Goal: Information Seeking & Learning: Check status

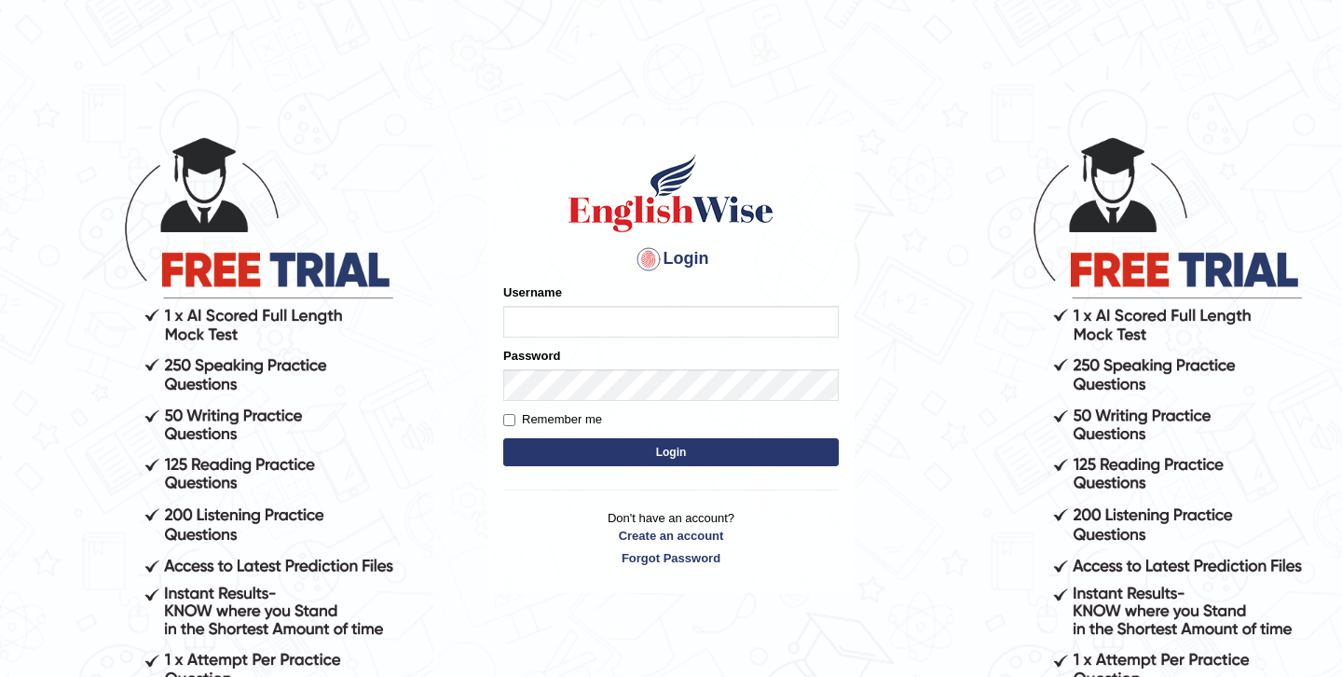
type input "Jazz2315"
click at [658, 458] on button "Login" at bounding box center [671, 452] width 336 height 28
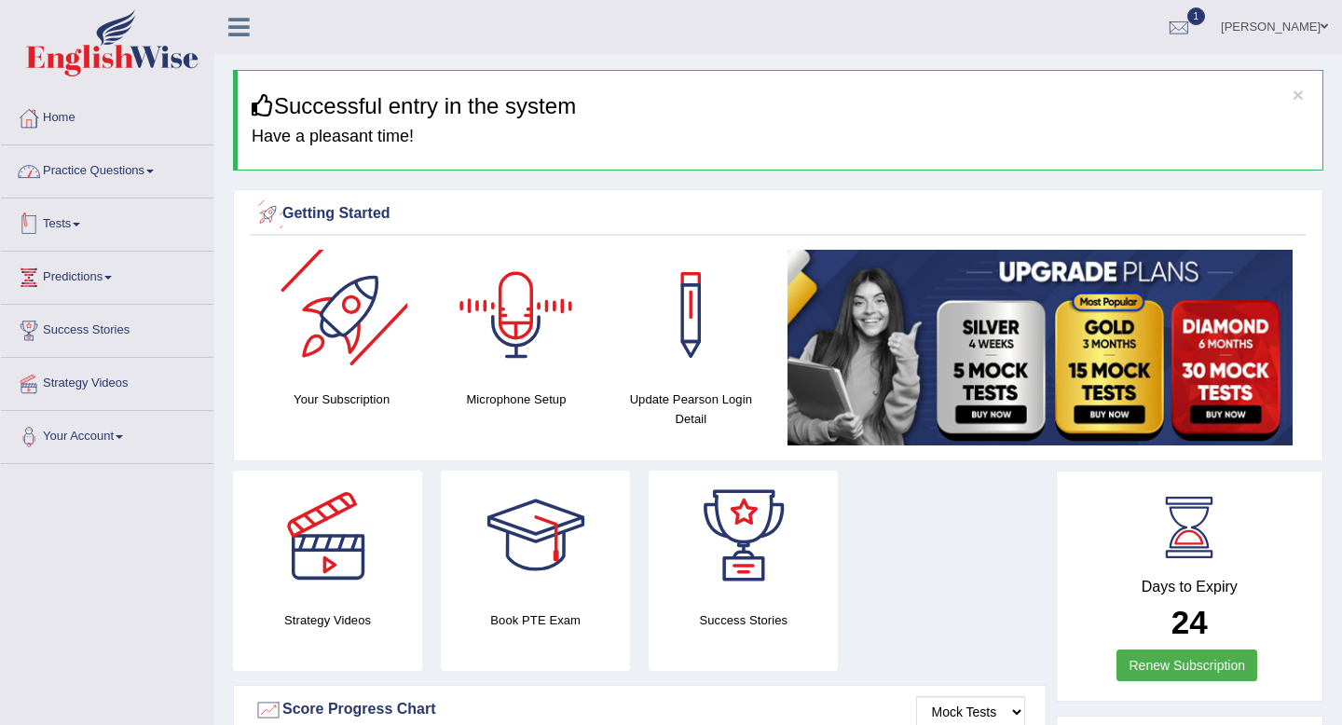
click at [150, 167] on link "Practice Questions" at bounding box center [107, 168] width 213 height 47
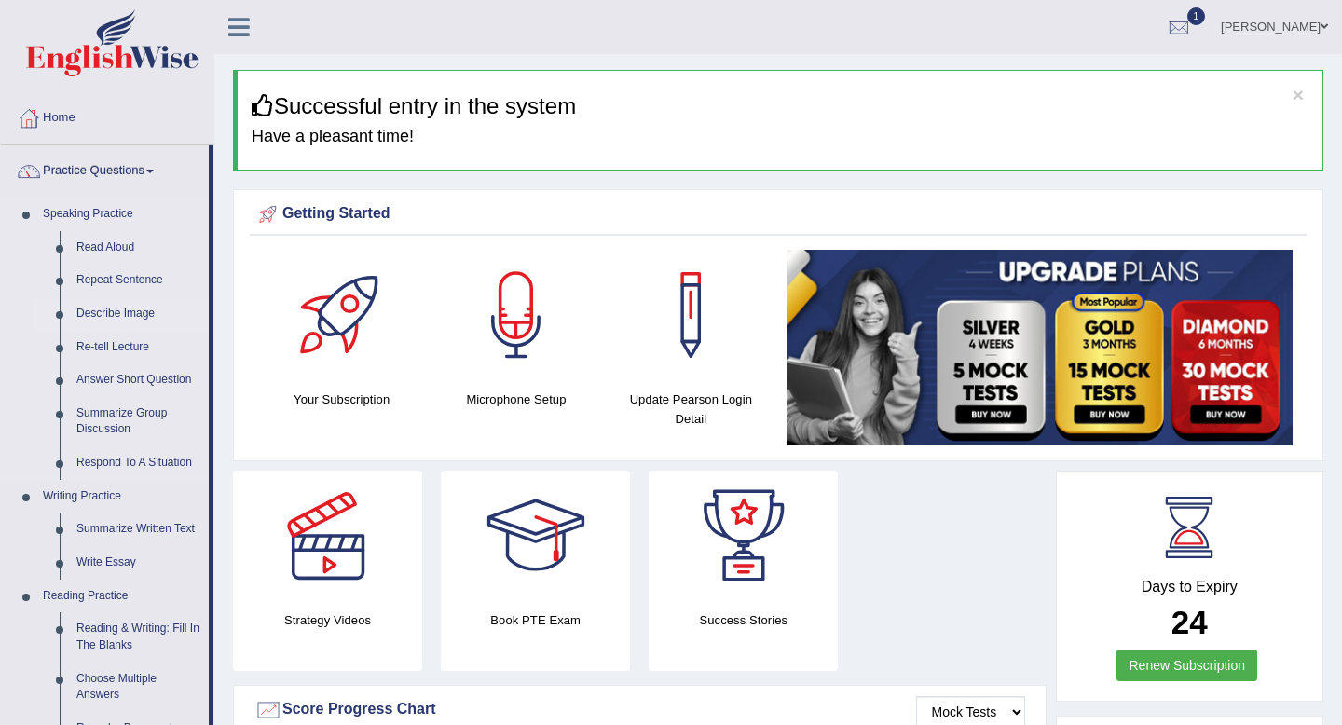
click at [126, 308] on link "Describe Image" at bounding box center [138, 314] width 141 height 34
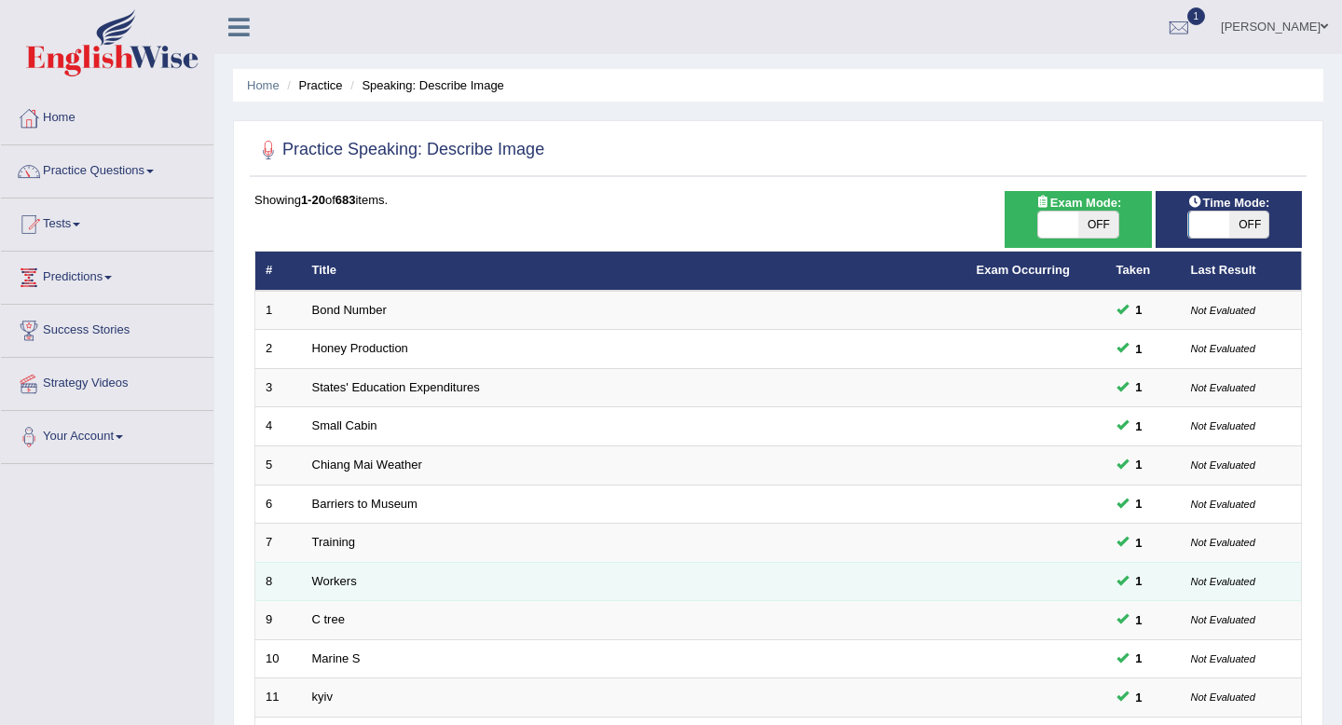
scroll to position [509, 0]
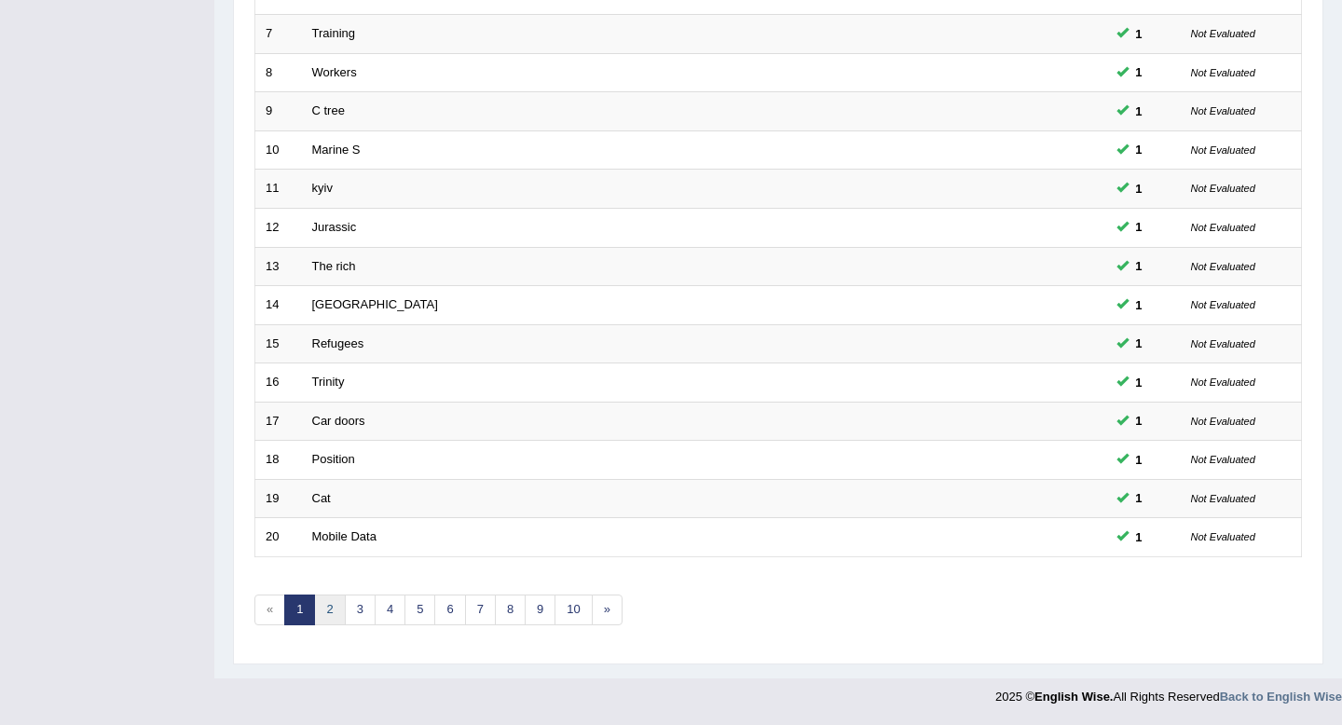
click at [334, 613] on link "2" at bounding box center [329, 610] width 31 height 31
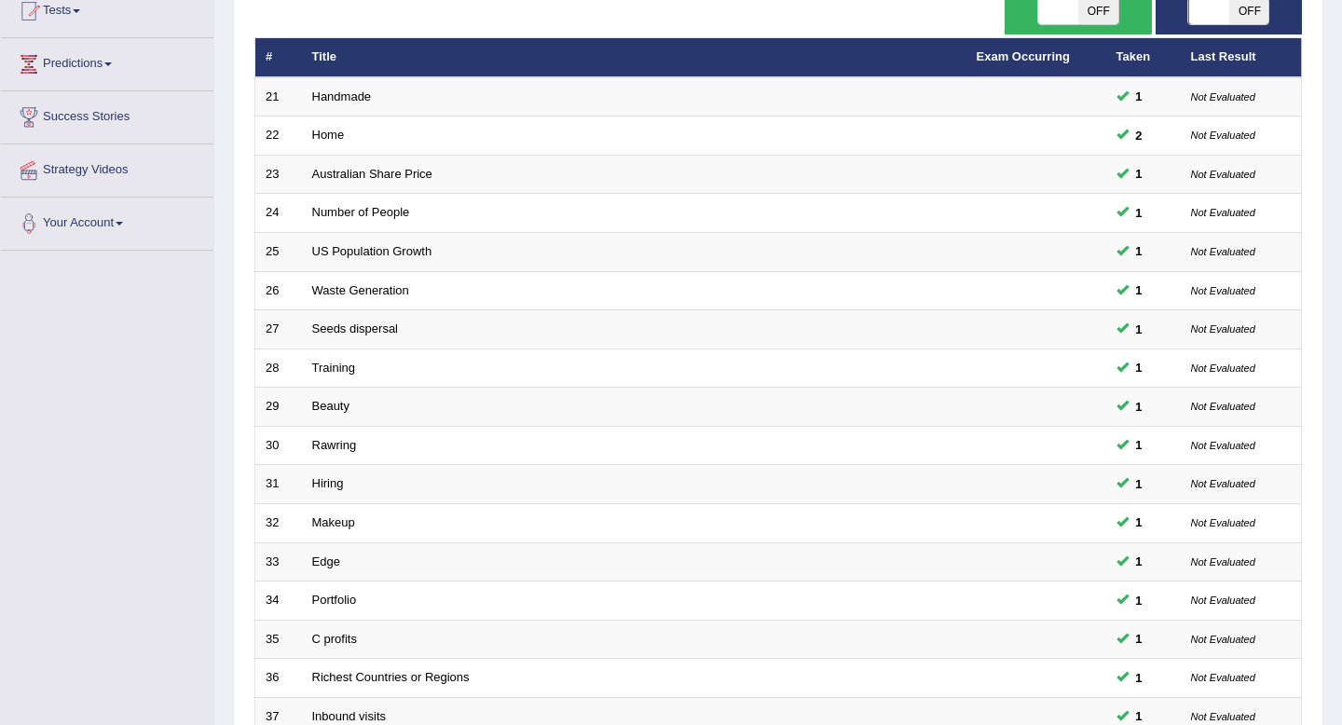
scroll to position [509, 0]
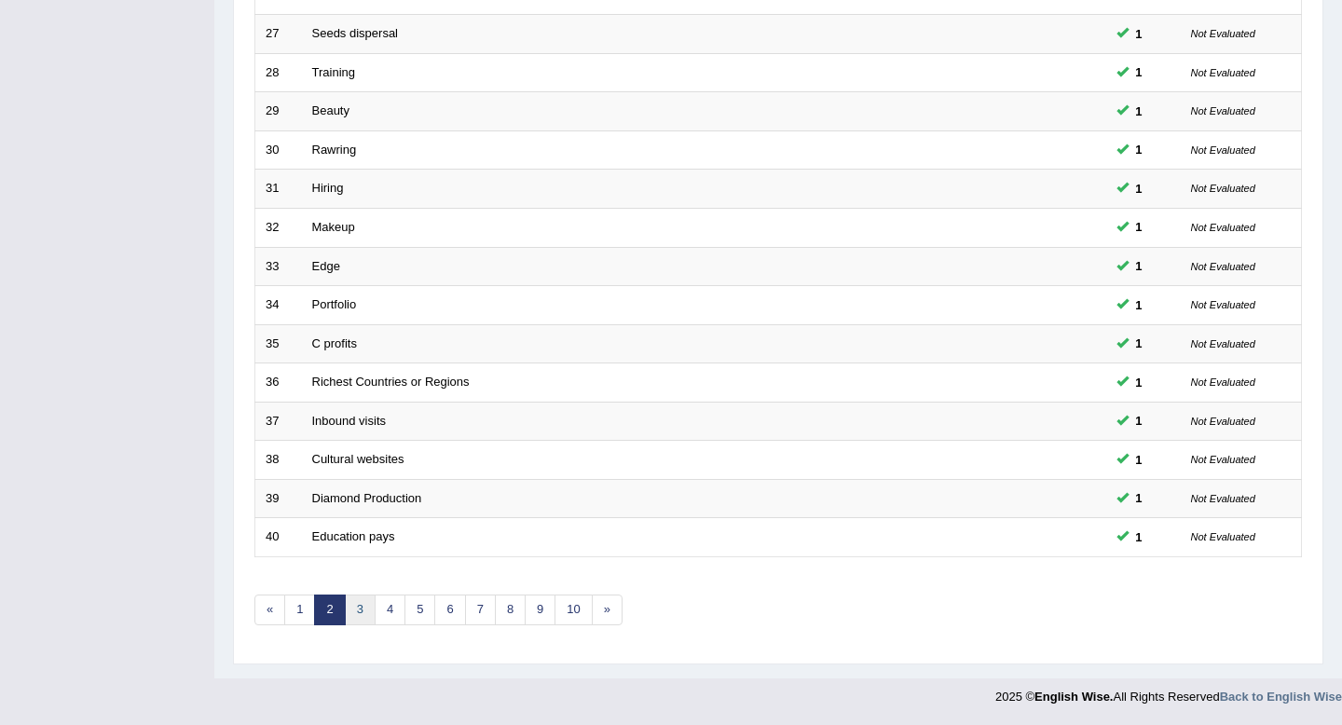
click at [354, 611] on link "3" at bounding box center [360, 610] width 31 height 31
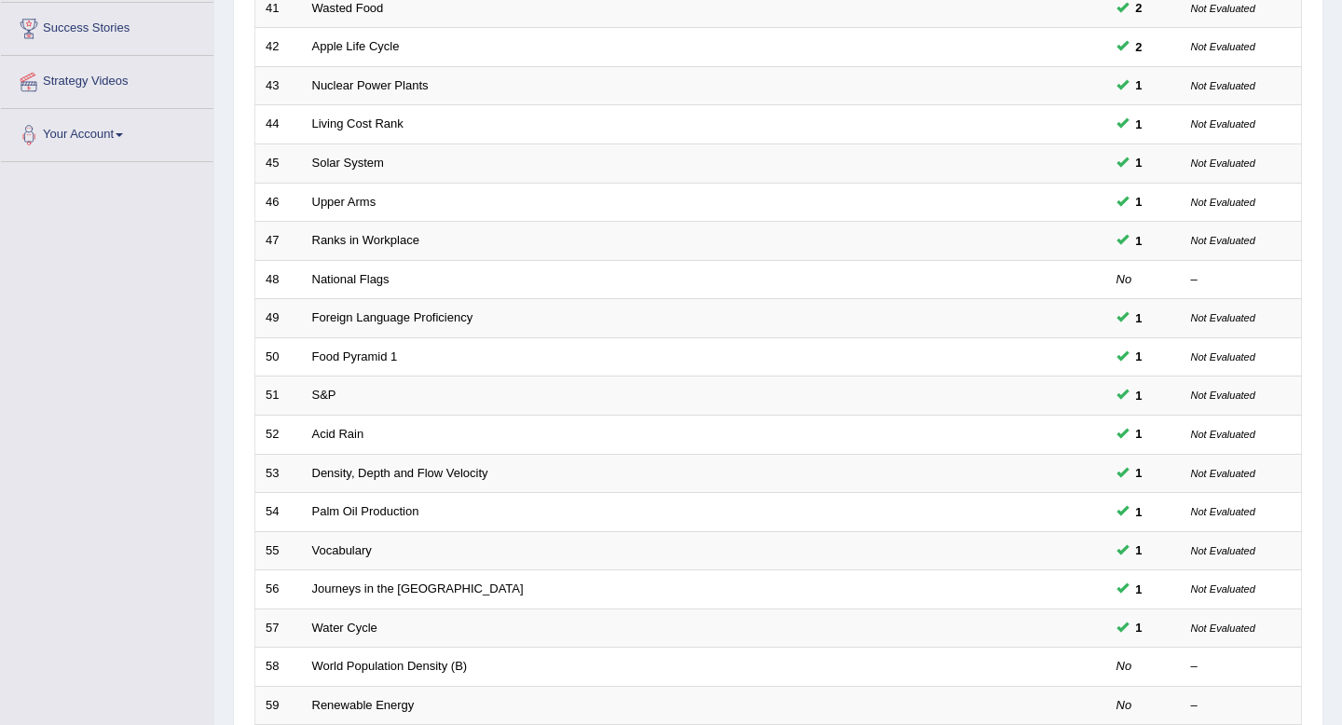
scroll to position [509, 0]
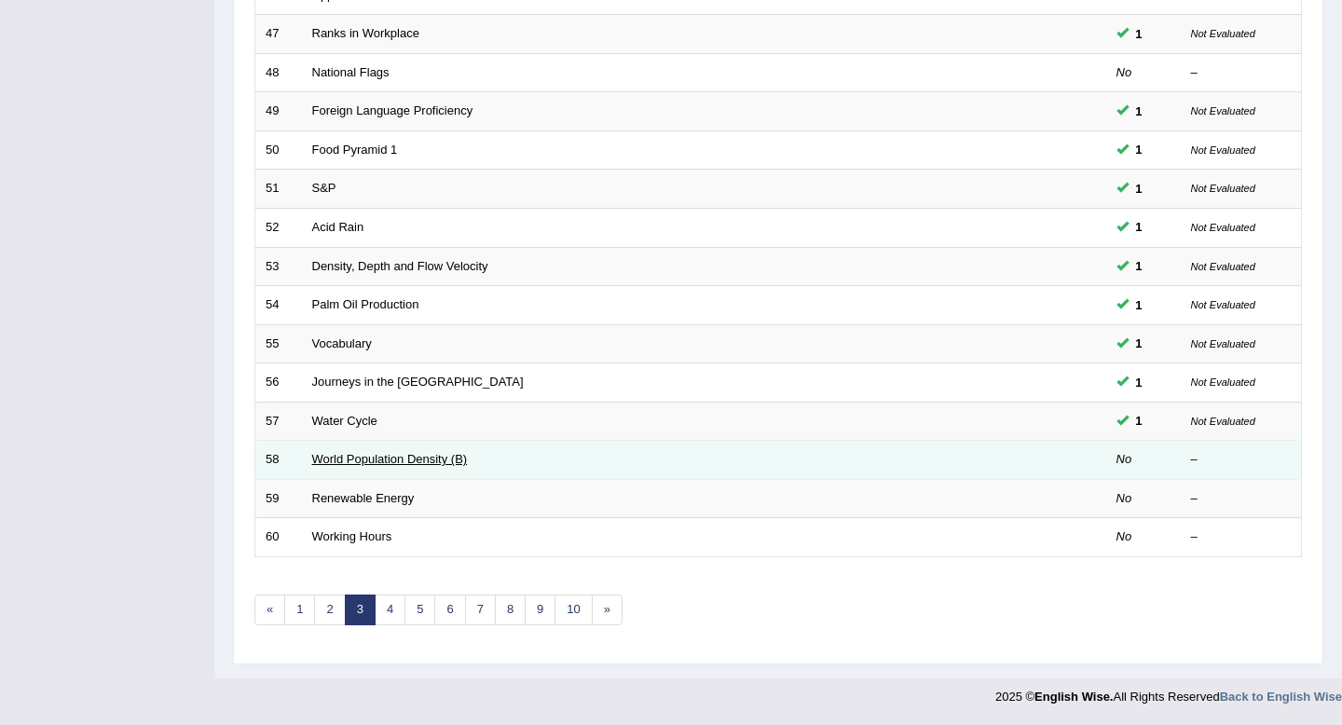
click at [358, 459] on link "World Population Density (B)" at bounding box center [390, 459] width 156 height 14
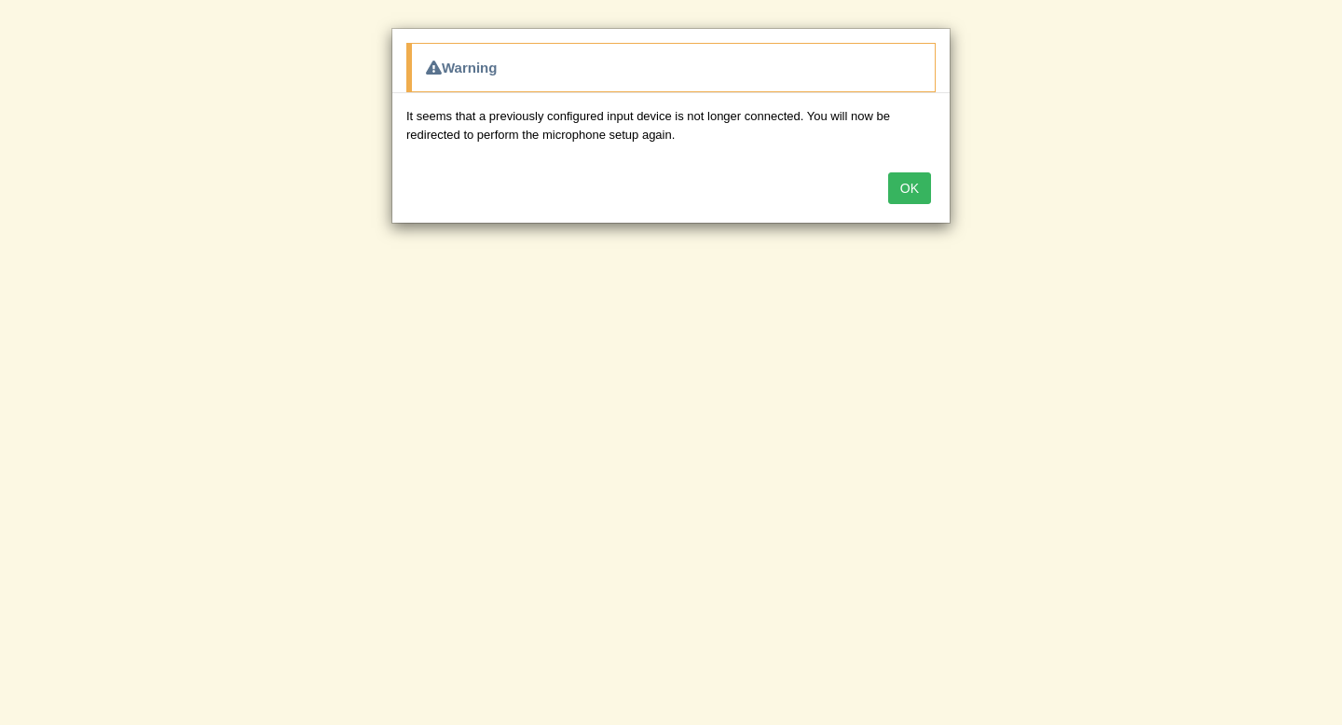
click at [906, 193] on button "OK" at bounding box center [909, 188] width 43 height 32
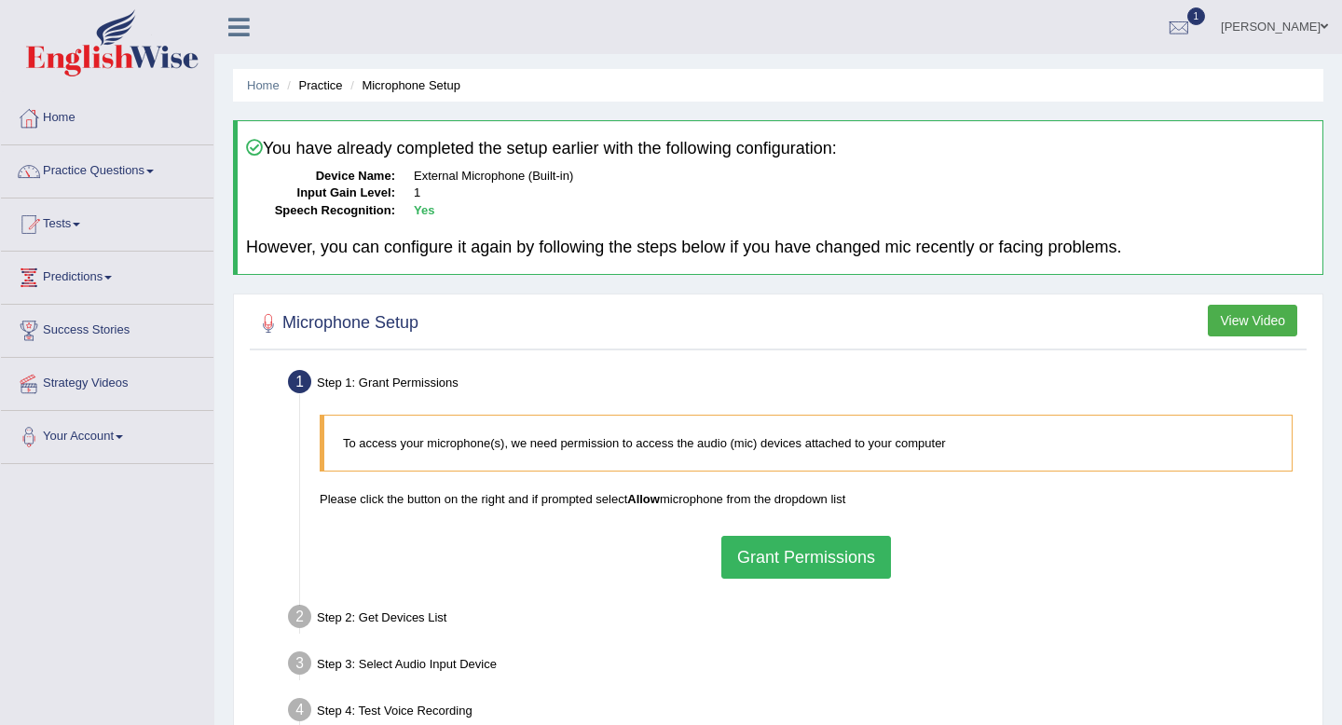
click at [767, 556] on button "Grant Permissions" at bounding box center [806, 557] width 170 height 43
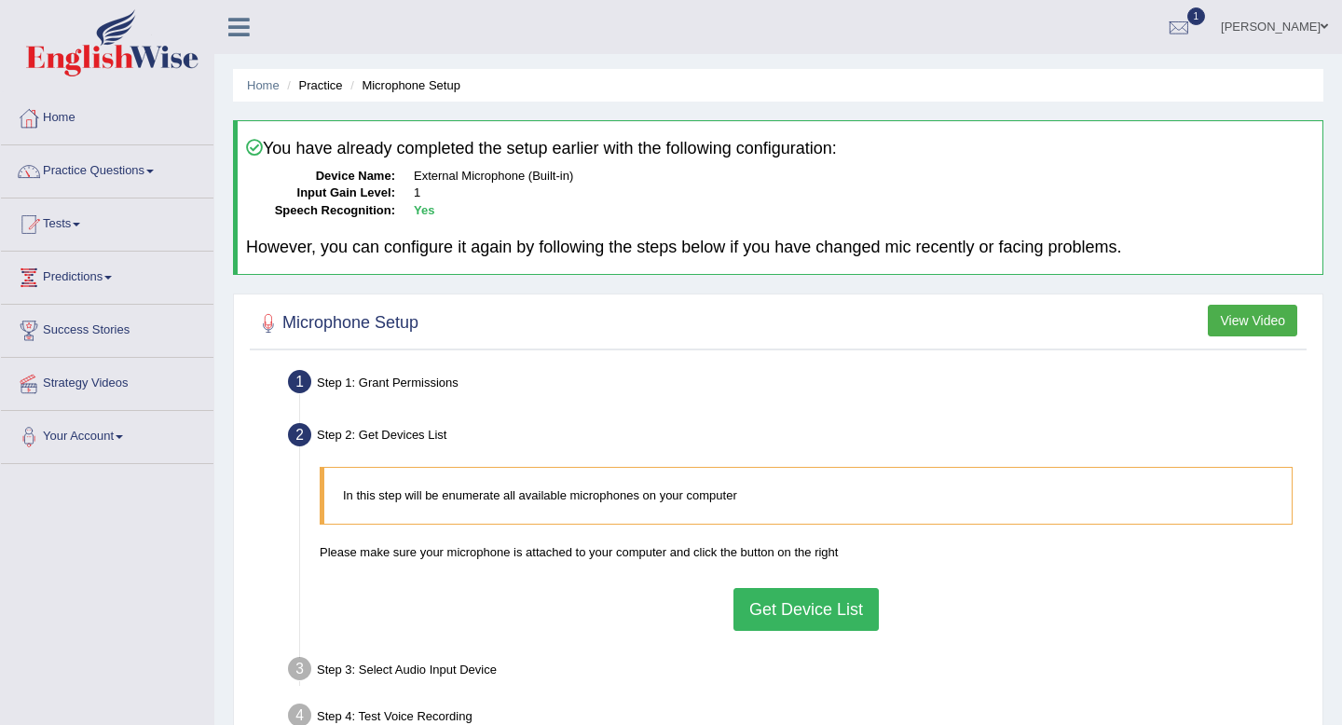
click at [777, 611] on button "Get Device List" at bounding box center [806, 609] width 145 height 43
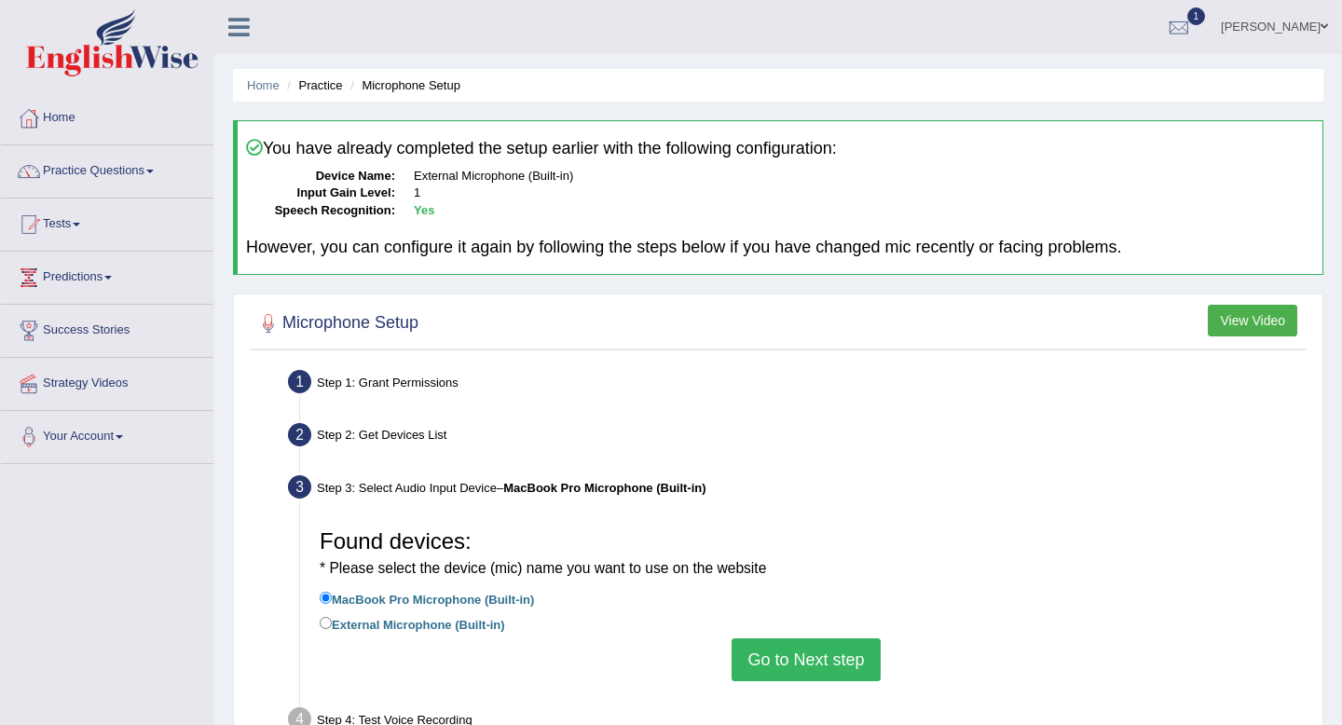
click at [408, 626] on label "External Microphone (Built-in)" at bounding box center [412, 623] width 185 height 21
click at [332, 626] on input "External Microphone (Built-in)" at bounding box center [326, 623] width 12 height 12
radio input "true"
click at [773, 646] on button "Go to Next step" at bounding box center [806, 659] width 148 height 43
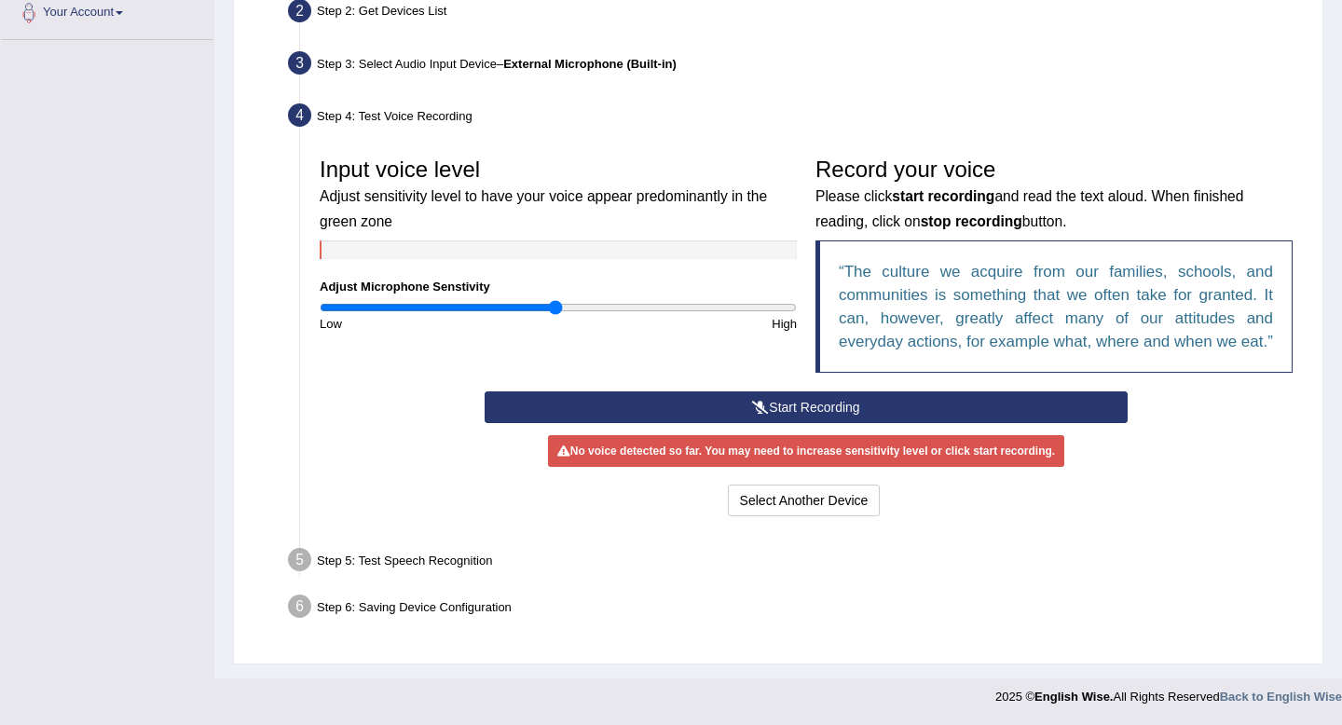
scroll to position [446, 0]
click at [836, 407] on button "Start Recording" at bounding box center [806, 407] width 642 height 32
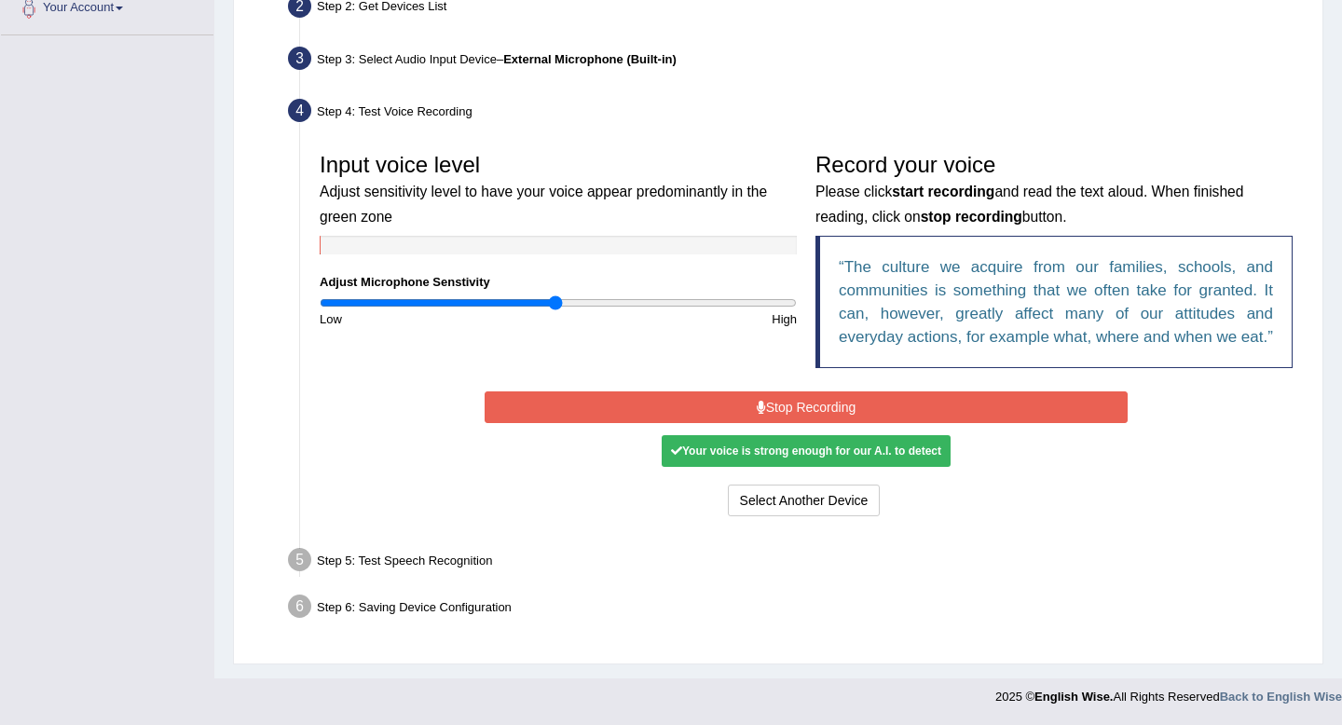
click at [836, 407] on button "Stop Recording" at bounding box center [806, 407] width 642 height 32
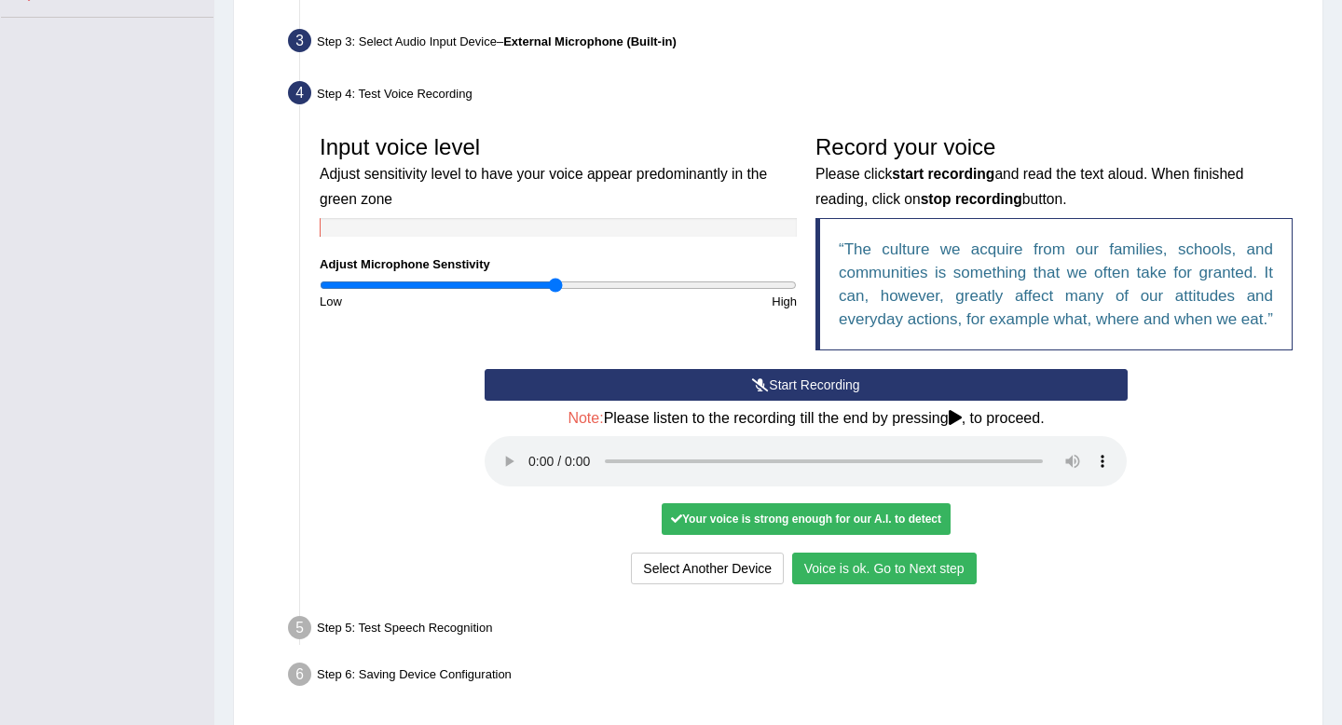
click at [920, 584] on button "Voice is ok. Go to Next step" at bounding box center [884, 569] width 185 height 32
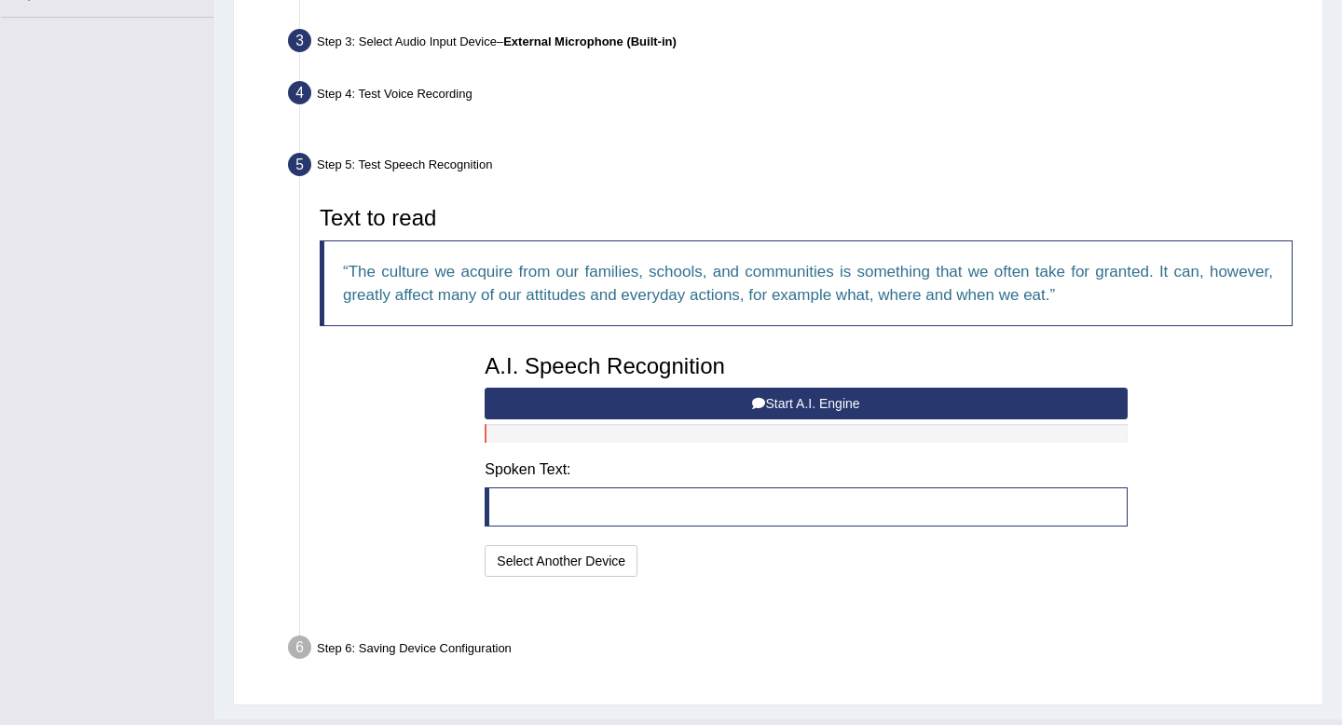
scroll to position [440, 0]
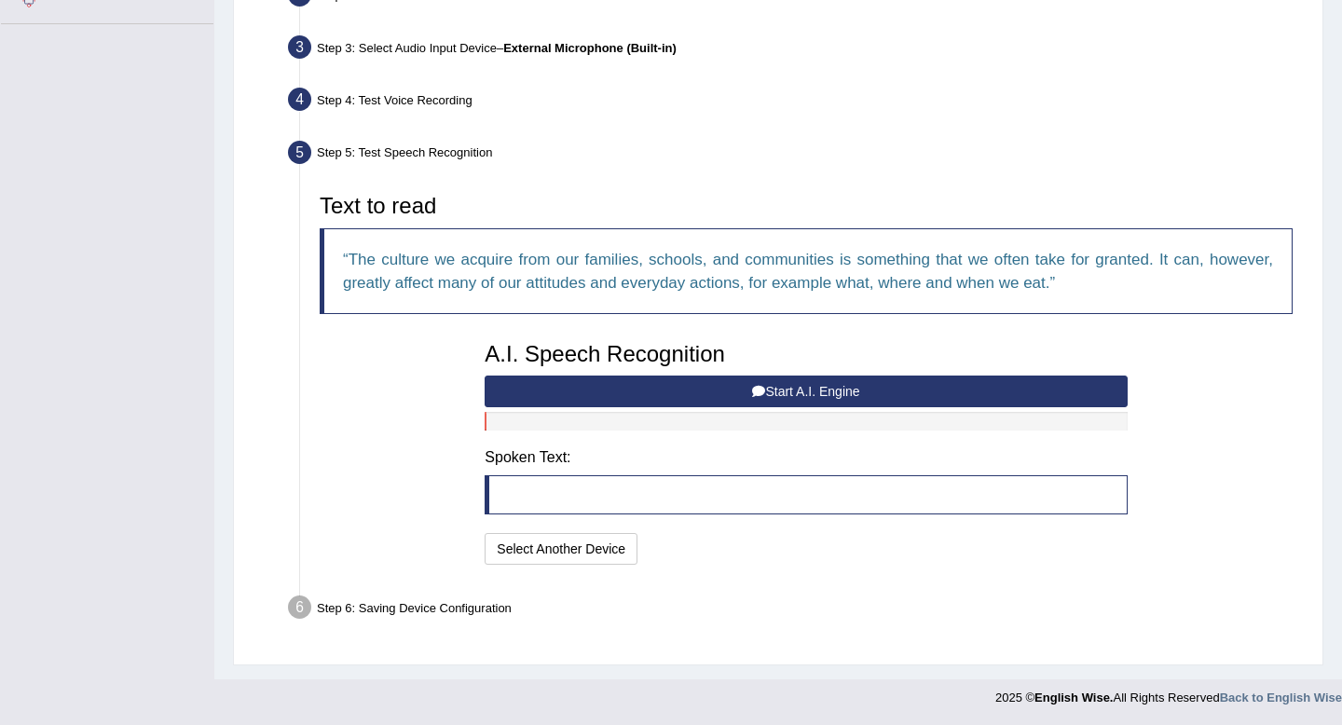
click at [780, 389] on button "Start A.I. Engine" at bounding box center [806, 392] width 642 height 32
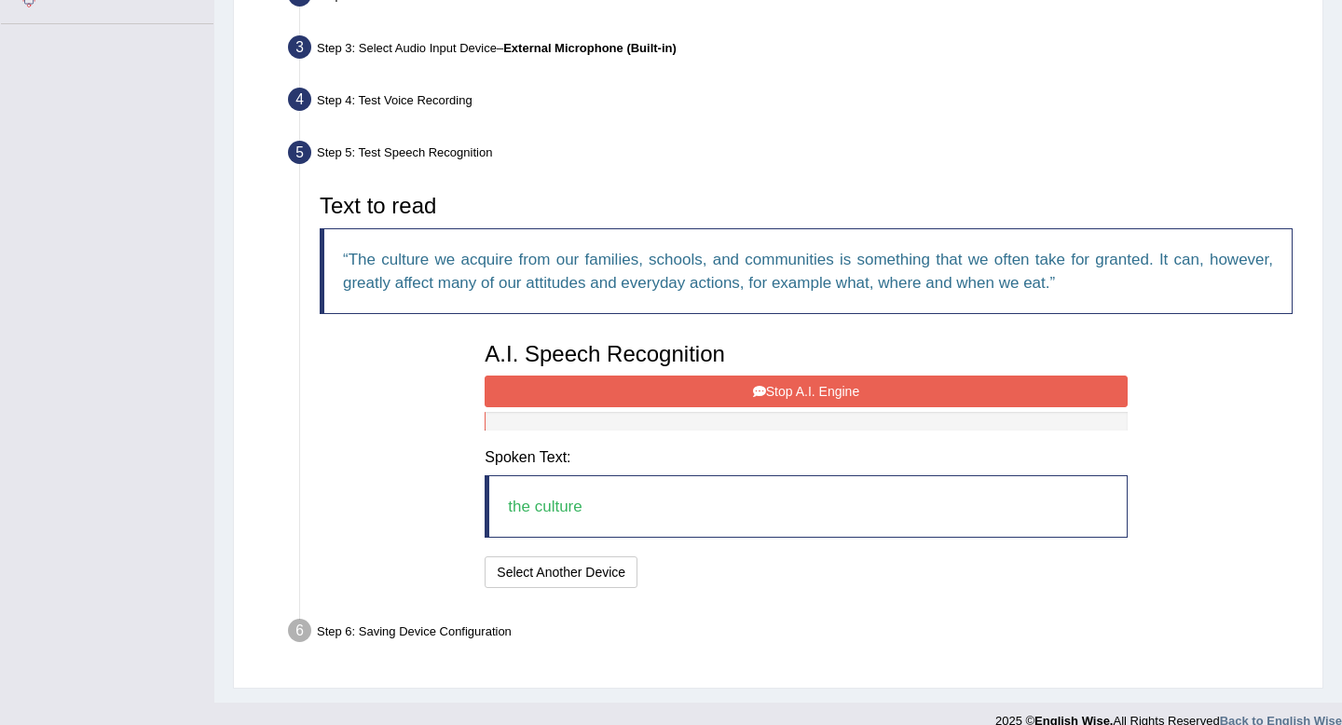
click at [780, 389] on button "Stop A.I. Engine" at bounding box center [806, 392] width 642 height 32
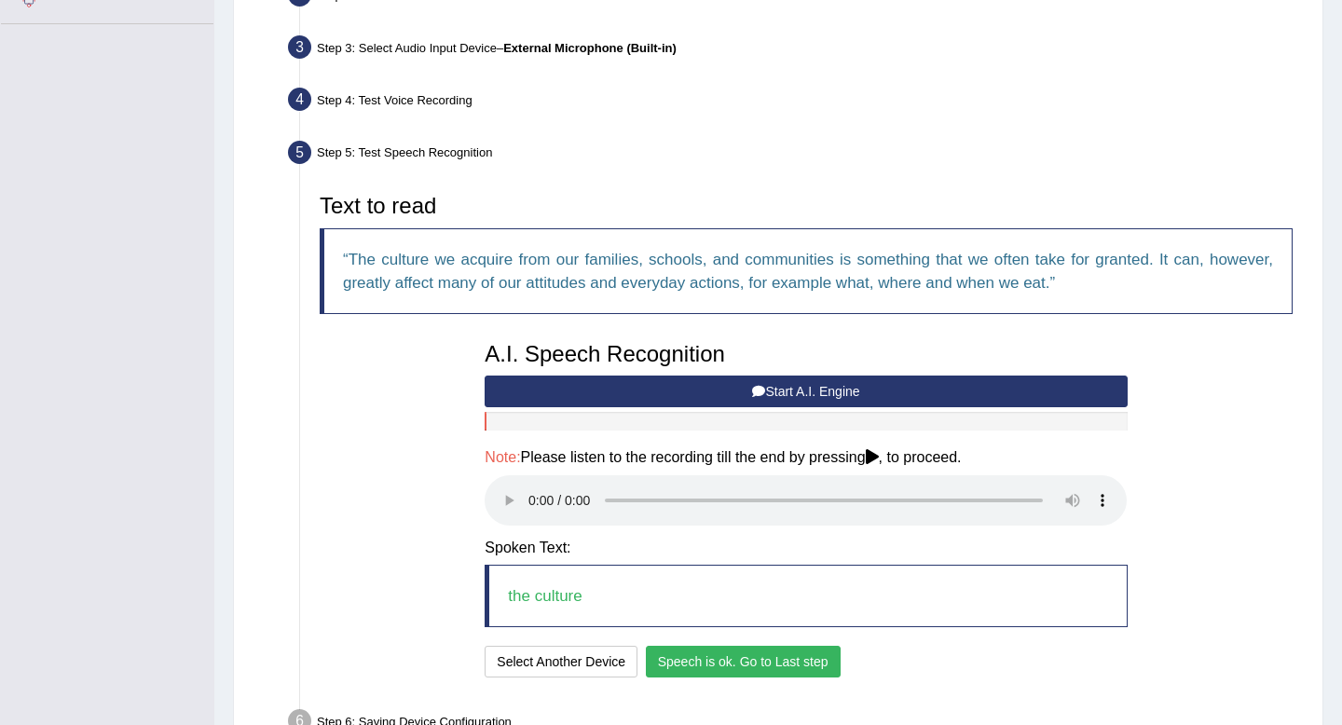
click at [729, 672] on button "Speech is ok. Go to Last step" at bounding box center [743, 662] width 195 height 32
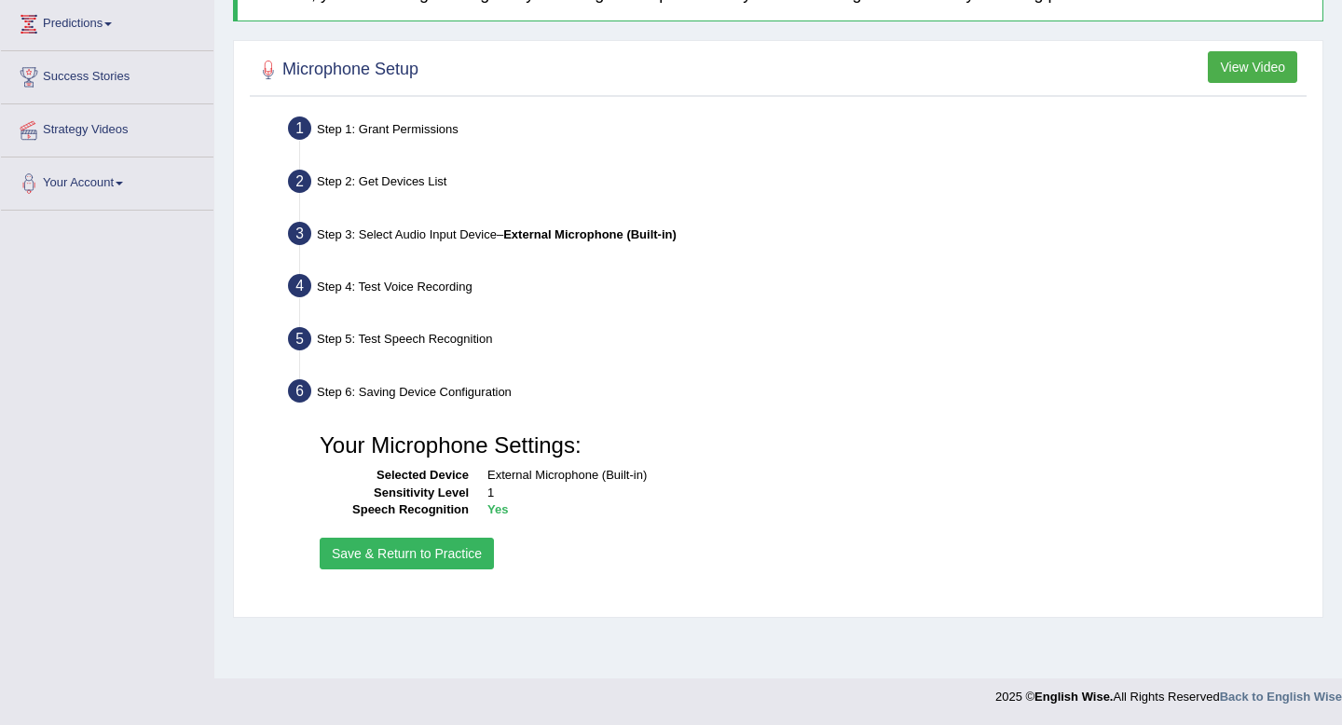
scroll to position [254, 0]
click at [403, 562] on button "Save & Return to Practice" at bounding box center [407, 554] width 174 height 32
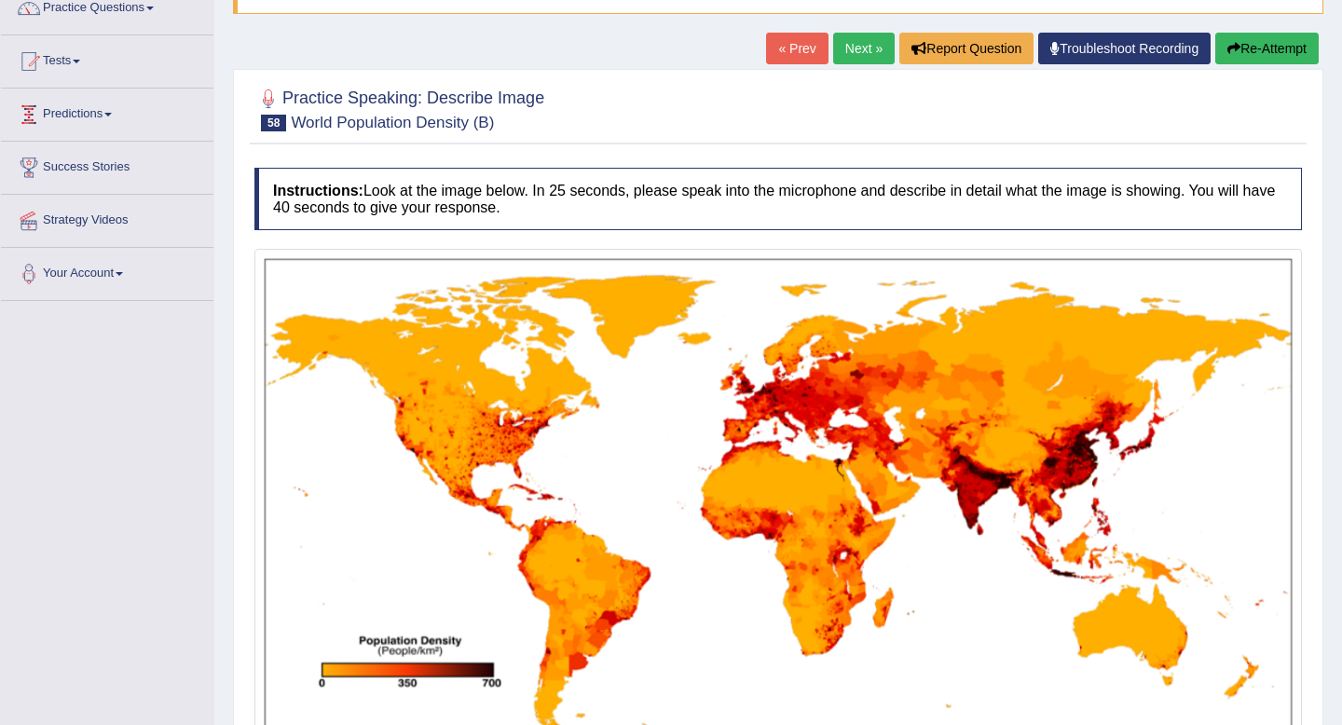
scroll to position [82, 0]
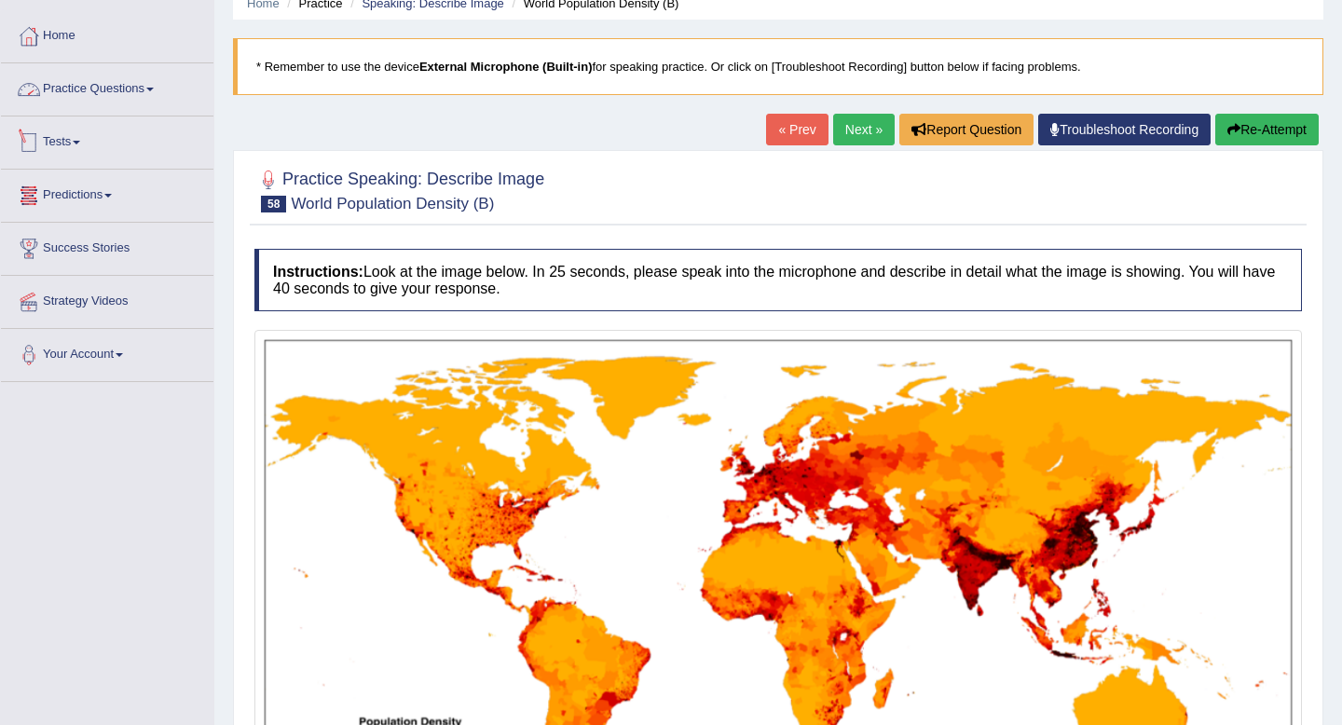
click at [125, 89] on link "Practice Questions" at bounding box center [107, 86] width 213 height 47
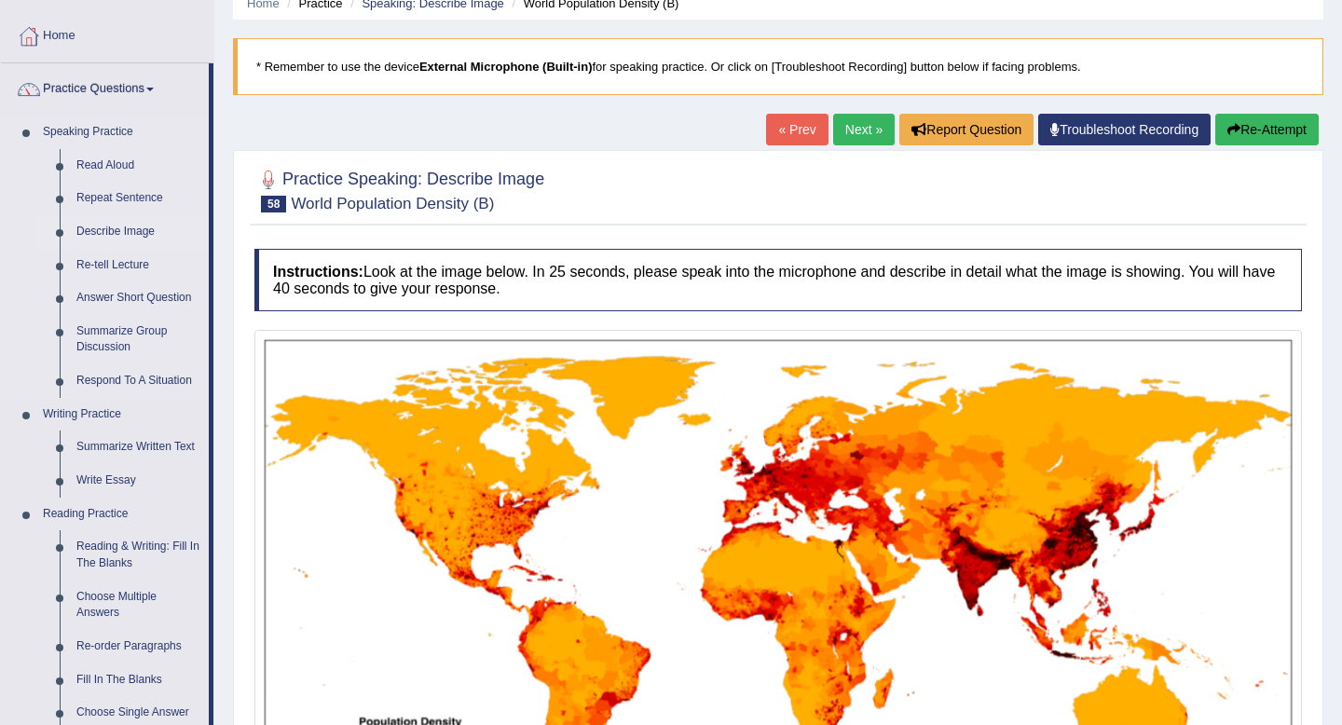
click at [110, 230] on link "Describe Image" at bounding box center [138, 232] width 141 height 34
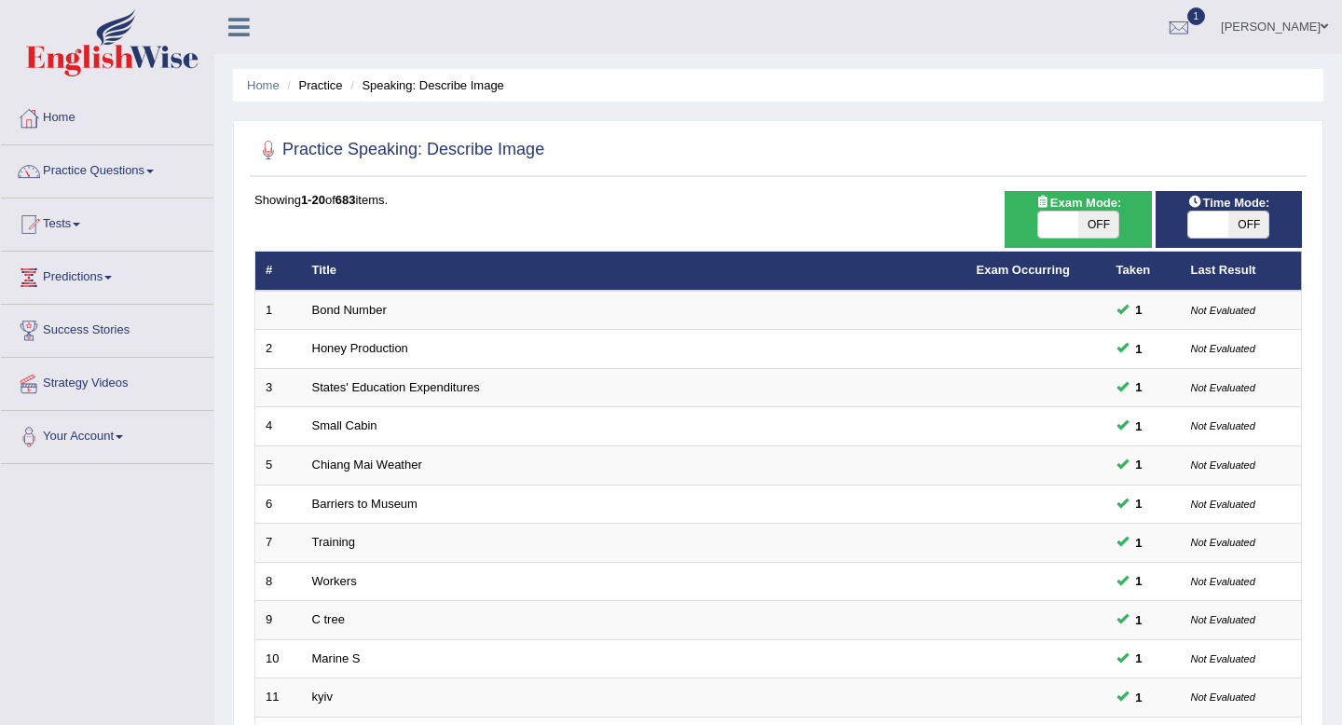
click at [1250, 214] on span "OFF" at bounding box center [1249, 225] width 40 height 26
checkbox input "true"
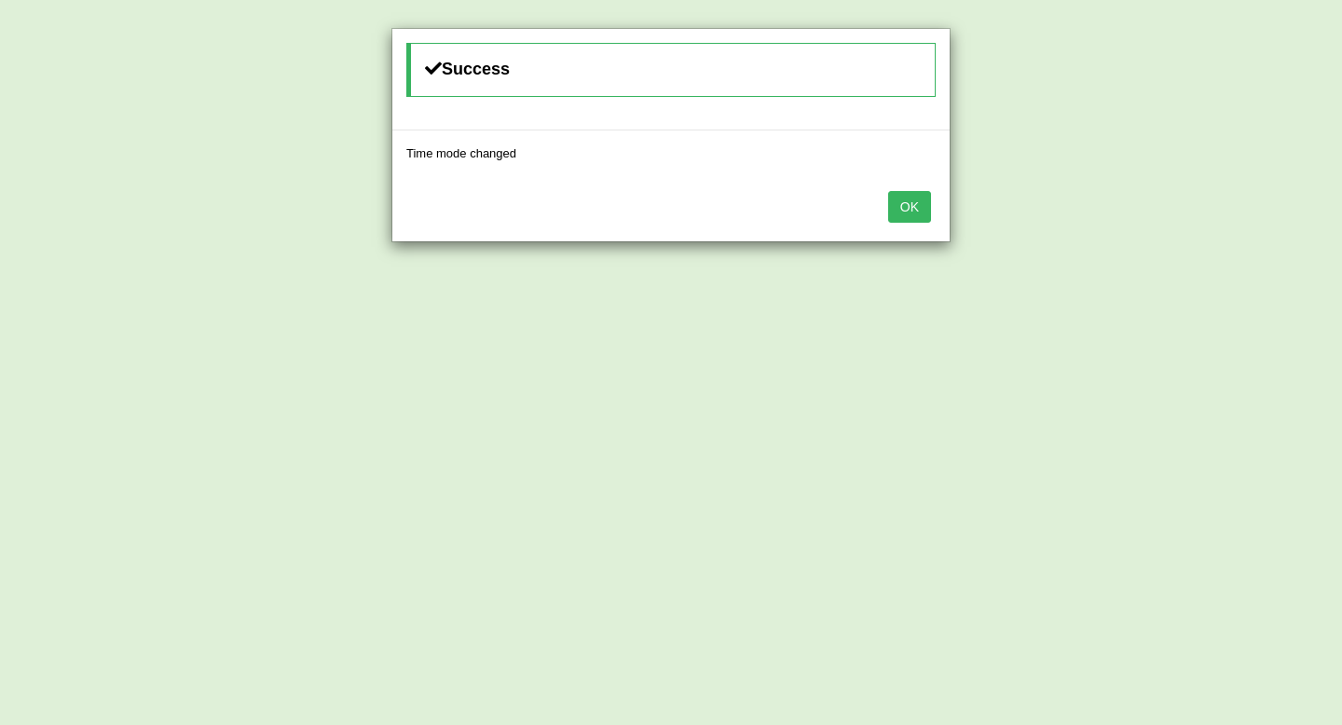
click at [913, 209] on button "OK" at bounding box center [909, 207] width 43 height 32
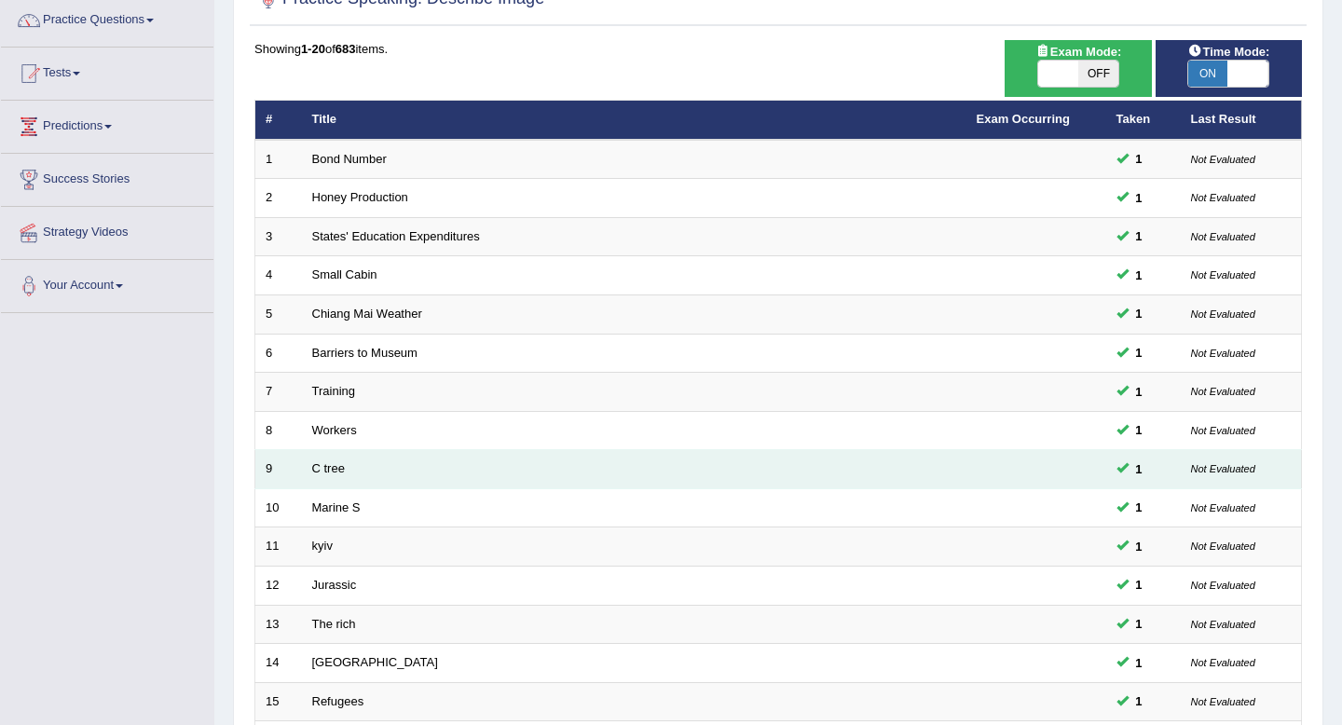
scroll to position [509, 0]
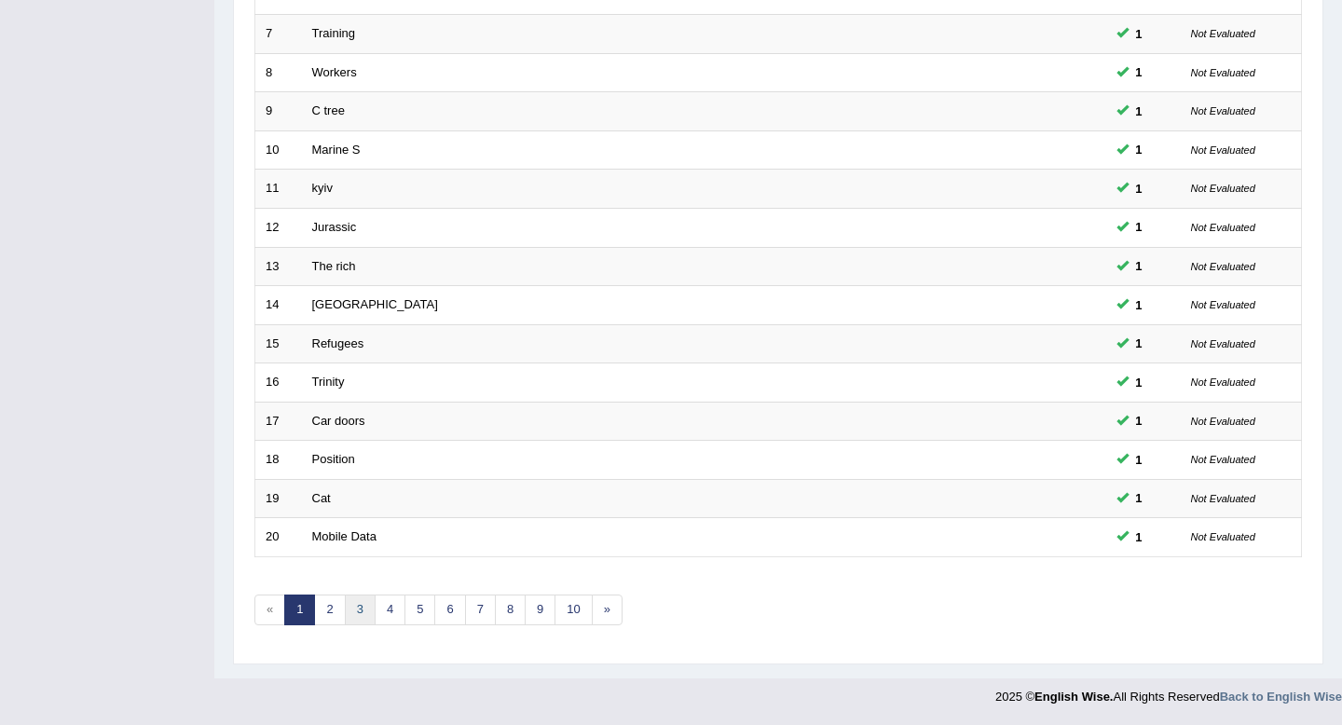
click at [349, 603] on link "3" at bounding box center [360, 610] width 31 height 31
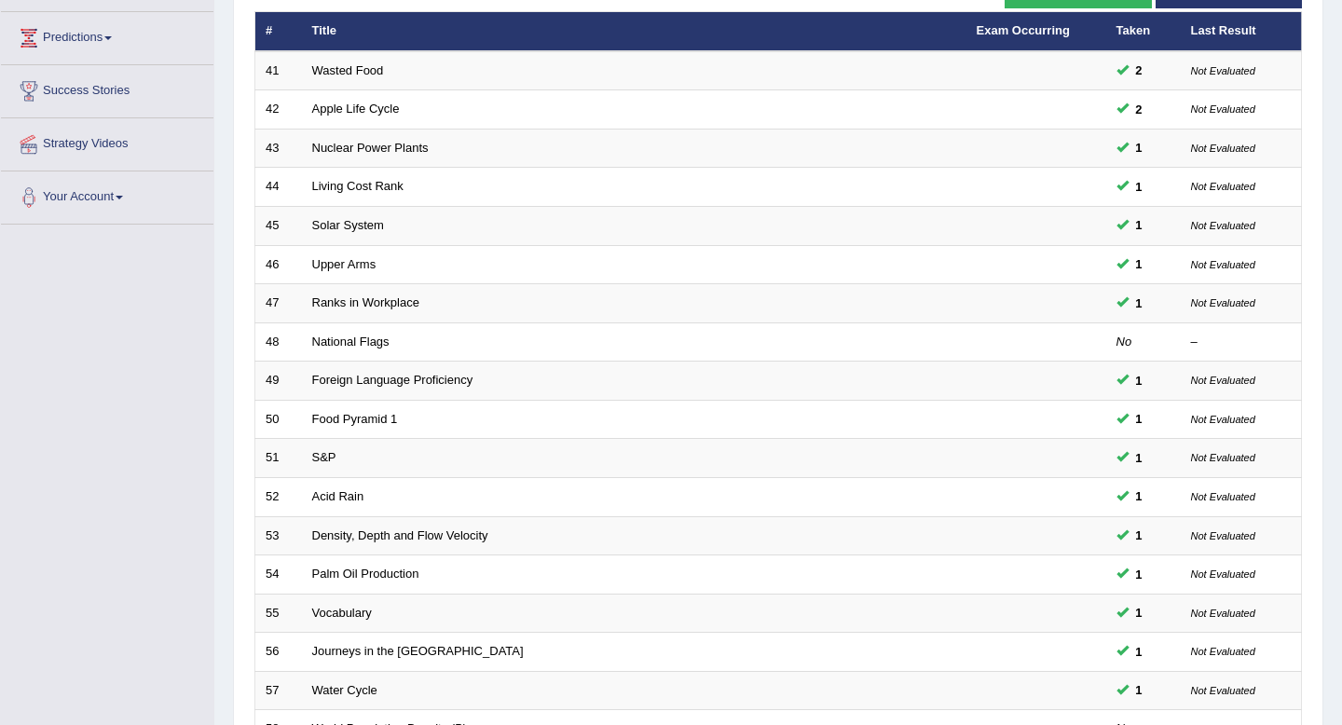
scroll to position [509, 0]
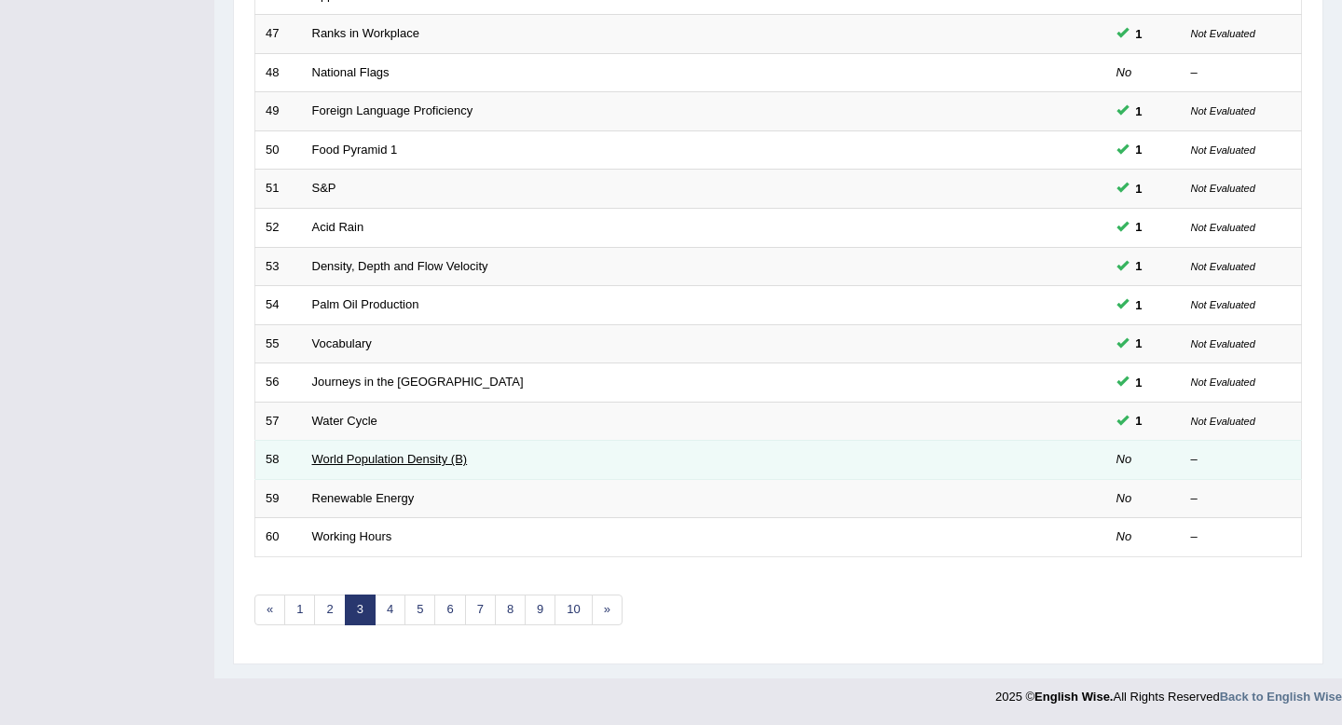
click at [348, 453] on link "World Population Density (B)" at bounding box center [390, 459] width 156 height 14
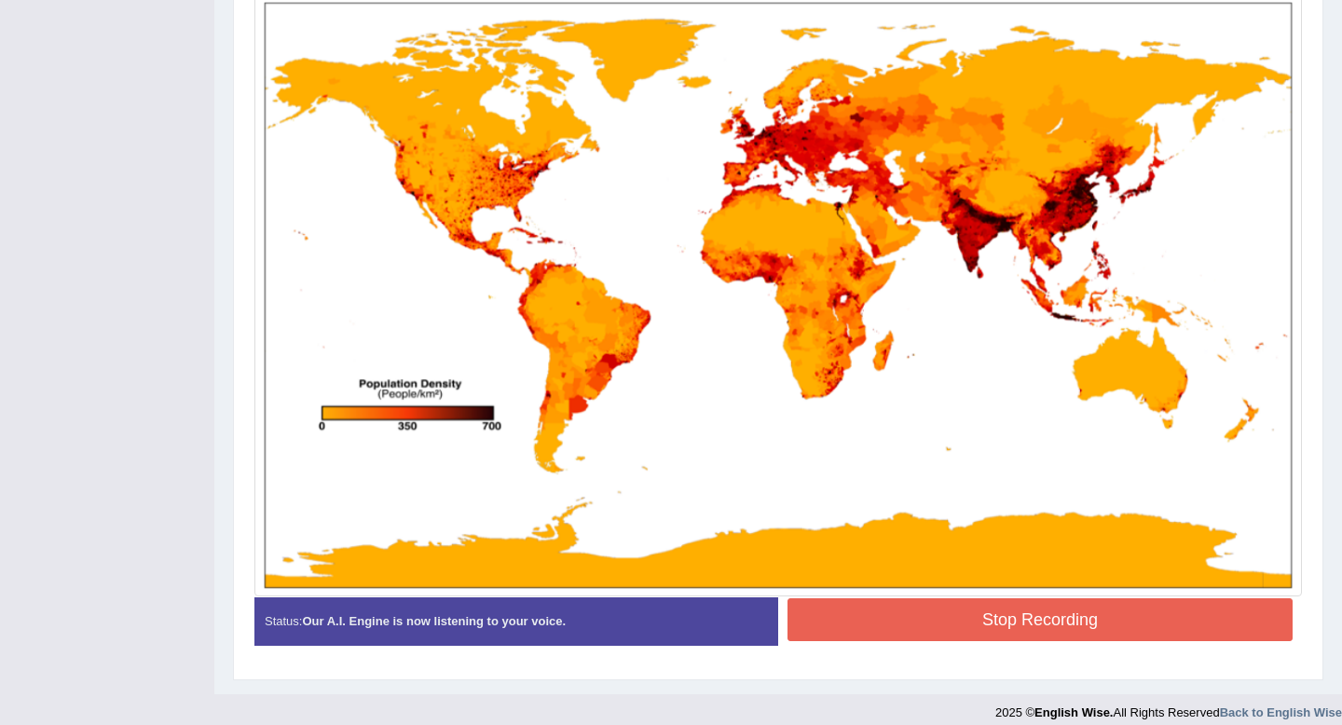
scroll to position [527, 0]
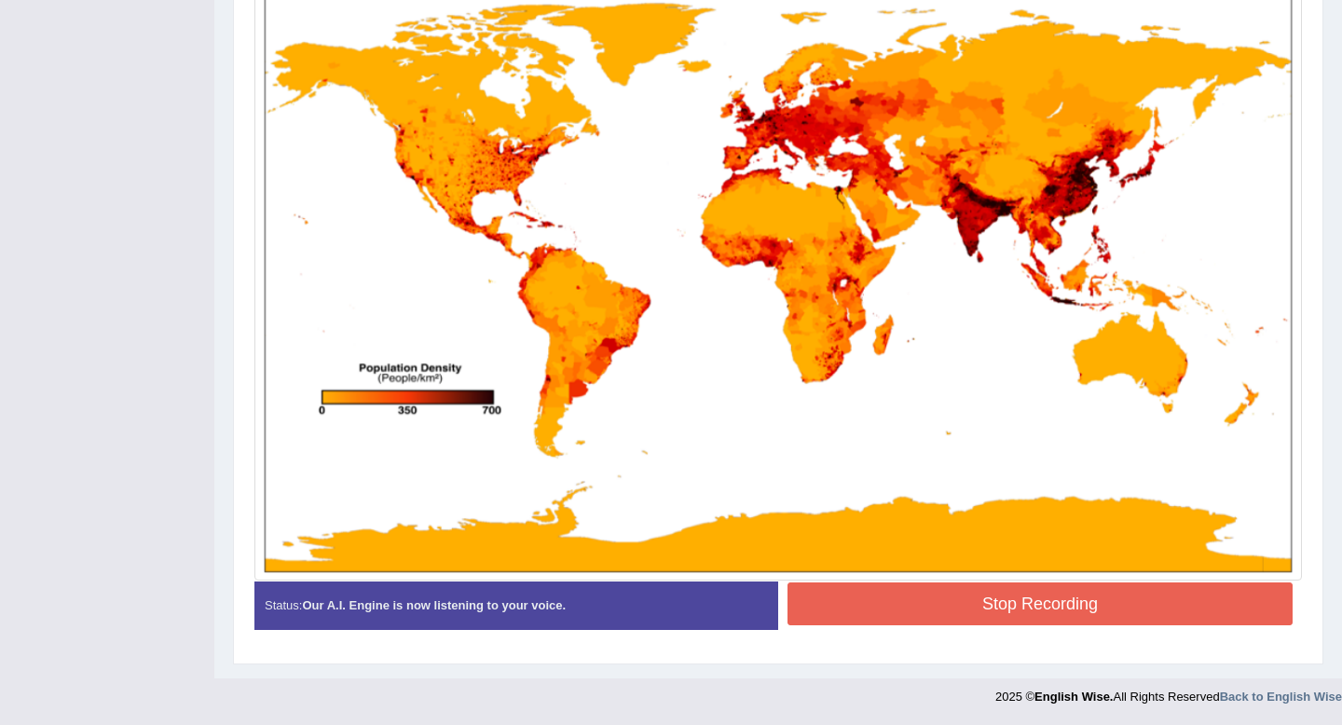
click at [889, 596] on button "Stop Recording" at bounding box center [1040, 604] width 505 height 43
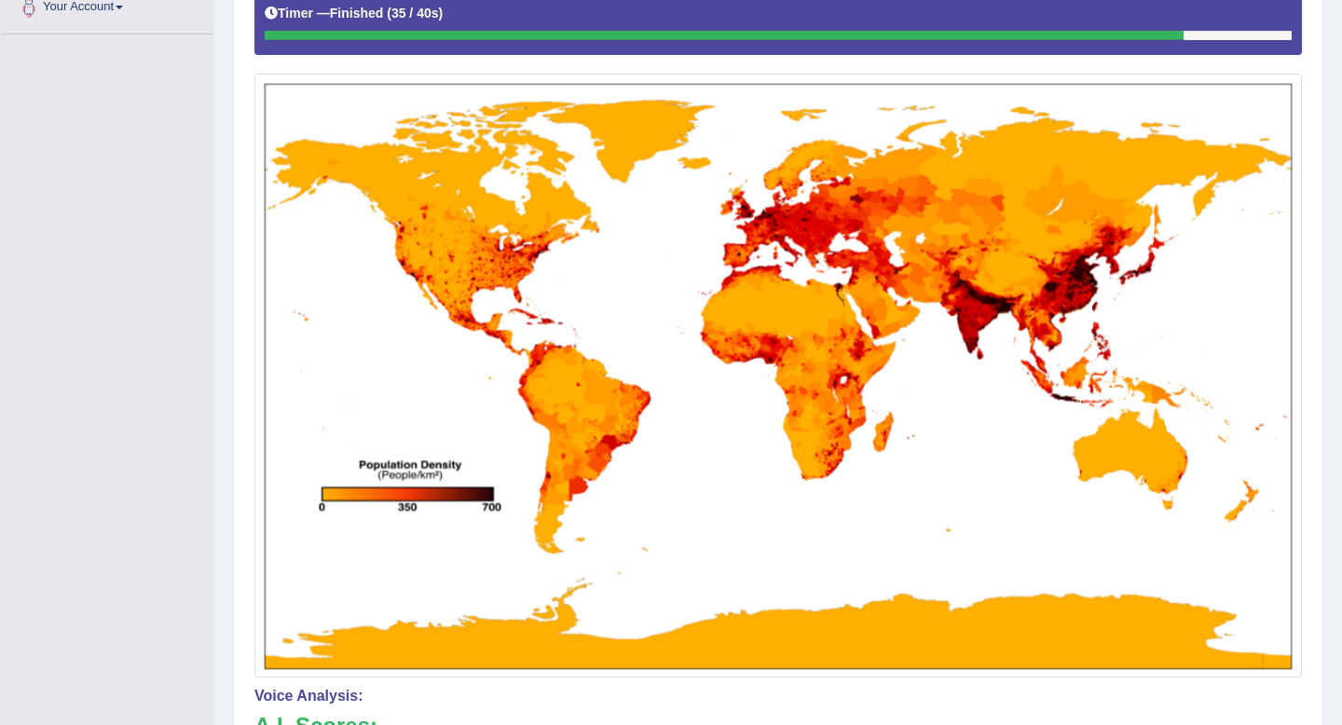
scroll to position [0, 0]
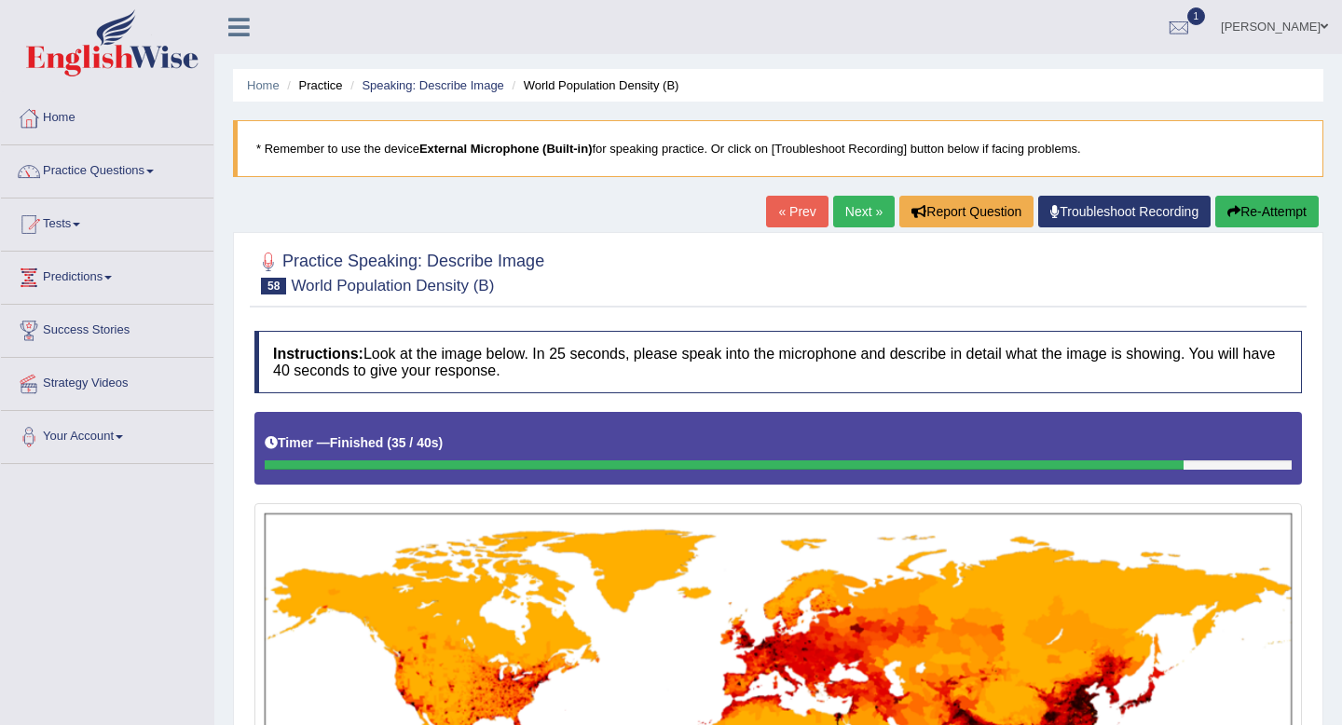
click at [855, 202] on link "Next »" at bounding box center [864, 212] width 62 height 32
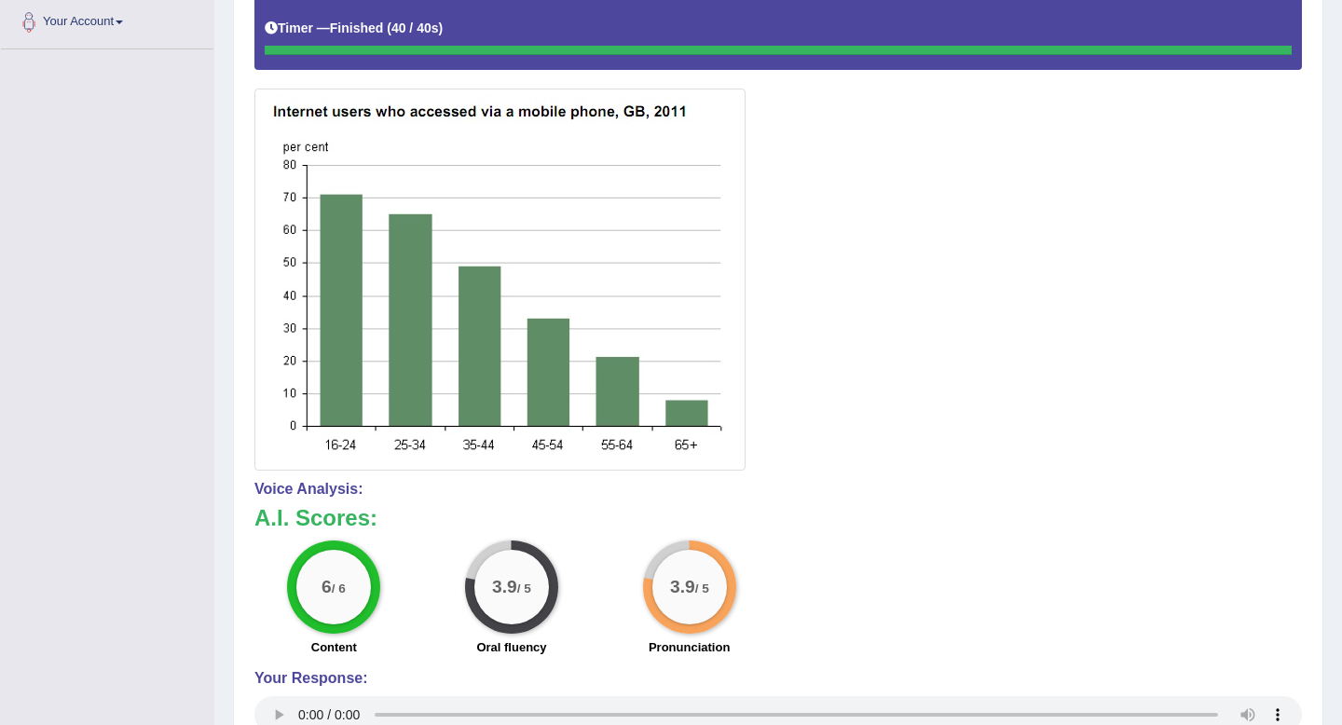
scroll to position [555, 0]
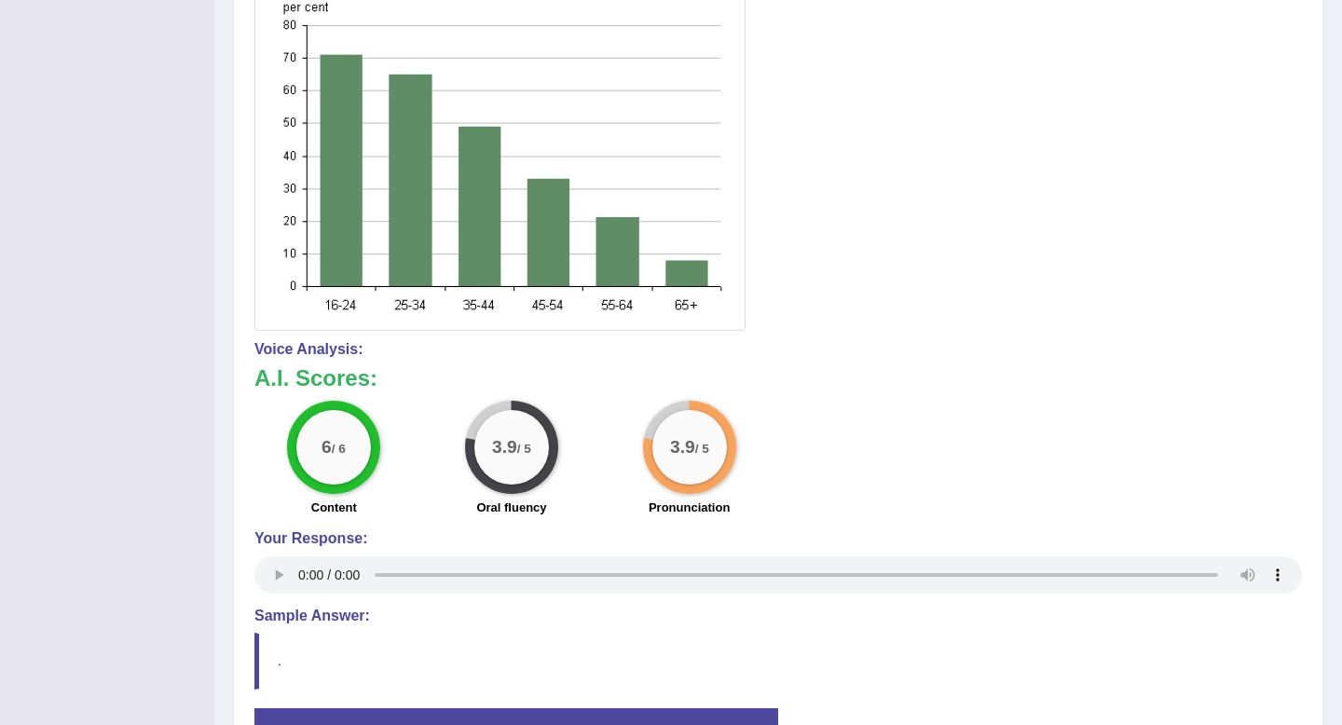
click at [1009, 246] on div at bounding box center [778, 93] width 1048 height 473
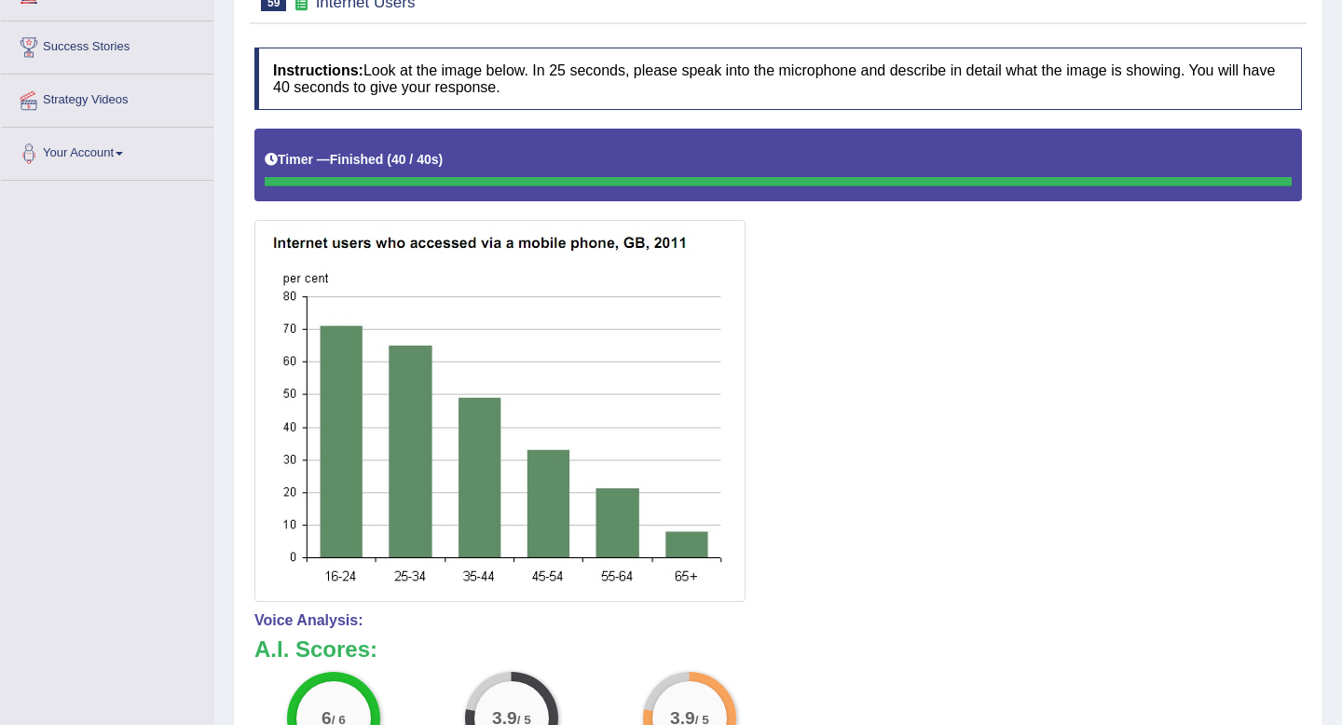
scroll to position [0, 0]
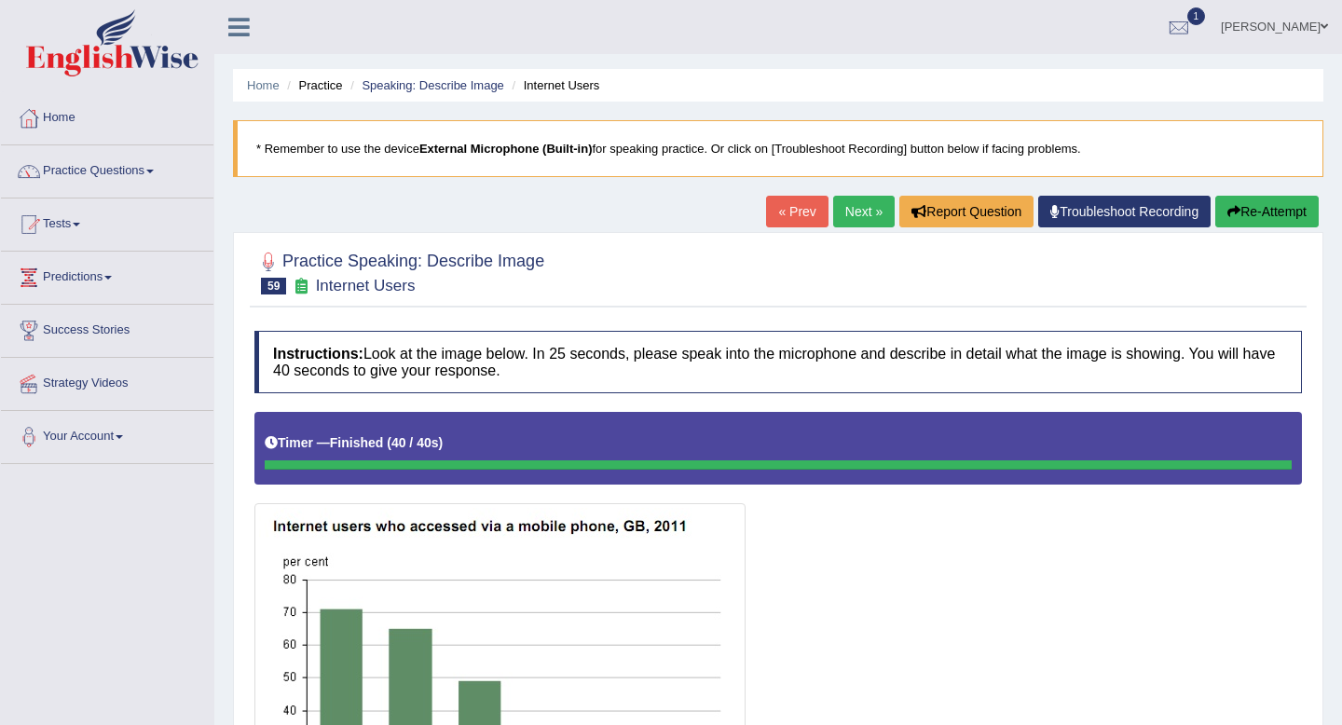
click at [852, 221] on link "Next »" at bounding box center [864, 212] width 62 height 32
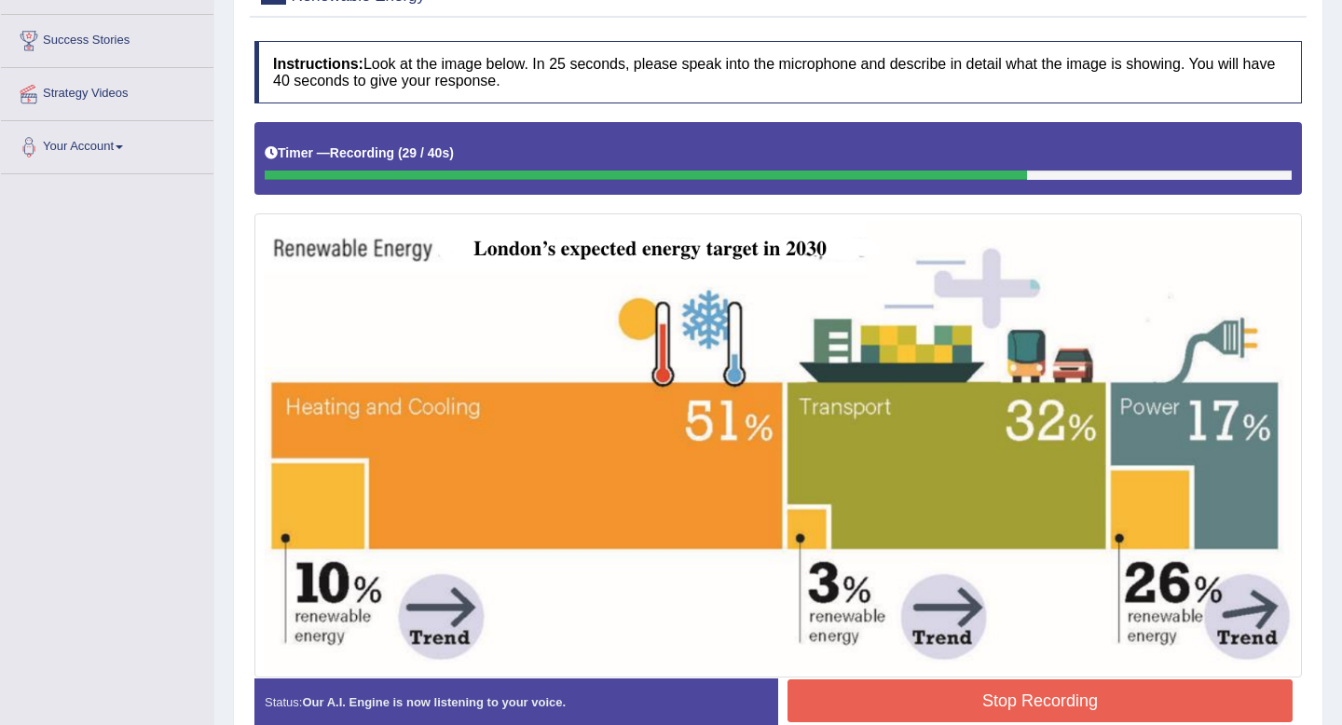
scroll to position [386, 0]
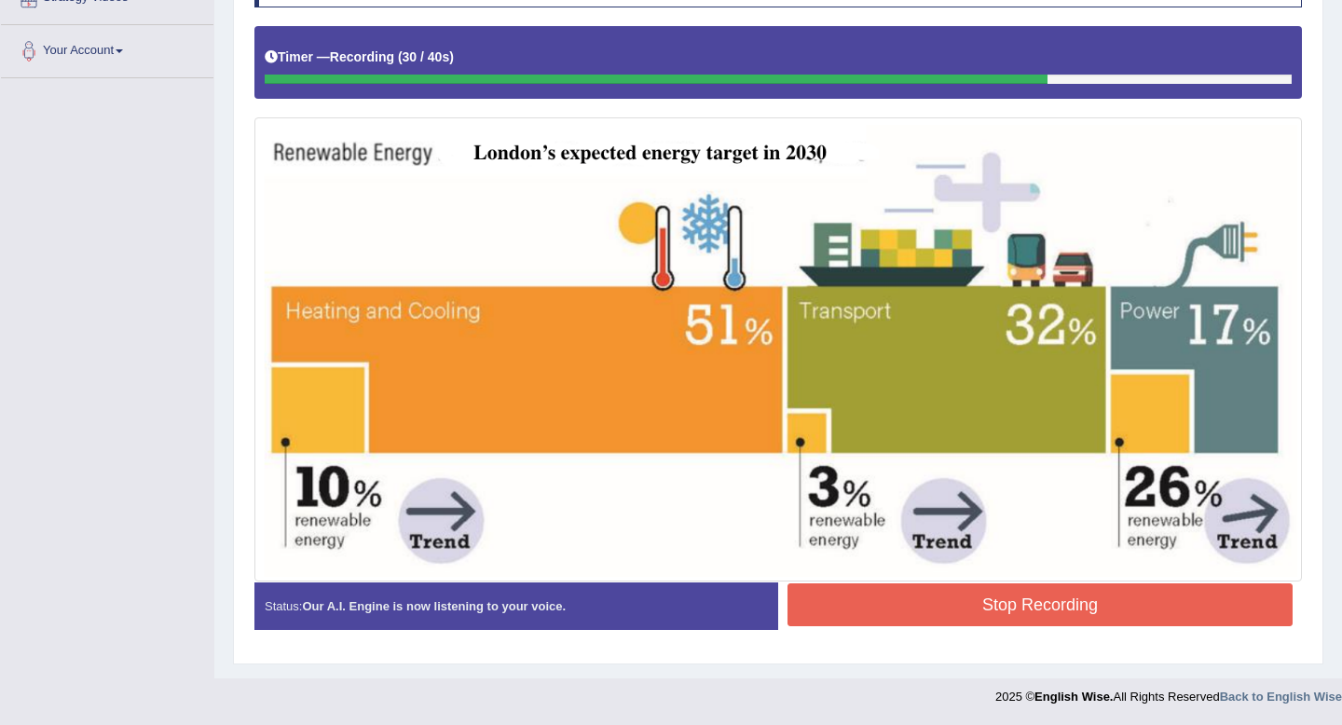
click at [1030, 596] on button "Stop Recording" at bounding box center [1040, 604] width 505 height 43
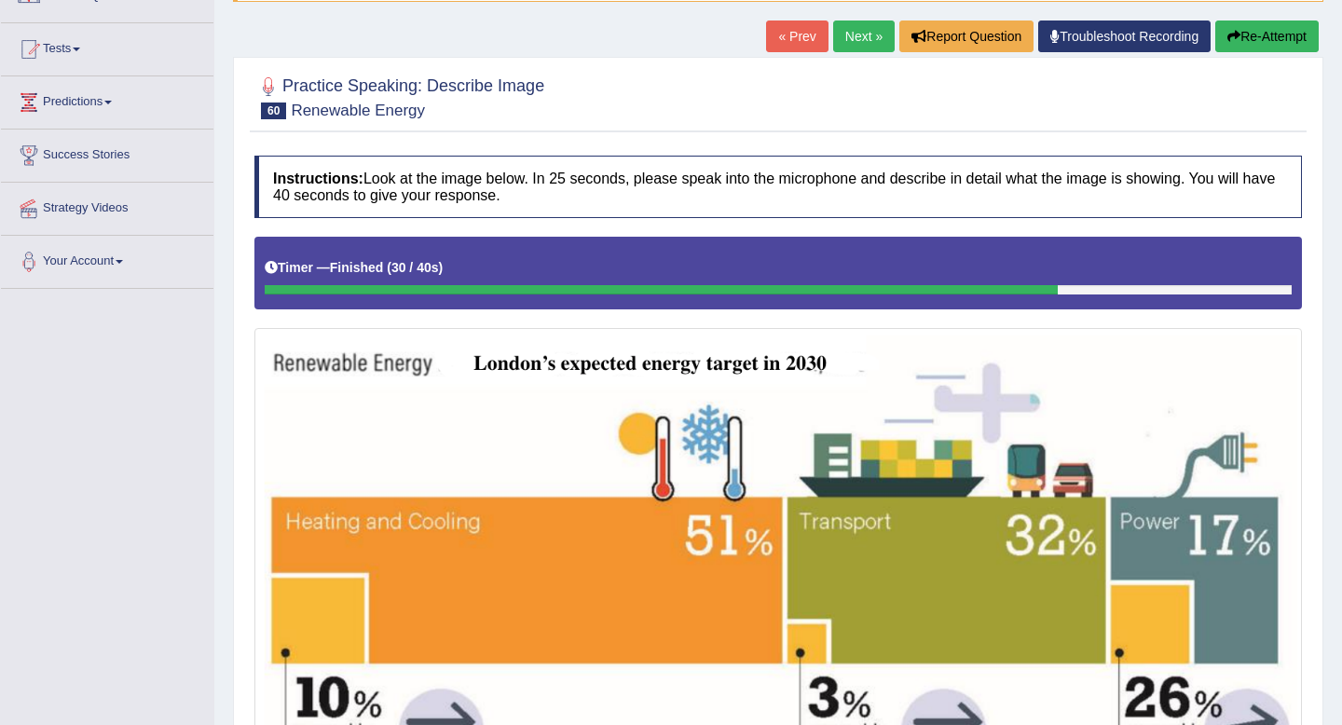
scroll to position [0, 0]
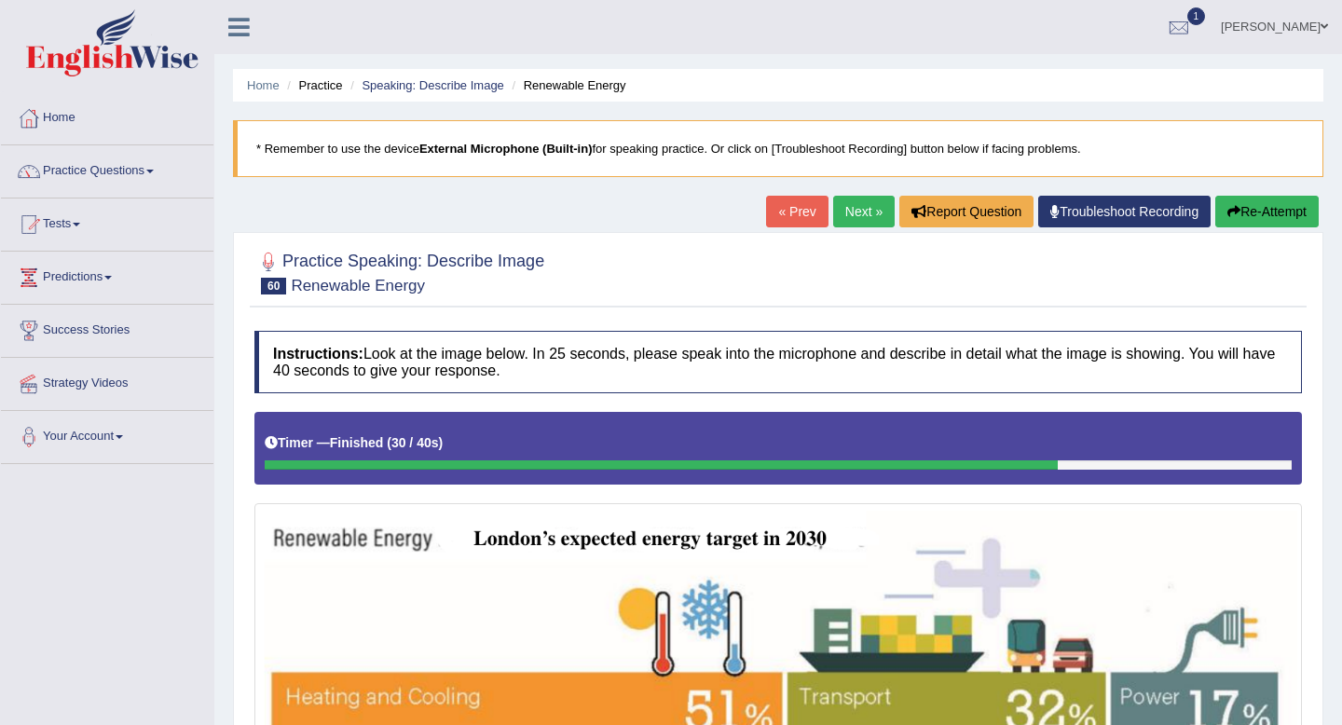
click at [867, 214] on link "Next »" at bounding box center [864, 212] width 62 height 32
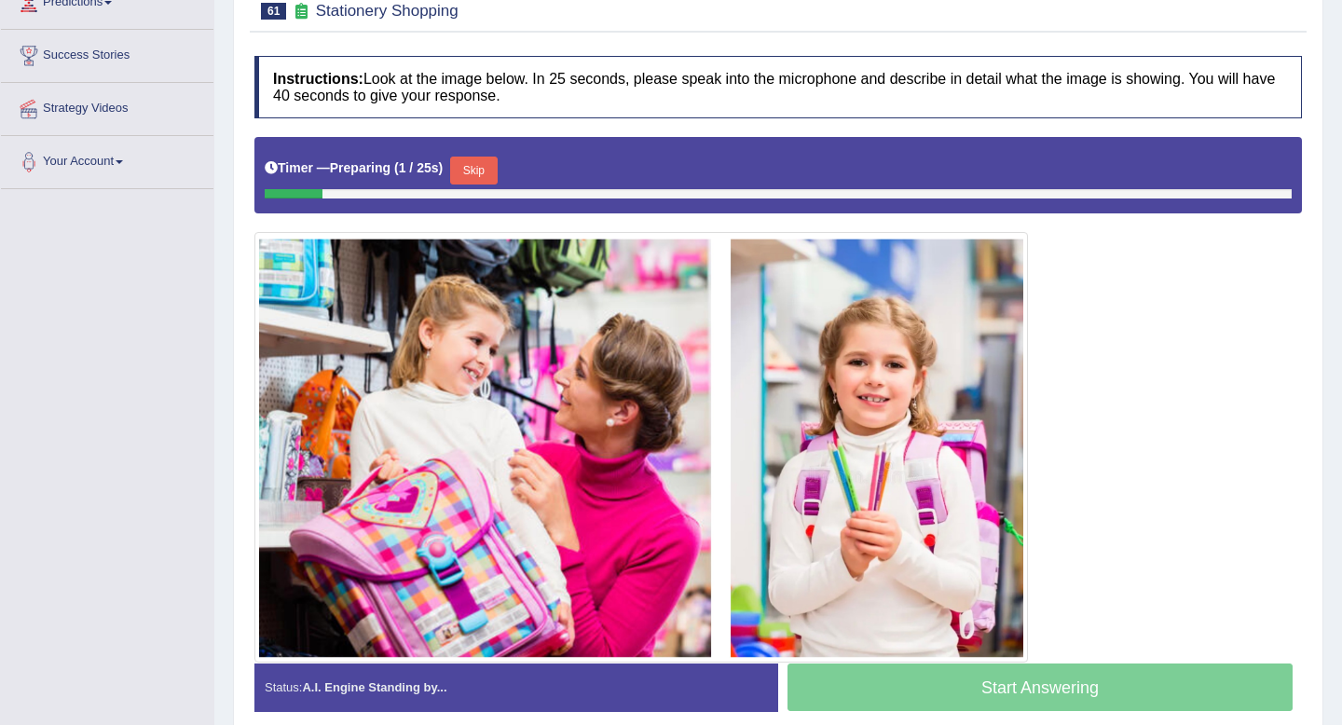
scroll to position [274, 0]
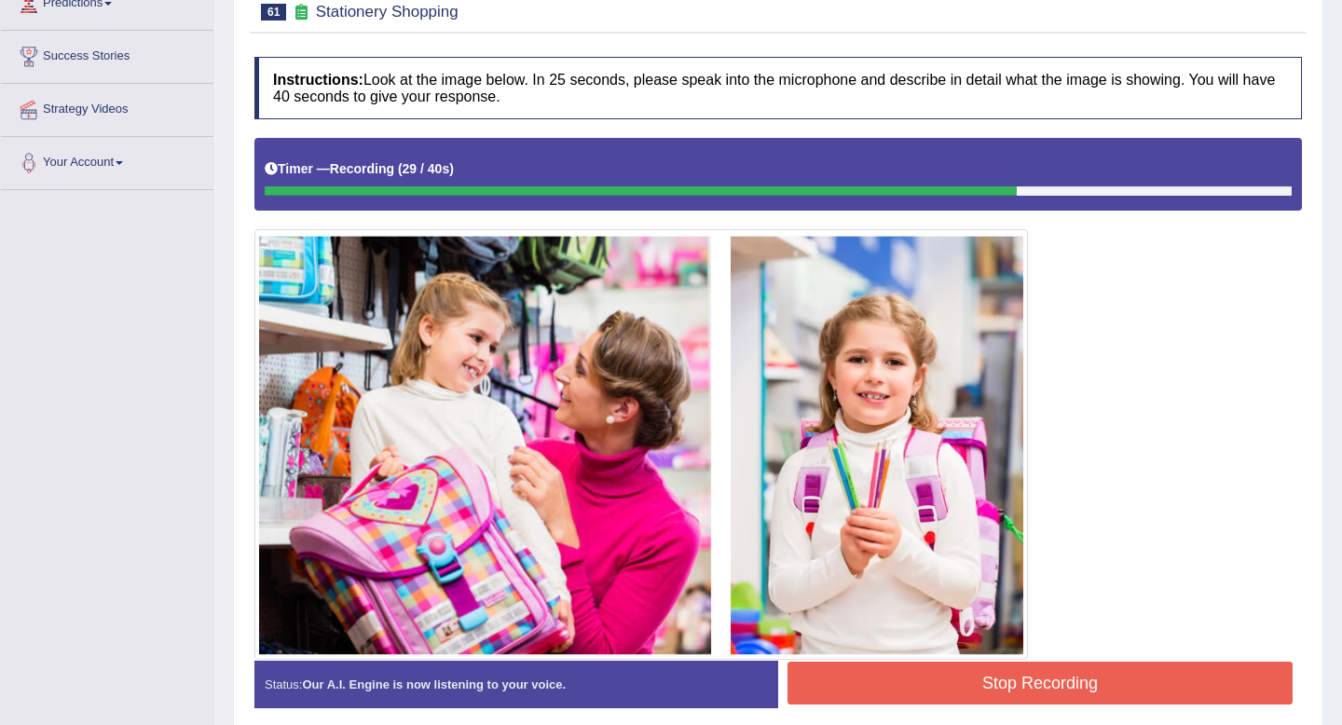
click at [1087, 676] on button "Stop Recording" at bounding box center [1040, 683] width 505 height 43
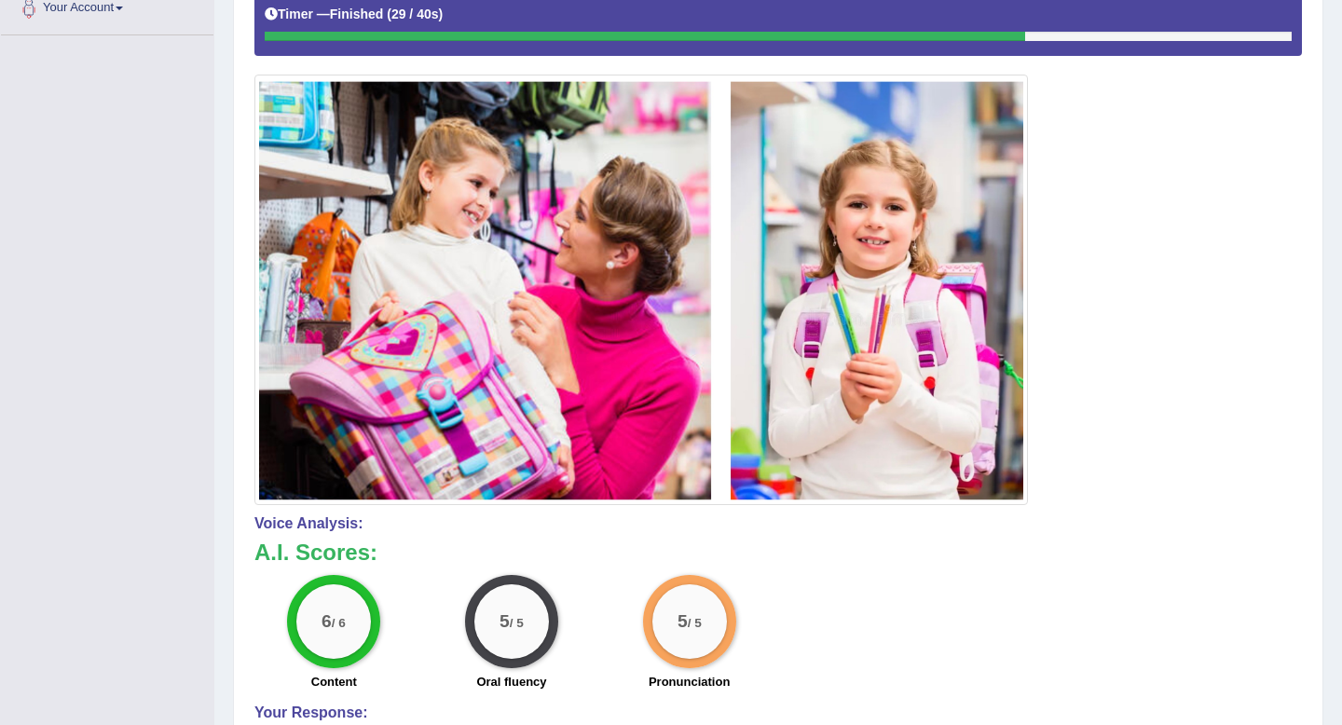
scroll to position [425, 0]
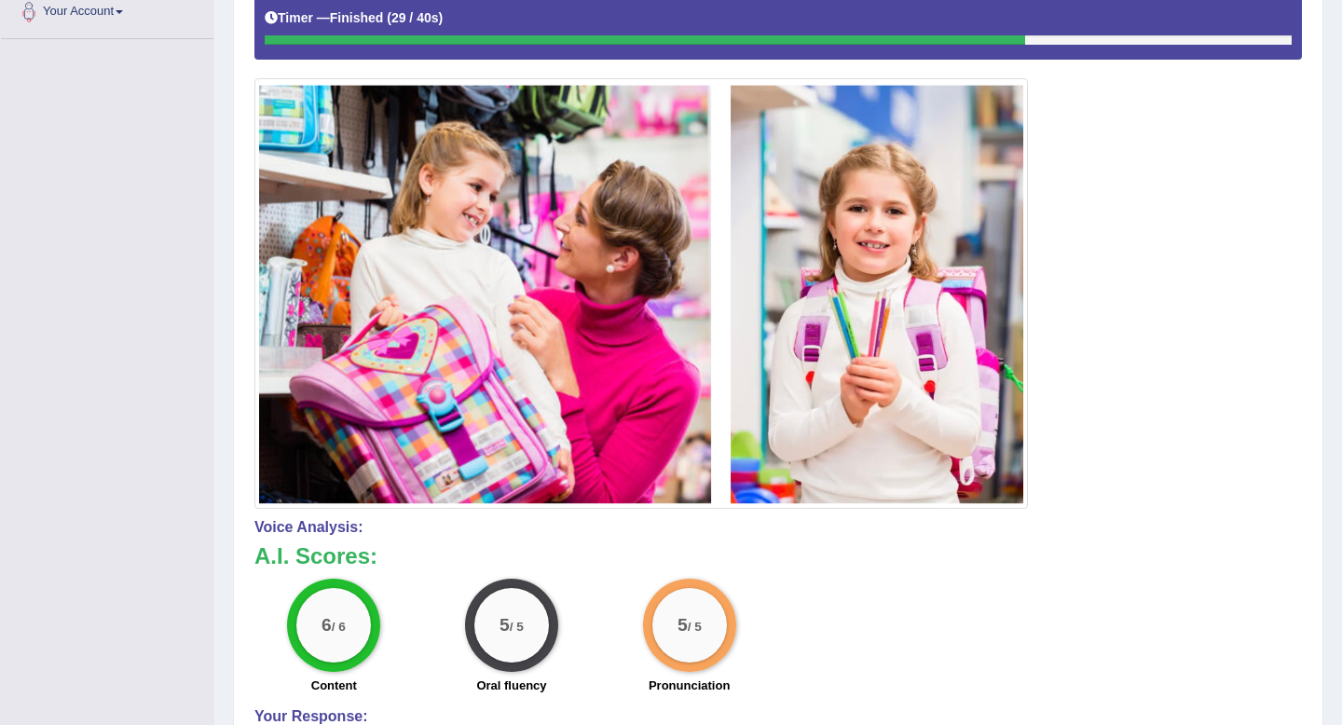
click at [1161, 461] on div at bounding box center [778, 247] width 1048 height 521
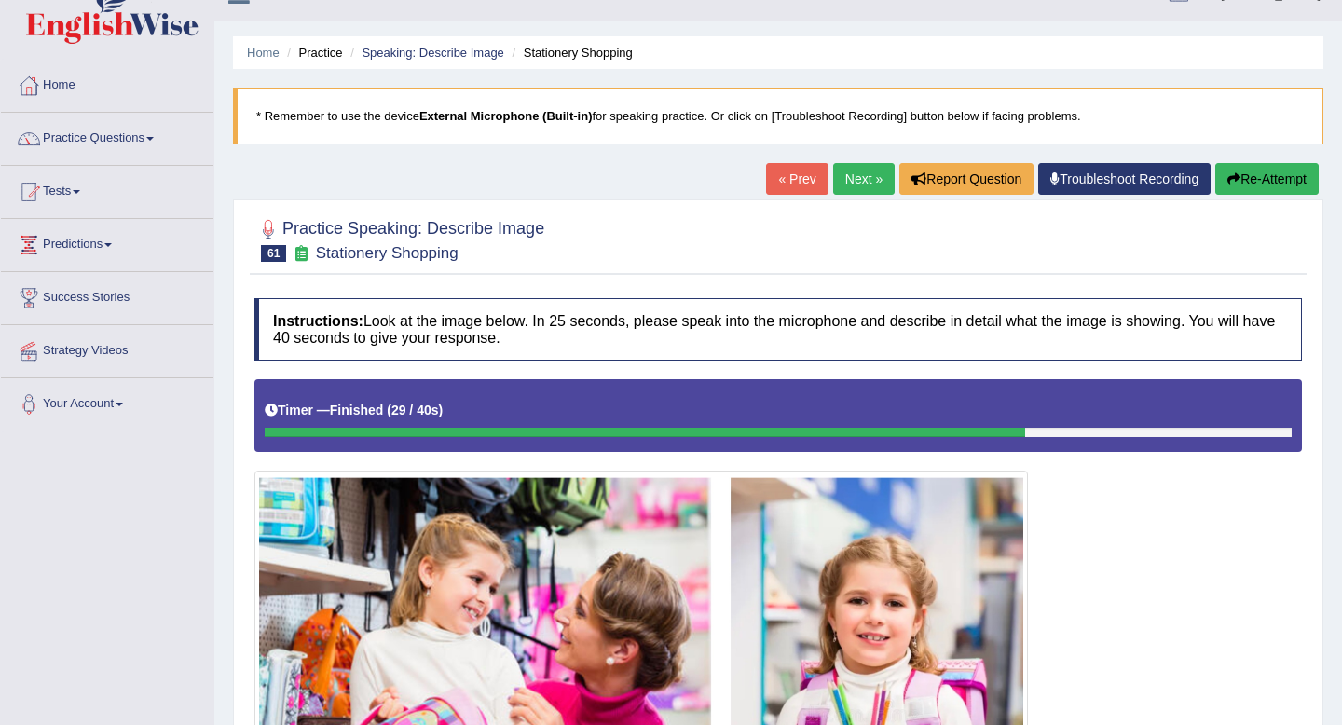
scroll to position [38, 0]
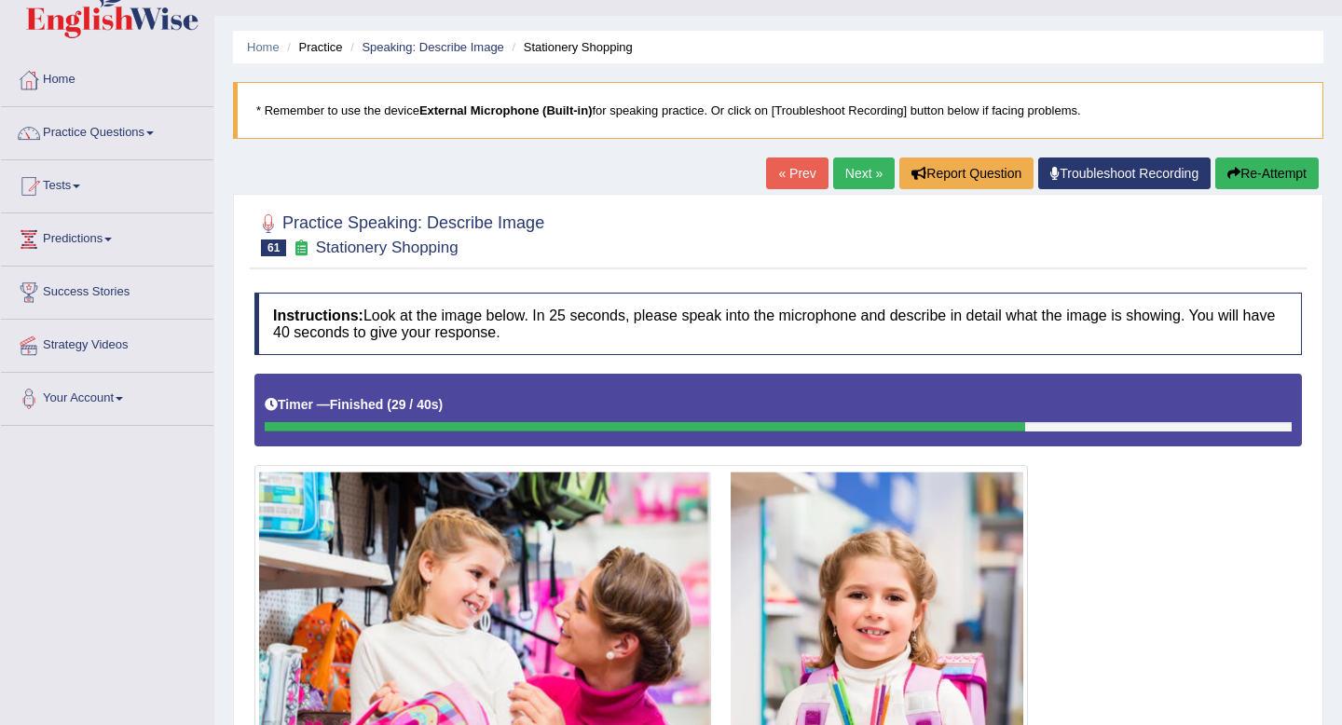
click at [858, 178] on link "Next »" at bounding box center [864, 174] width 62 height 32
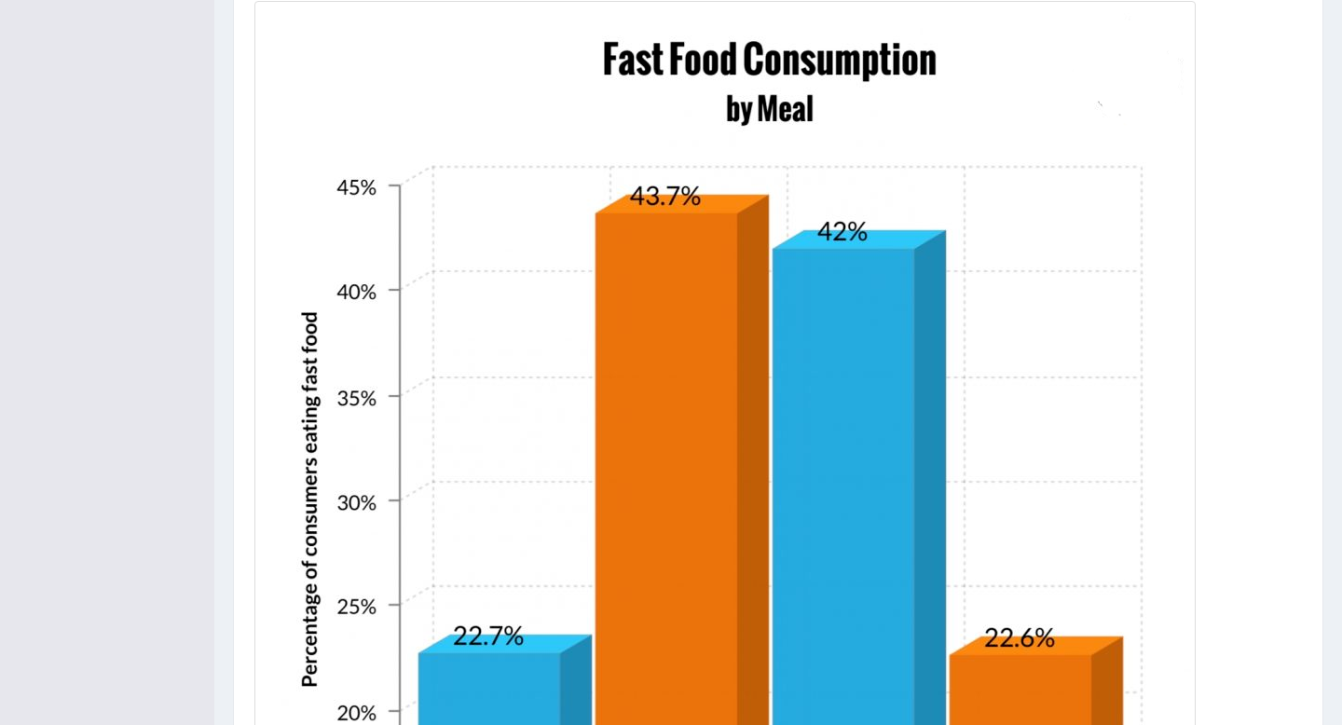
scroll to position [853, 0]
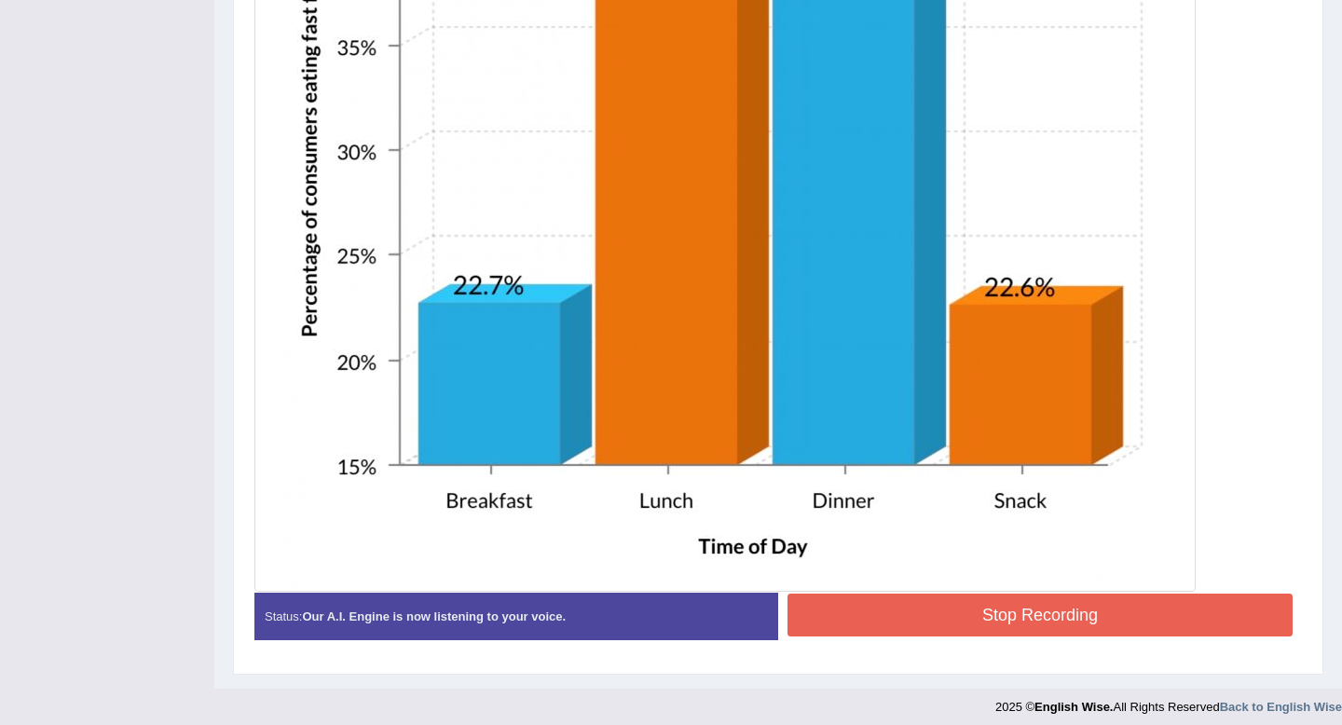
click at [1219, 618] on button "Stop Recording" at bounding box center [1040, 615] width 505 height 43
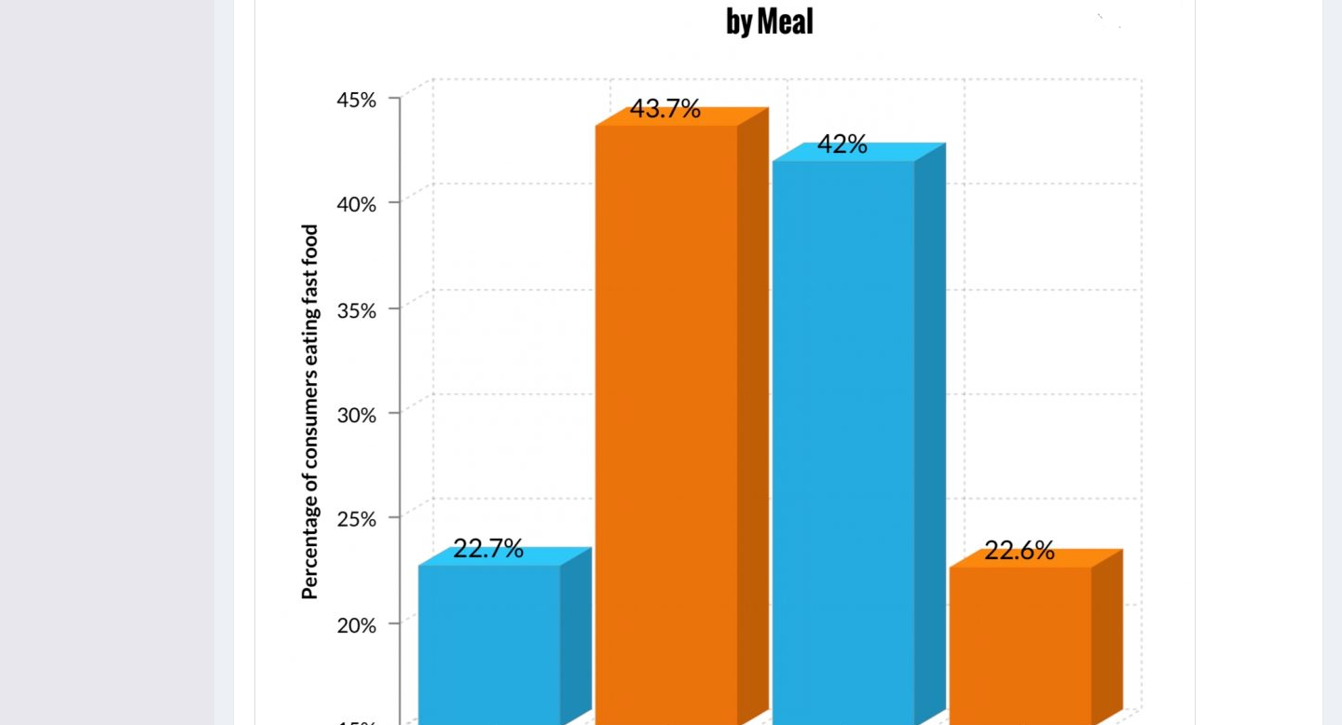
scroll to position [0, 0]
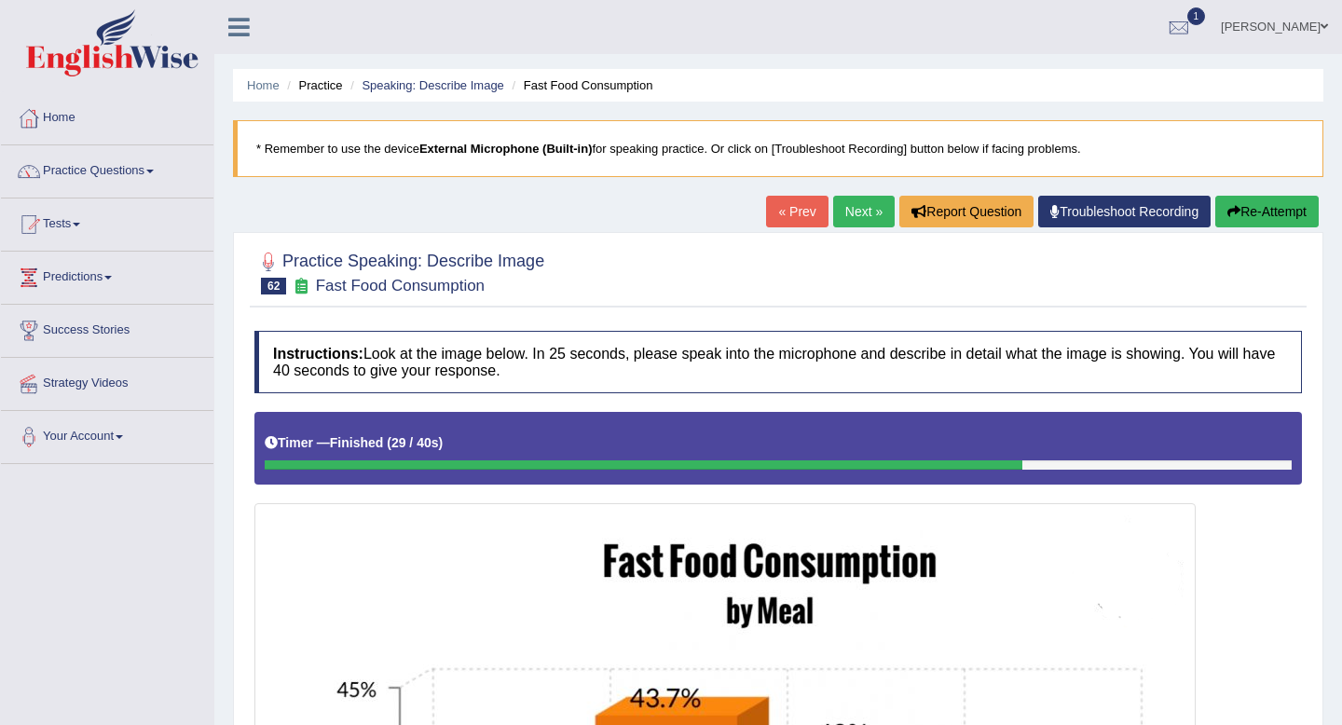
click at [859, 220] on link "Next »" at bounding box center [864, 212] width 62 height 32
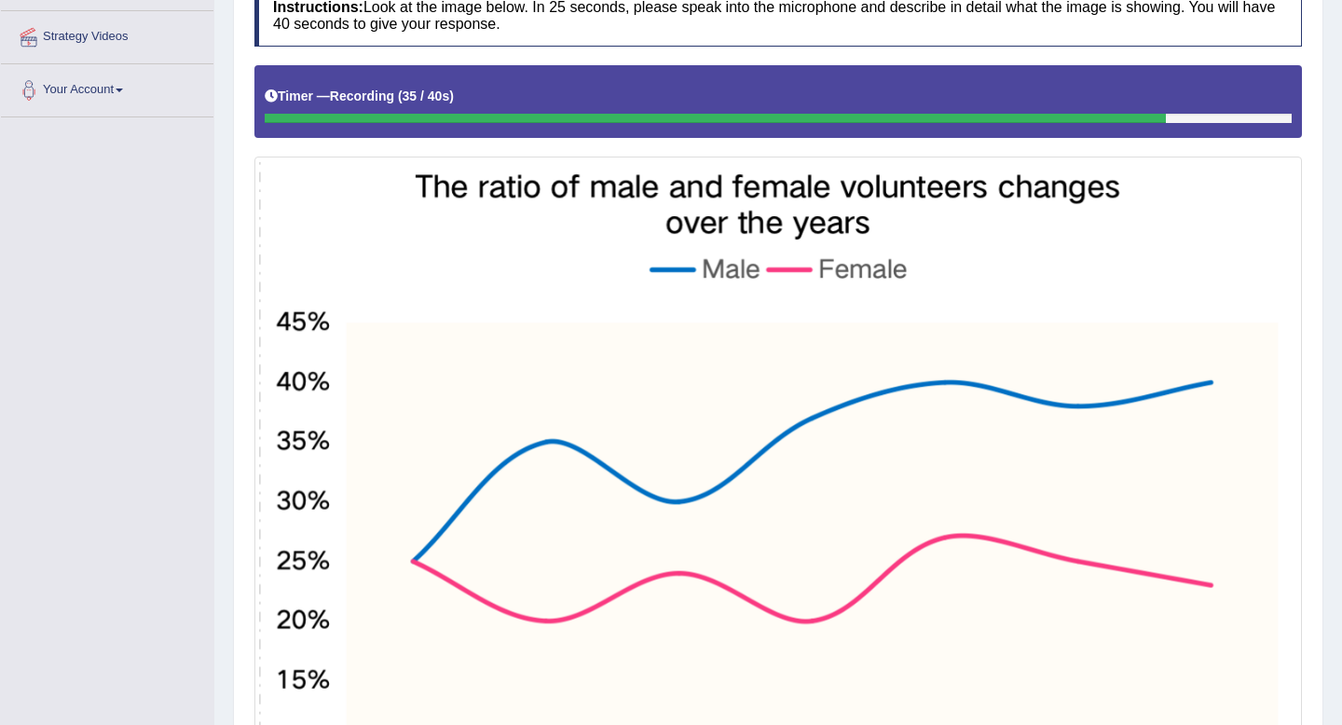
scroll to position [683, 0]
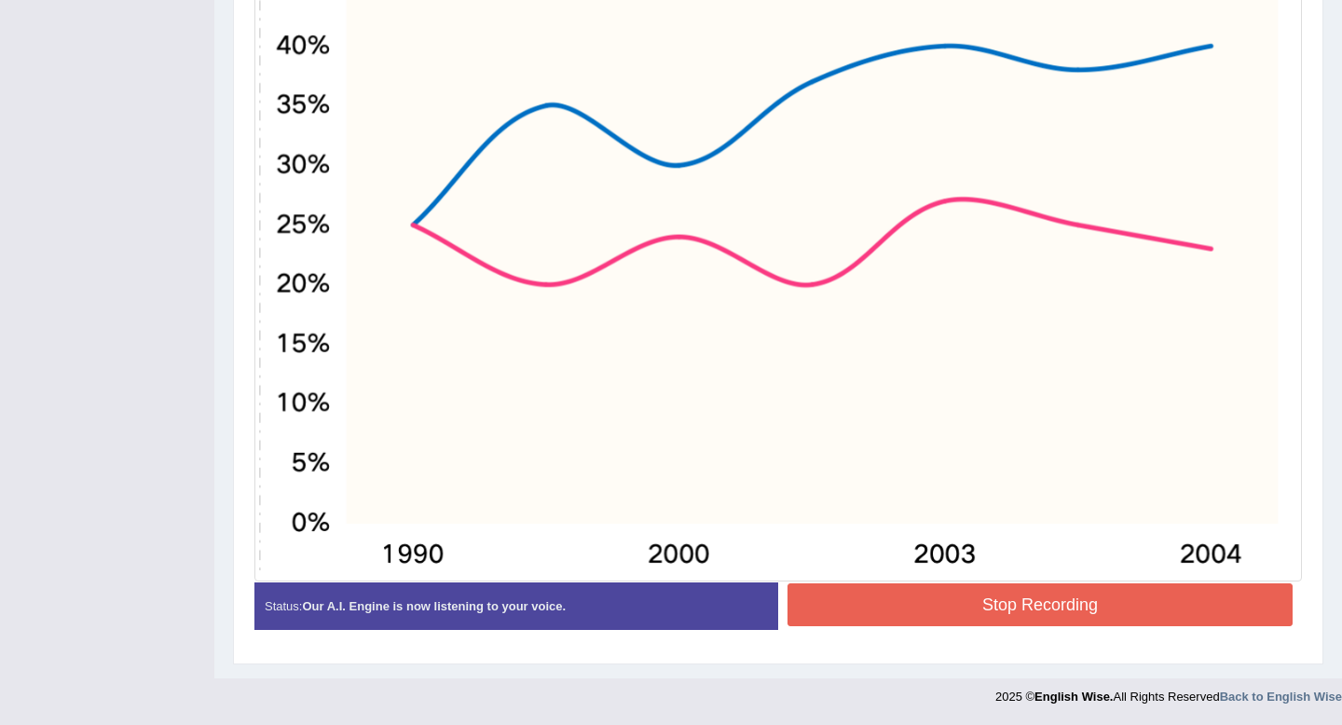
click at [1064, 614] on button "Stop Recording" at bounding box center [1040, 604] width 505 height 43
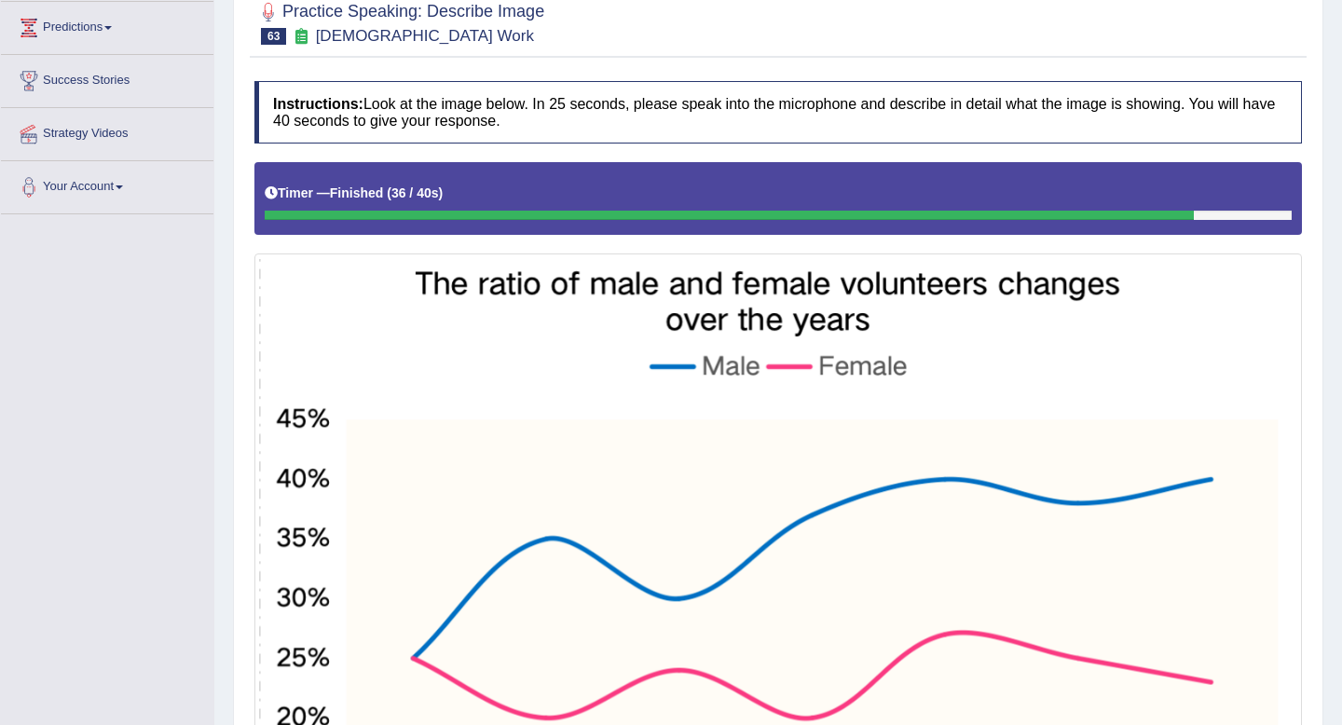
scroll to position [0, 0]
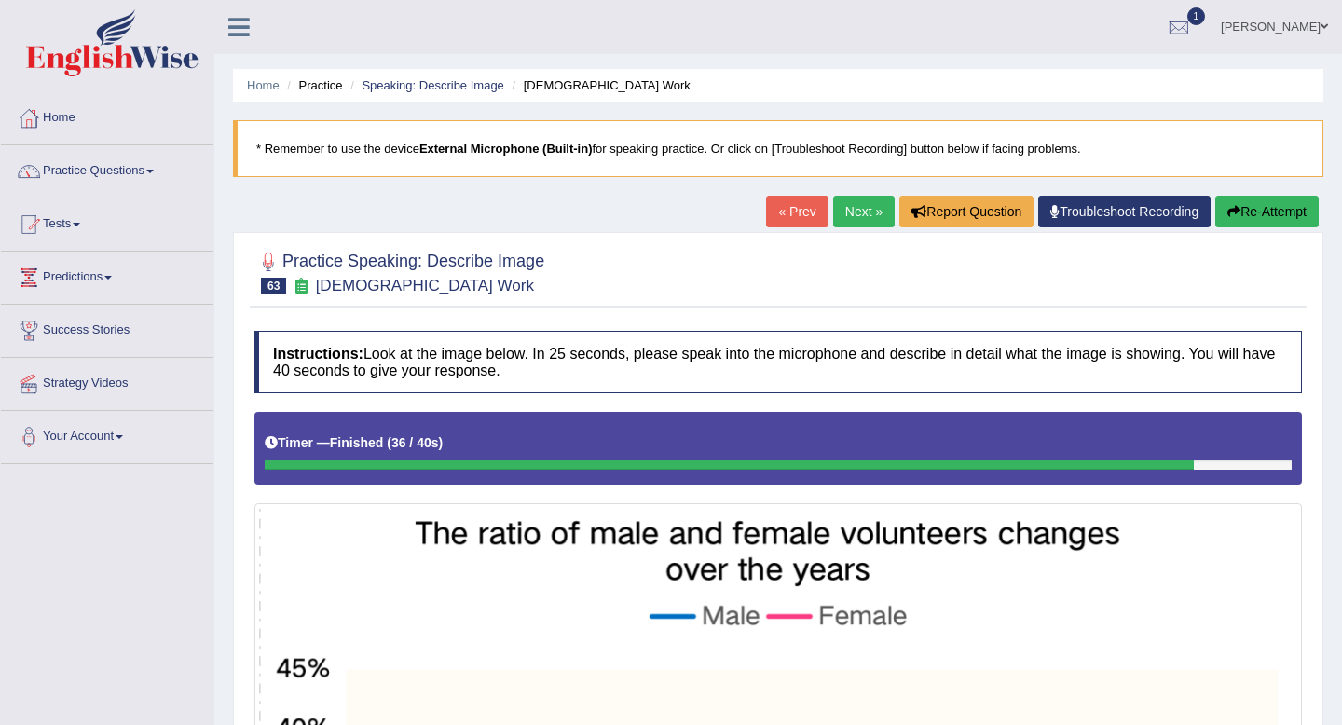
click at [858, 199] on link "Next »" at bounding box center [864, 212] width 62 height 32
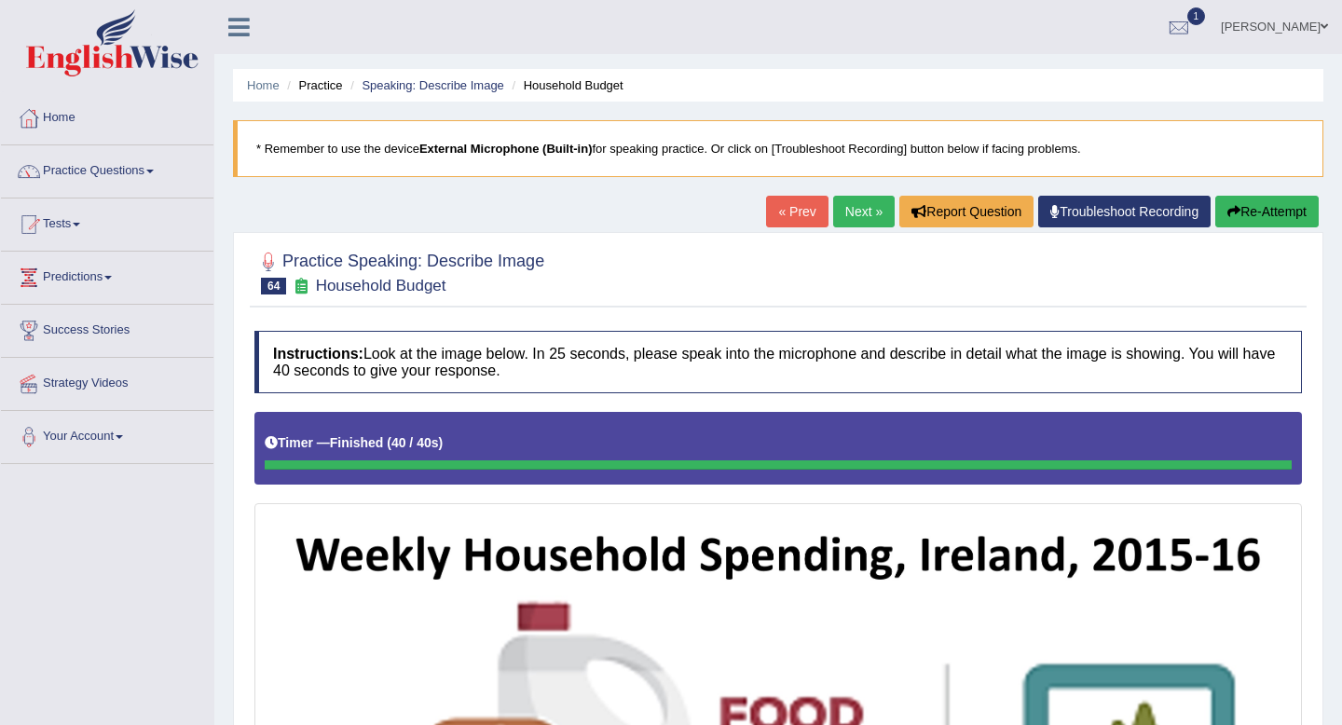
click at [1235, 208] on button "Re-Attempt" at bounding box center [1266, 212] width 103 height 32
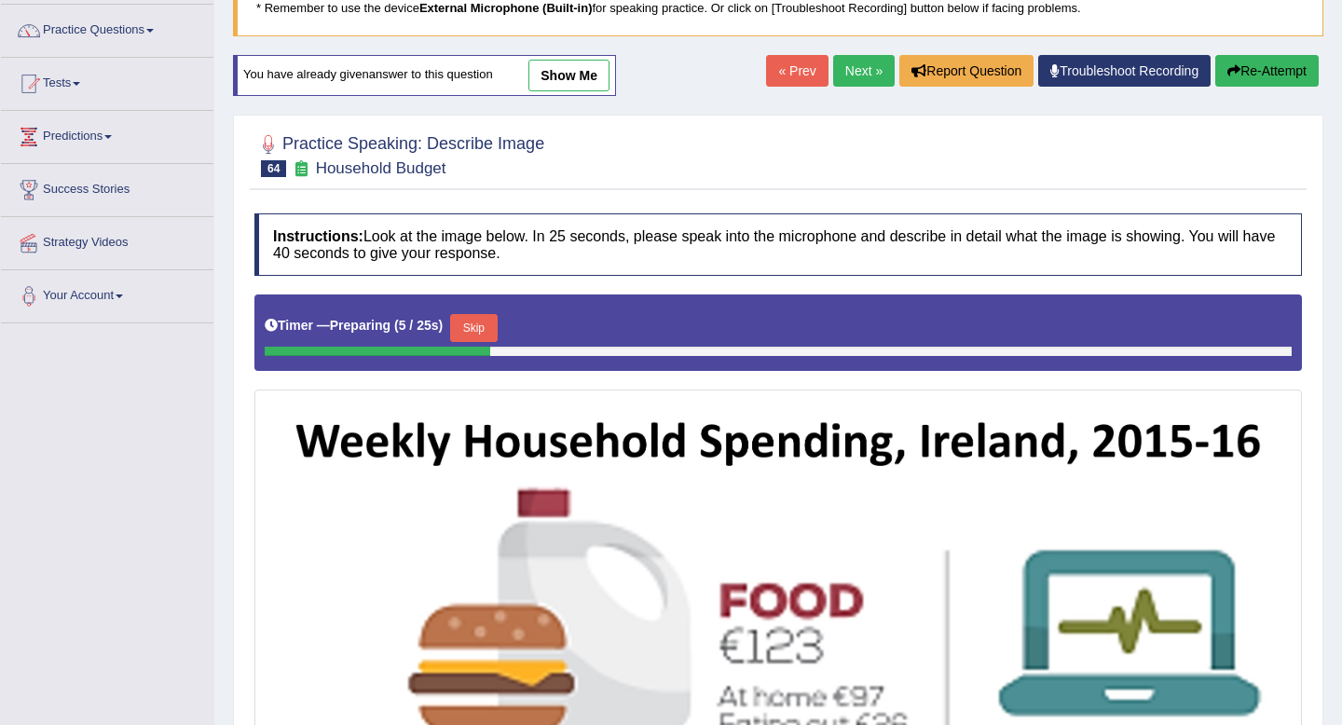
scroll to position [142, 0]
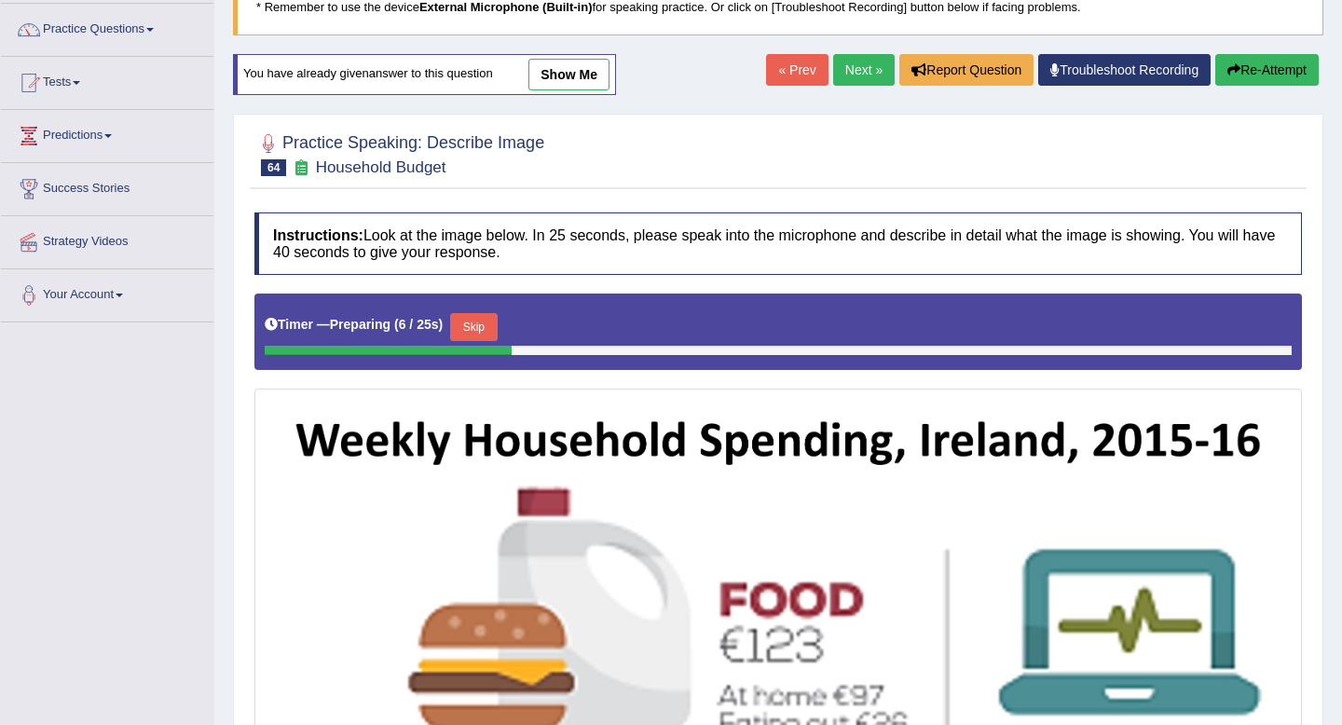
click at [483, 331] on button "Skip" at bounding box center [473, 327] width 47 height 28
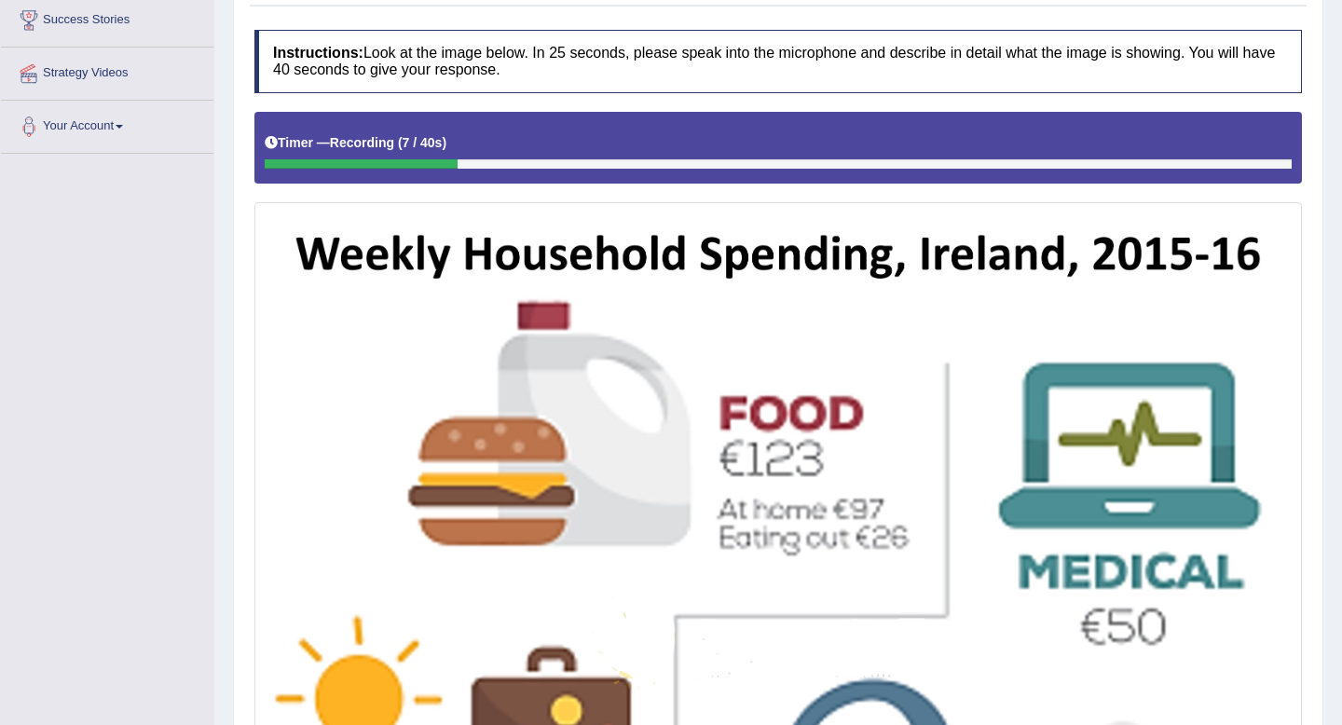
scroll to position [311, 0]
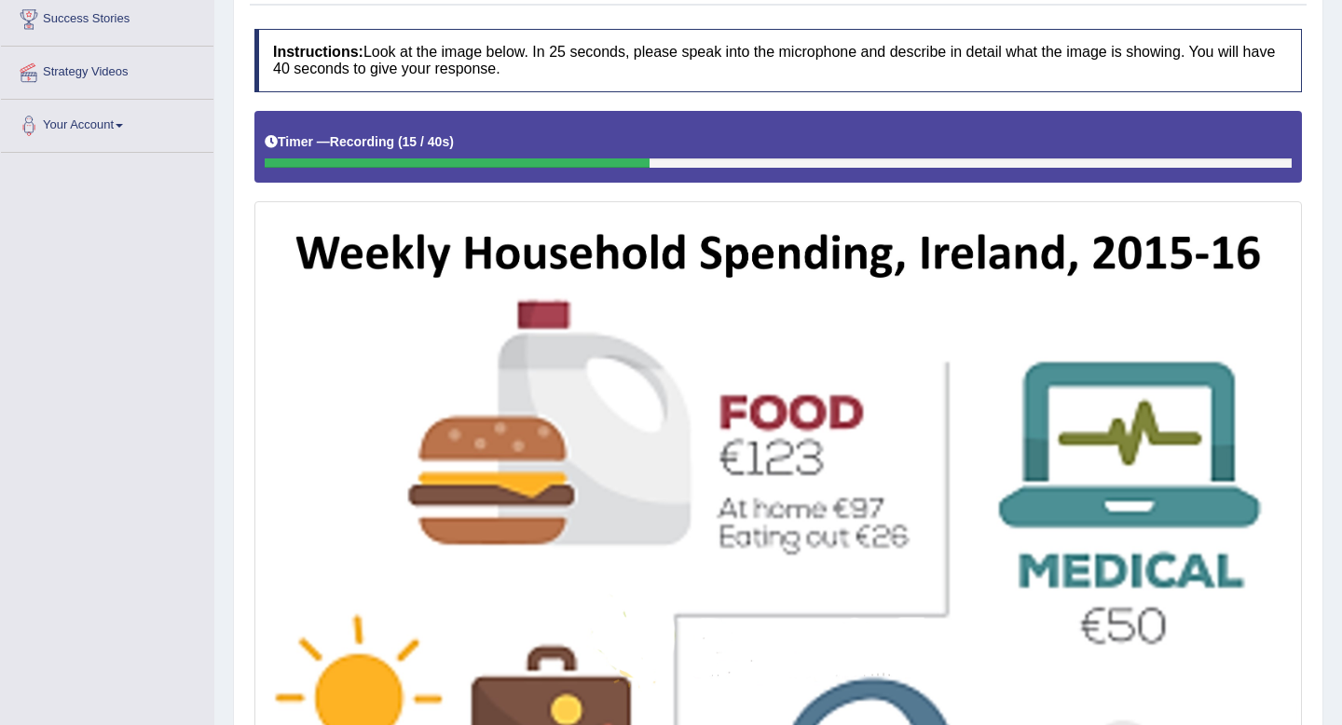
click at [476, 637] on img at bounding box center [778, 726] width 1038 height 1041
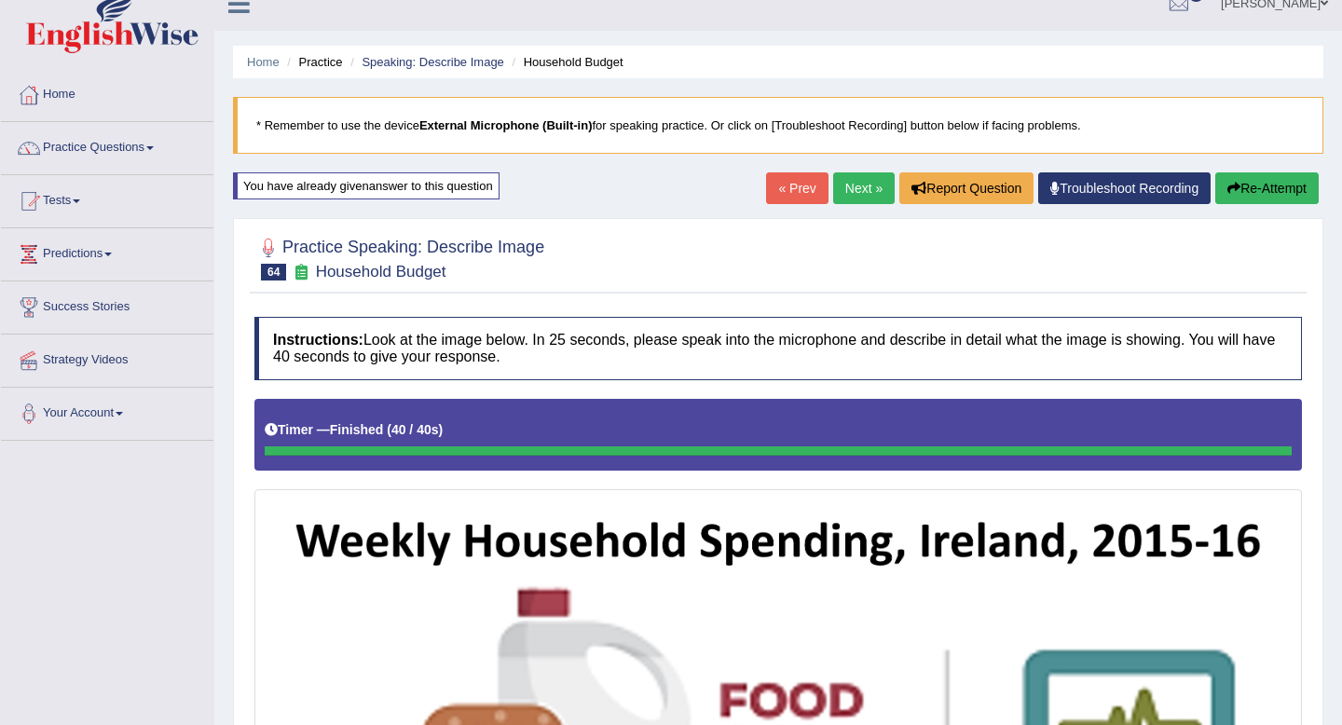
scroll to position [0, 0]
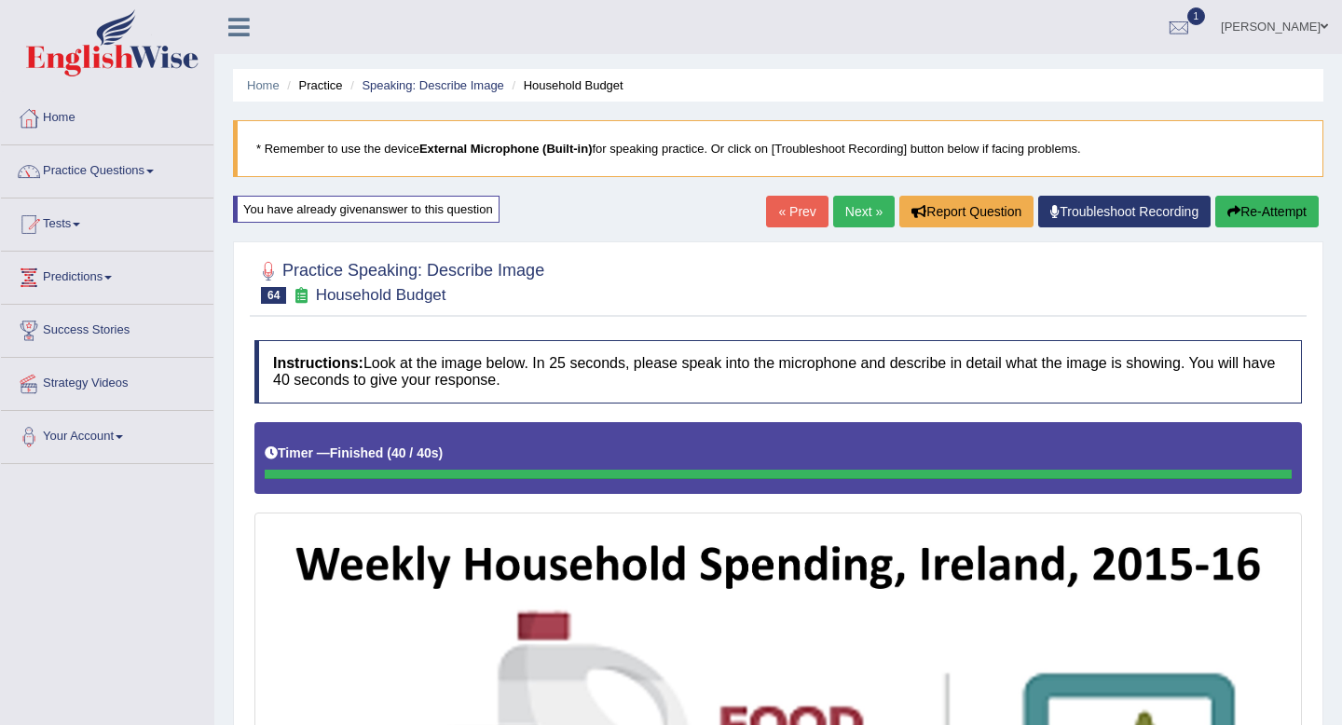
click at [1249, 215] on button "Re-Attempt" at bounding box center [1266, 212] width 103 height 32
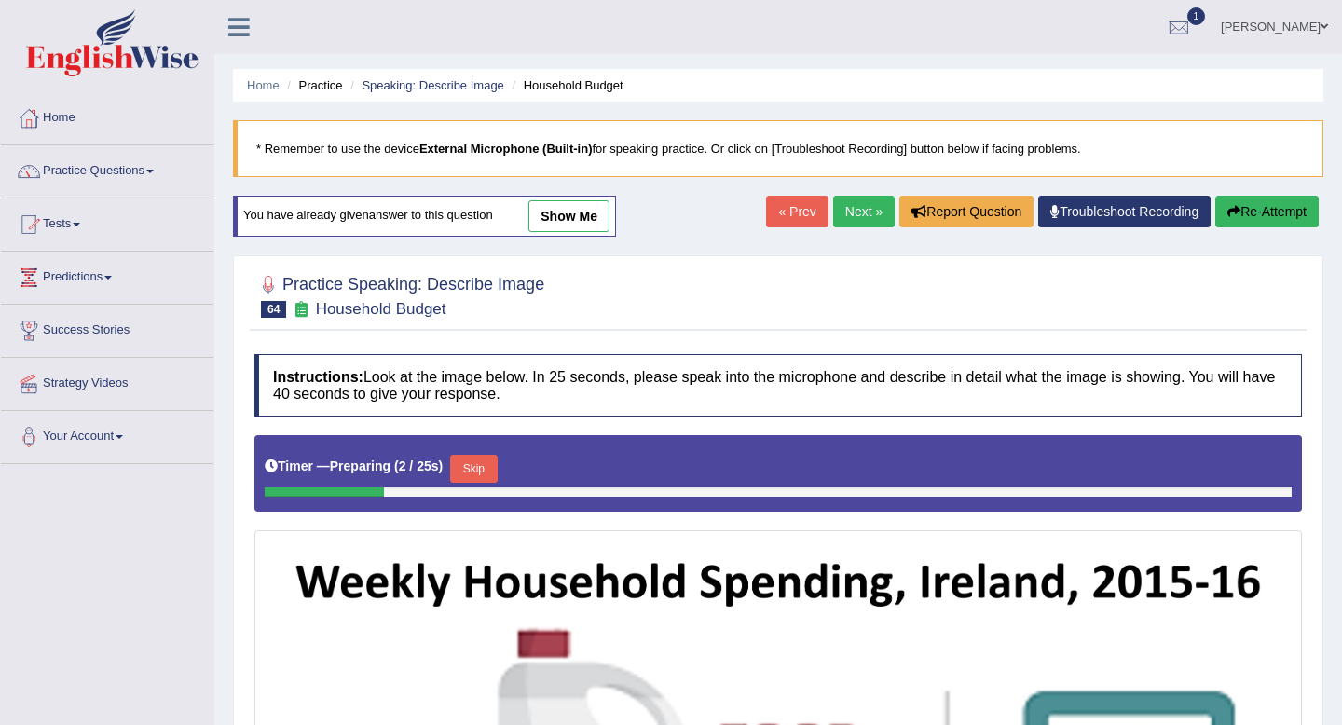
click at [478, 461] on button "Skip" at bounding box center [473, 469] width 47 height 28
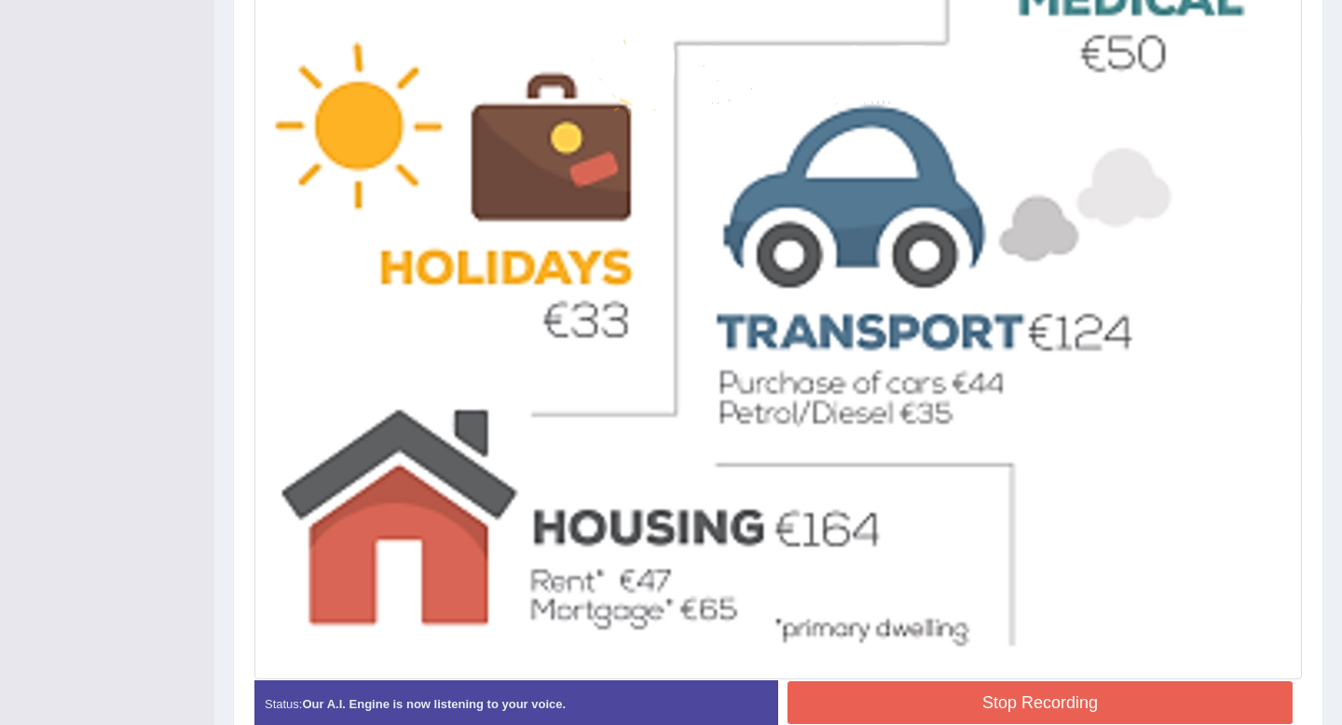
scroll to position [982, 0]
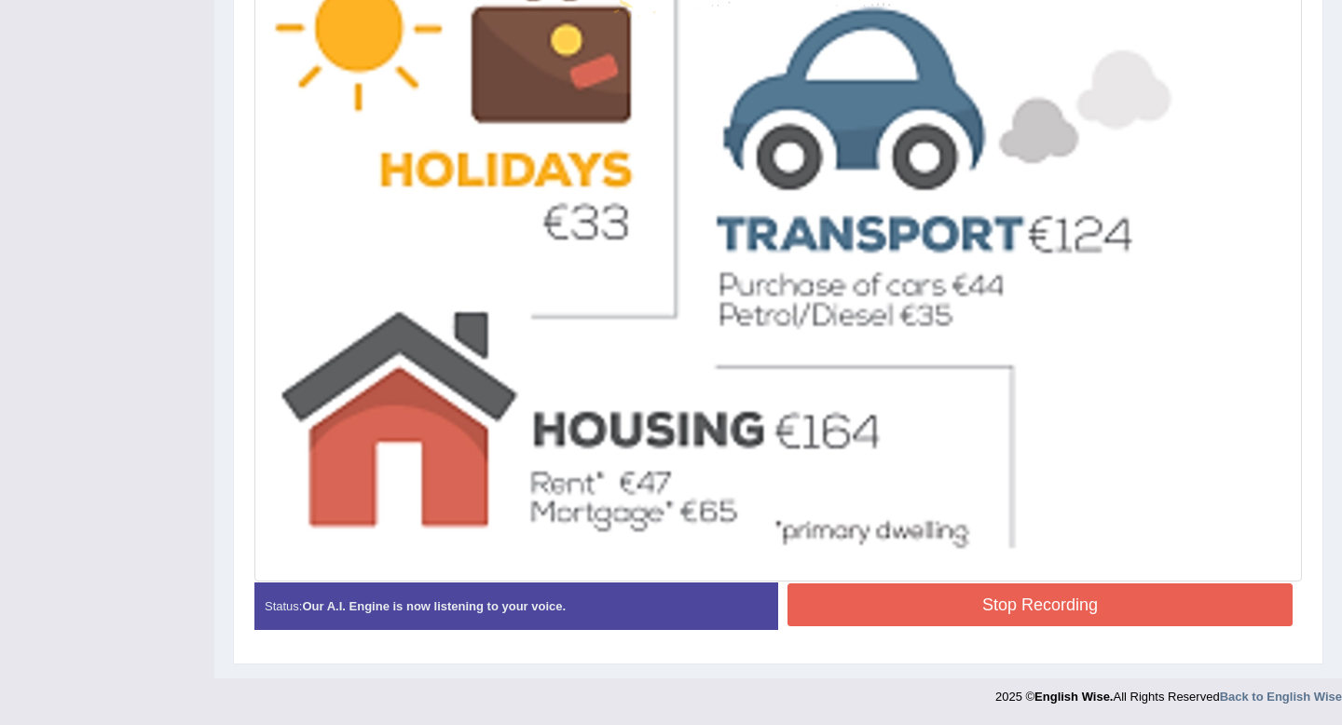
click at [840, 598] on button "Stop Recording" at bounding box center [1040, 604] width 505 height 43
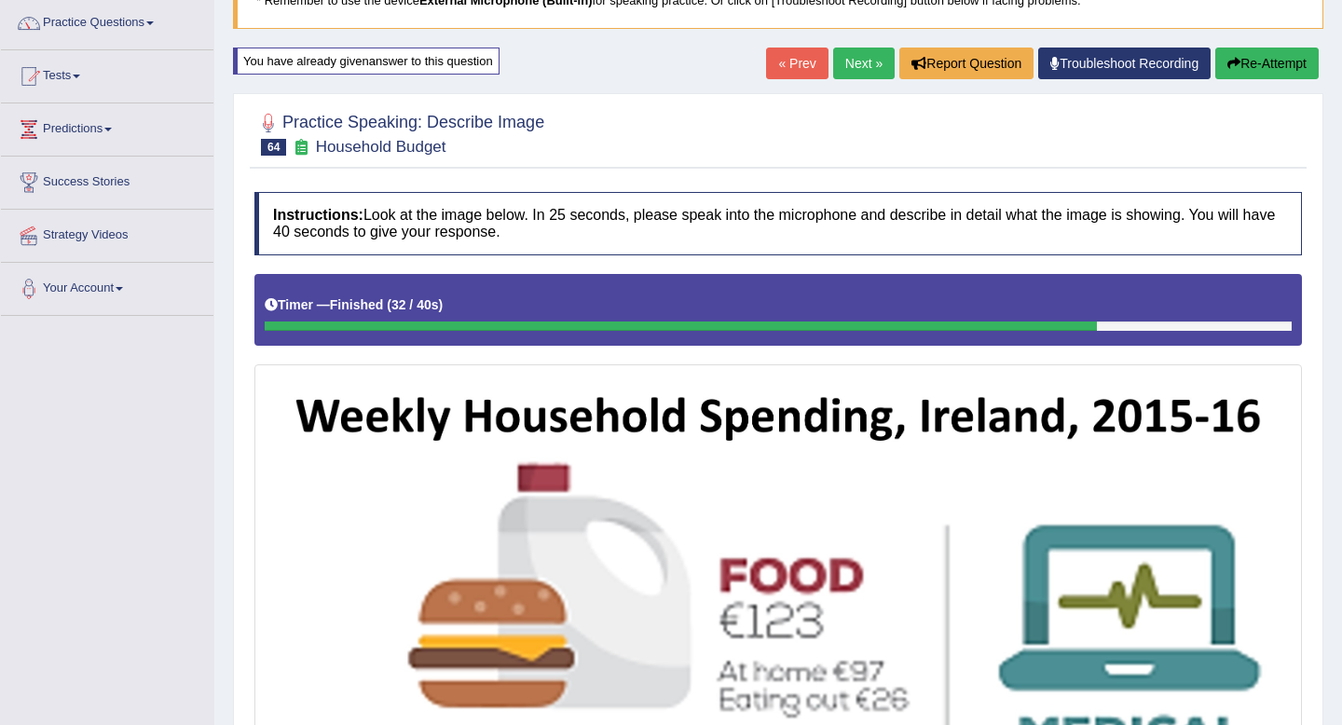
scroll to position [0, 0]
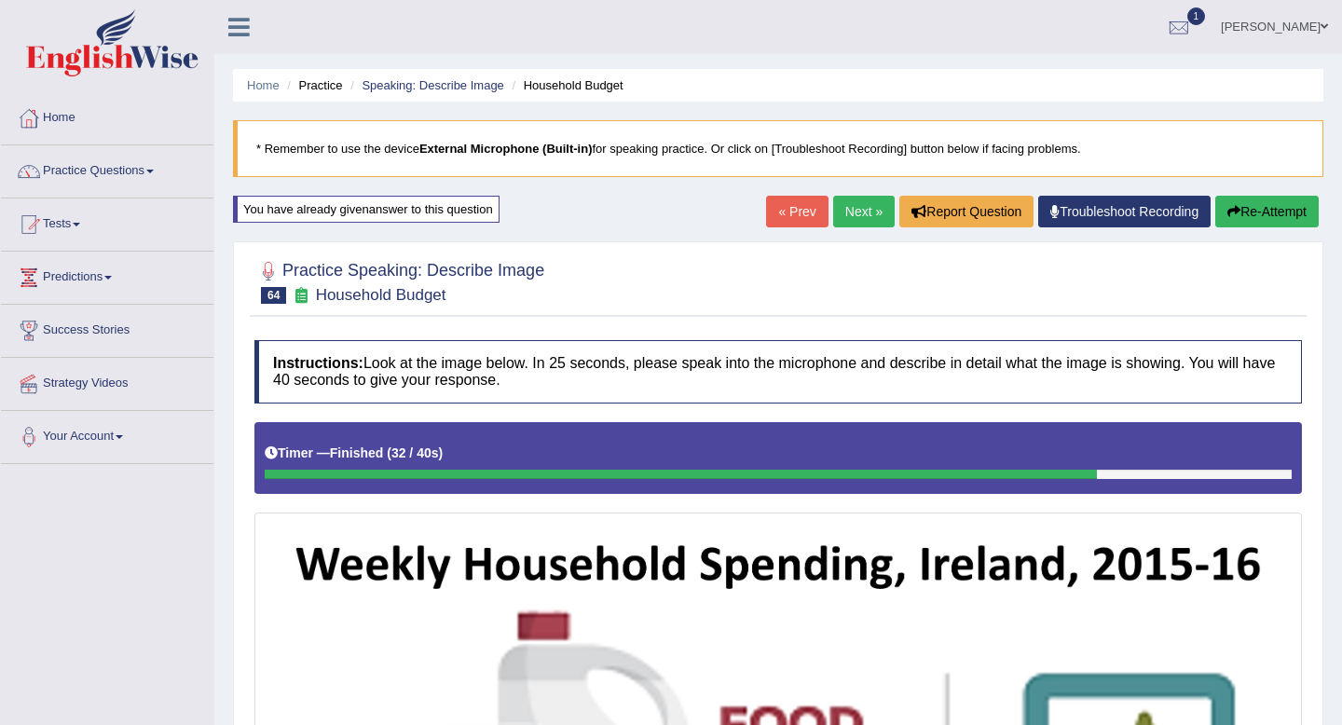
click at [858, 214] on link "Next »" at bounding box center [864, 212] width 62 height 32
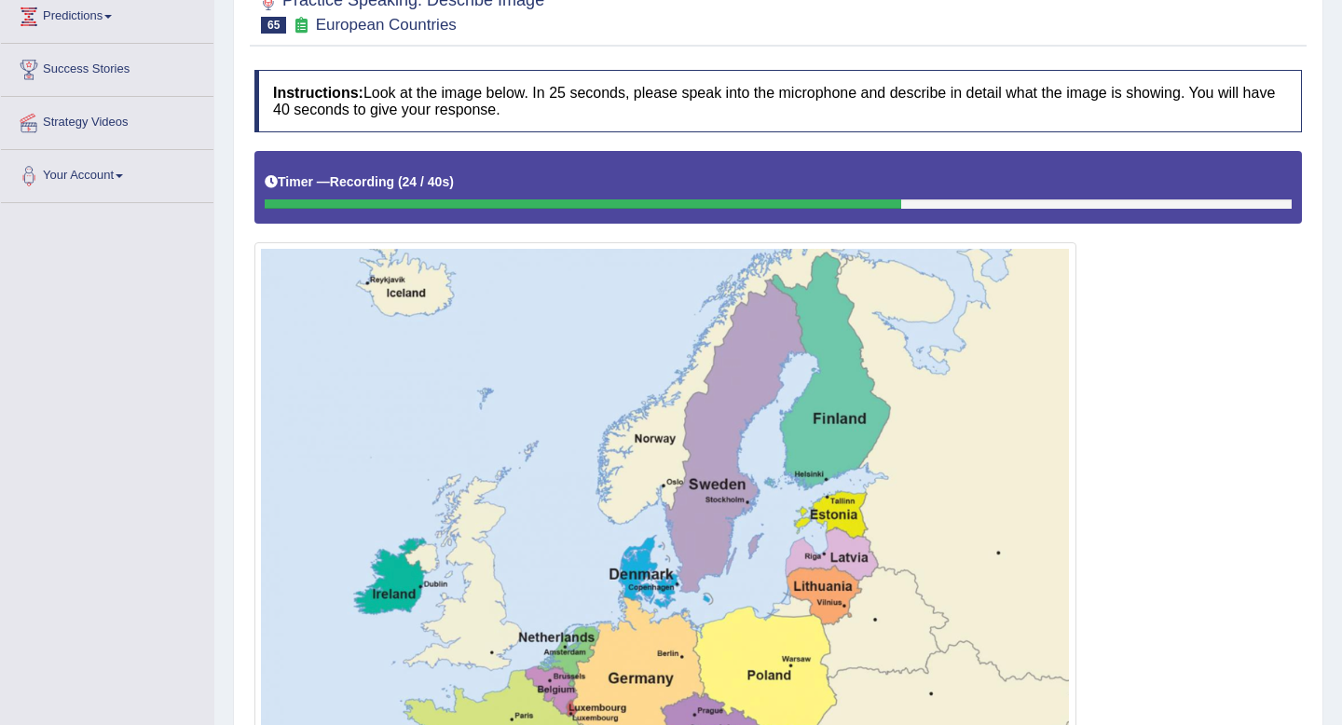
scroll to position [749, 0]
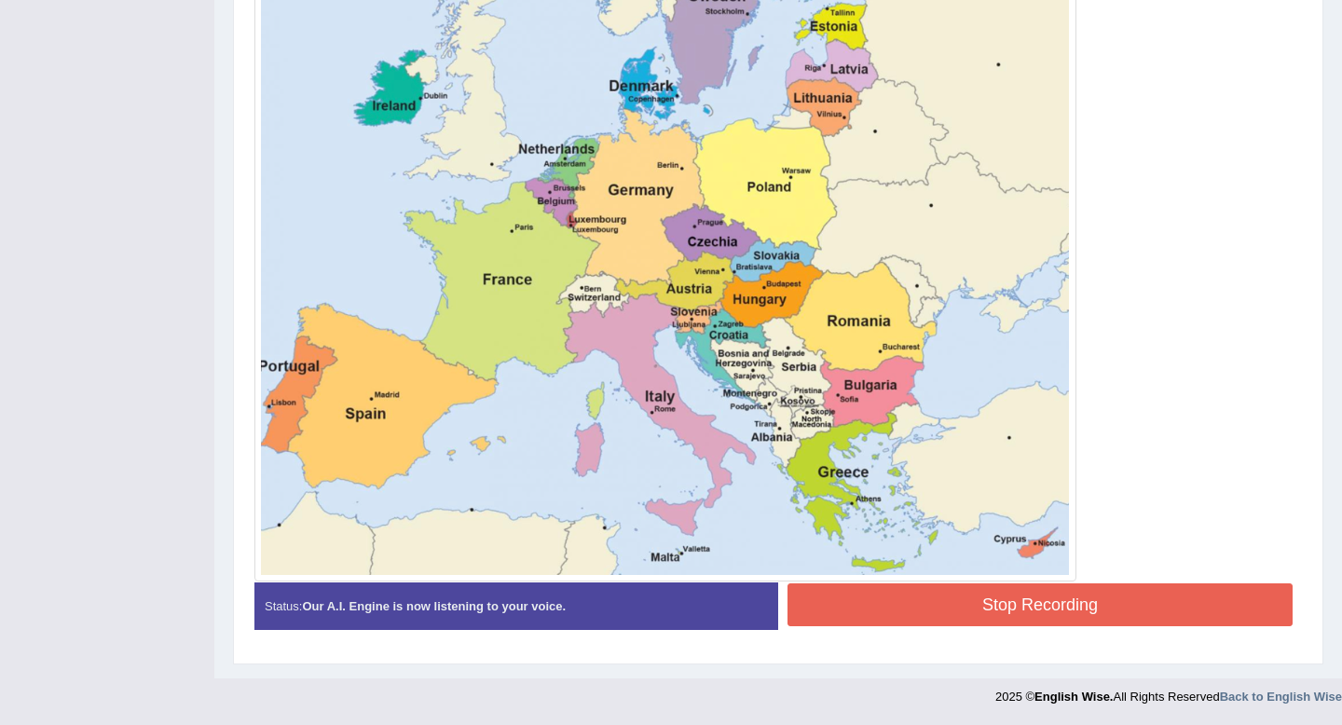
click at [1117, 608] on button "Stop Recording" at bounding box center [1040, 604] width 505 height 43
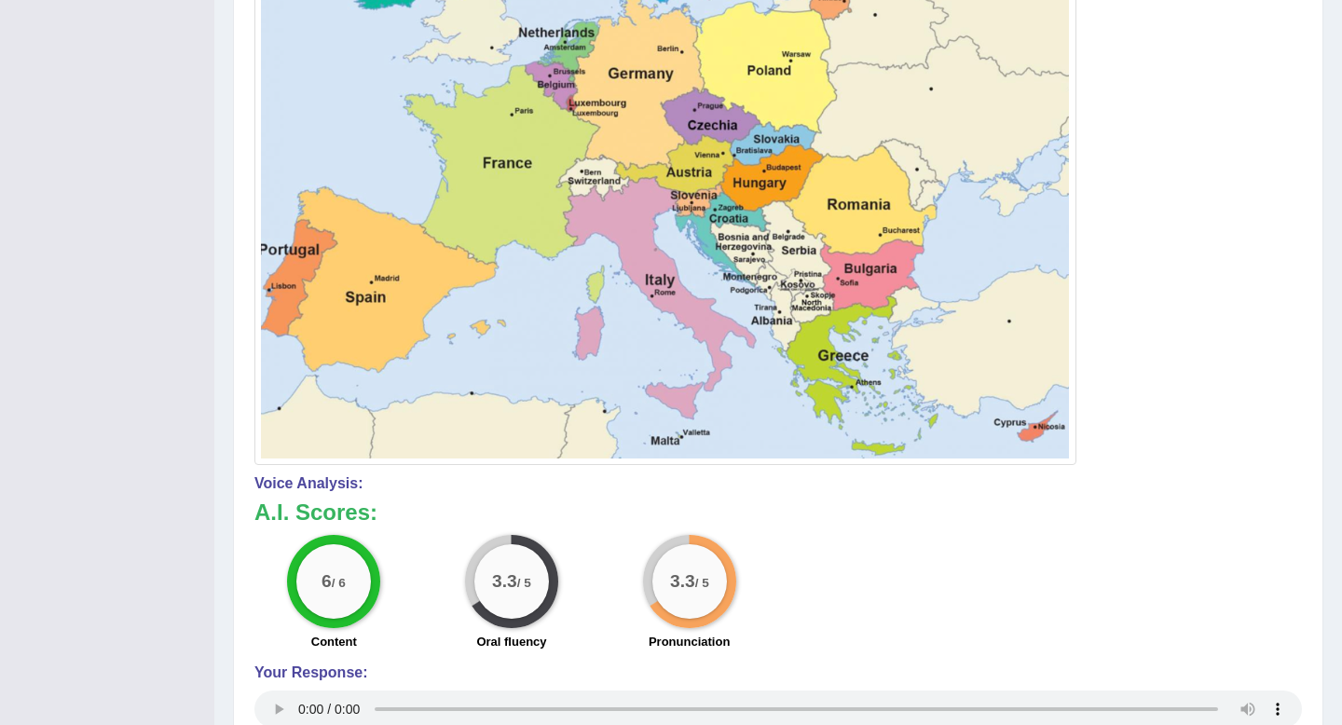
scroll to position [0, 0]
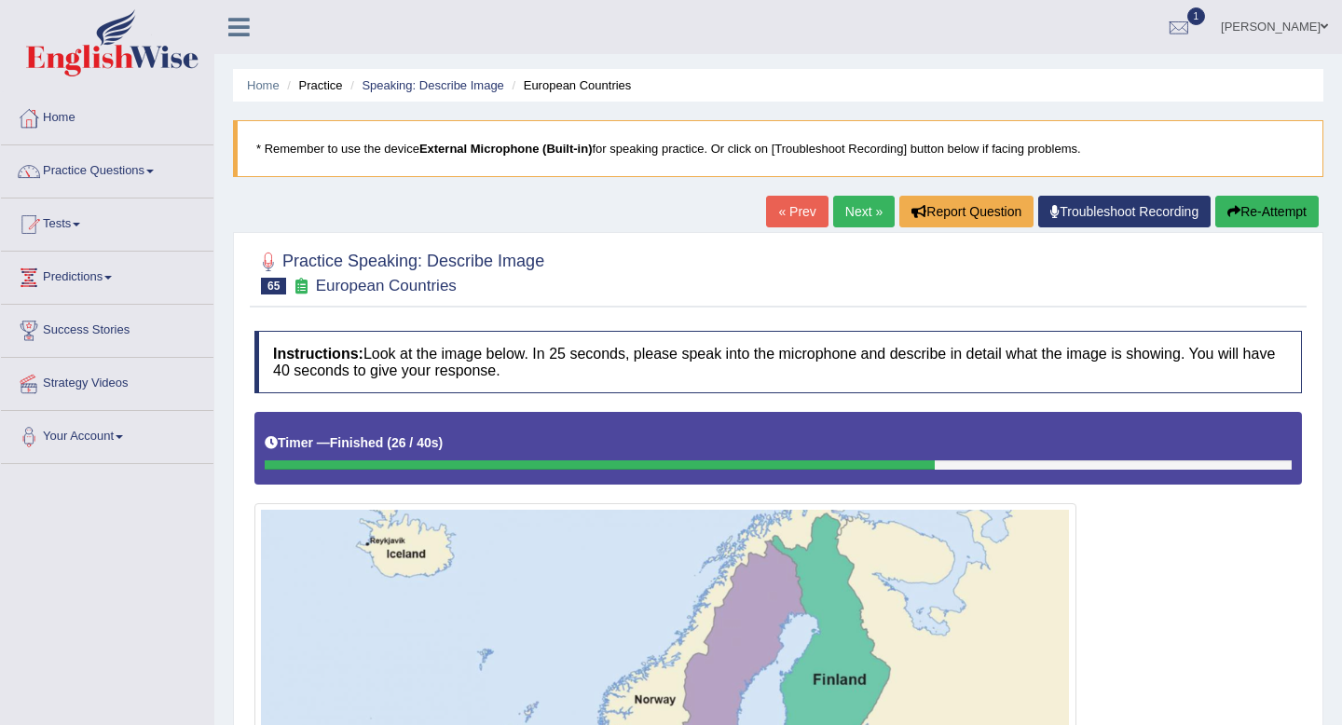
click at [867, 200] on link "Next »" at bounding box center [864, 212] width 62 height 32
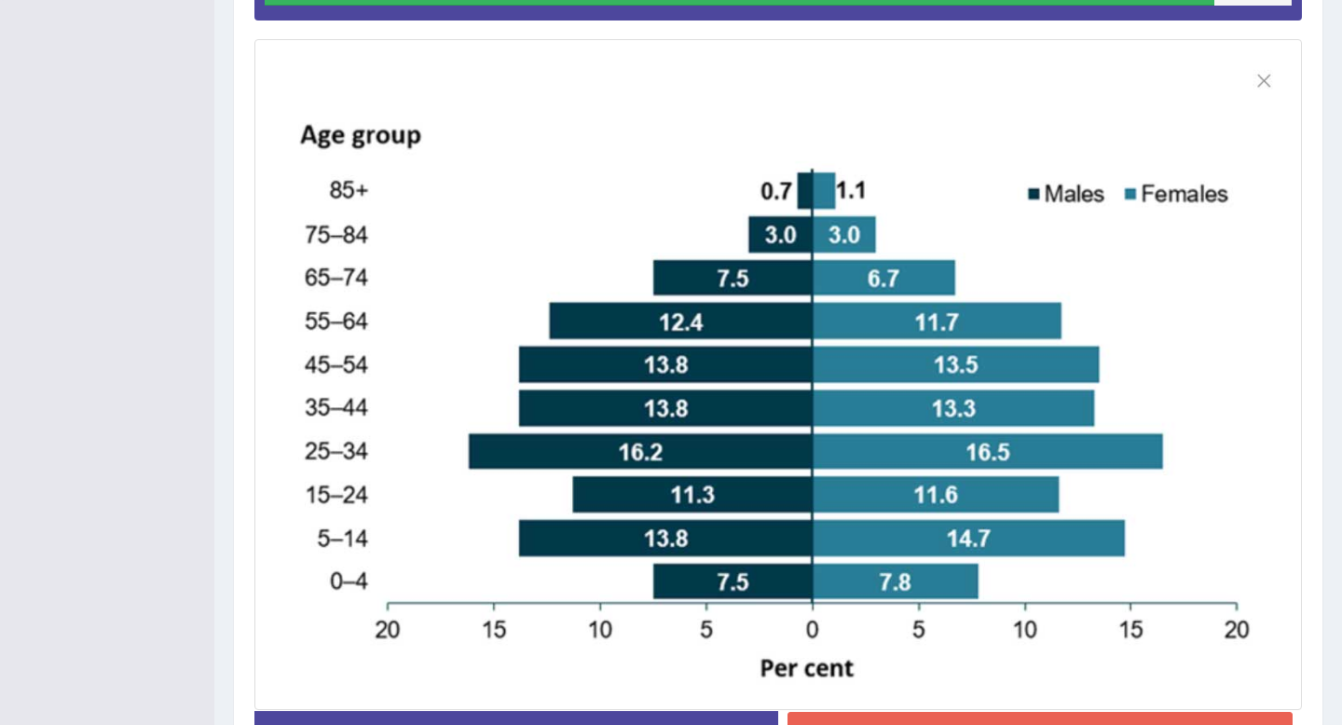
scroll to position [594, 0]
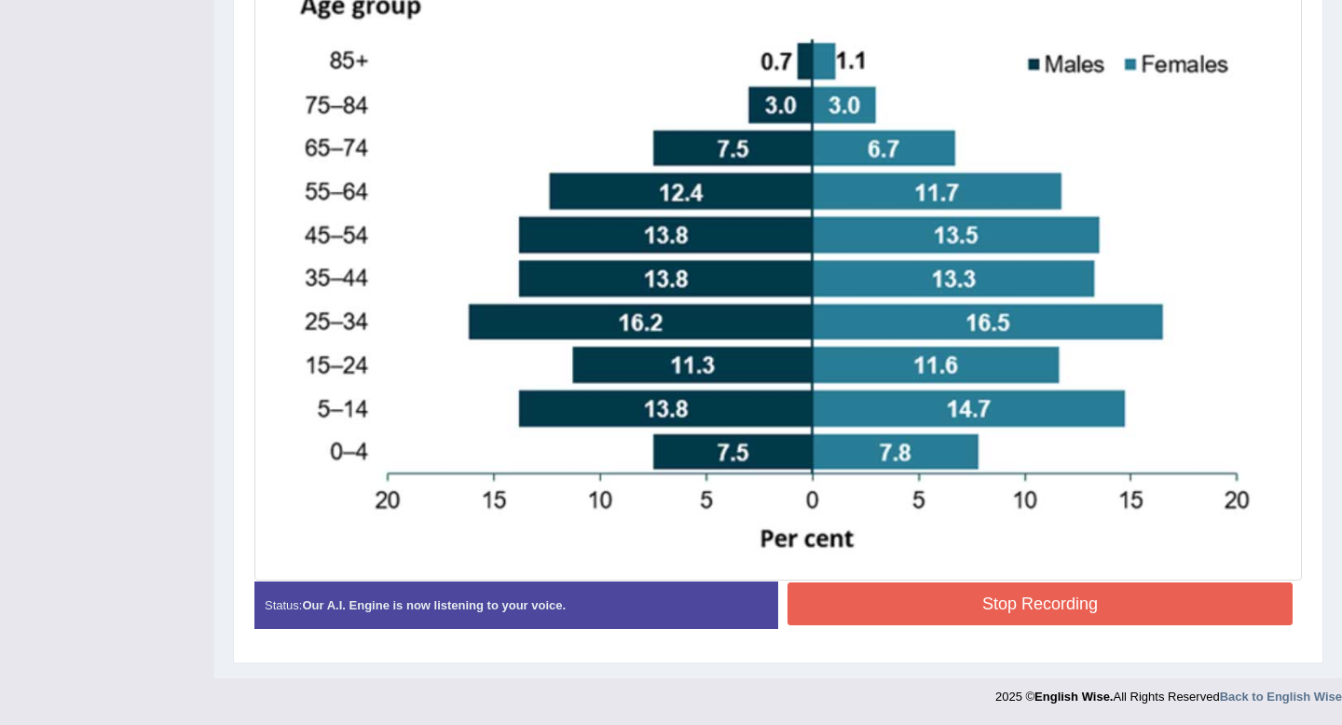
click at [1034, 611] on button "Stop Recording" at bounding box center [1040, 604] width 505 height 43
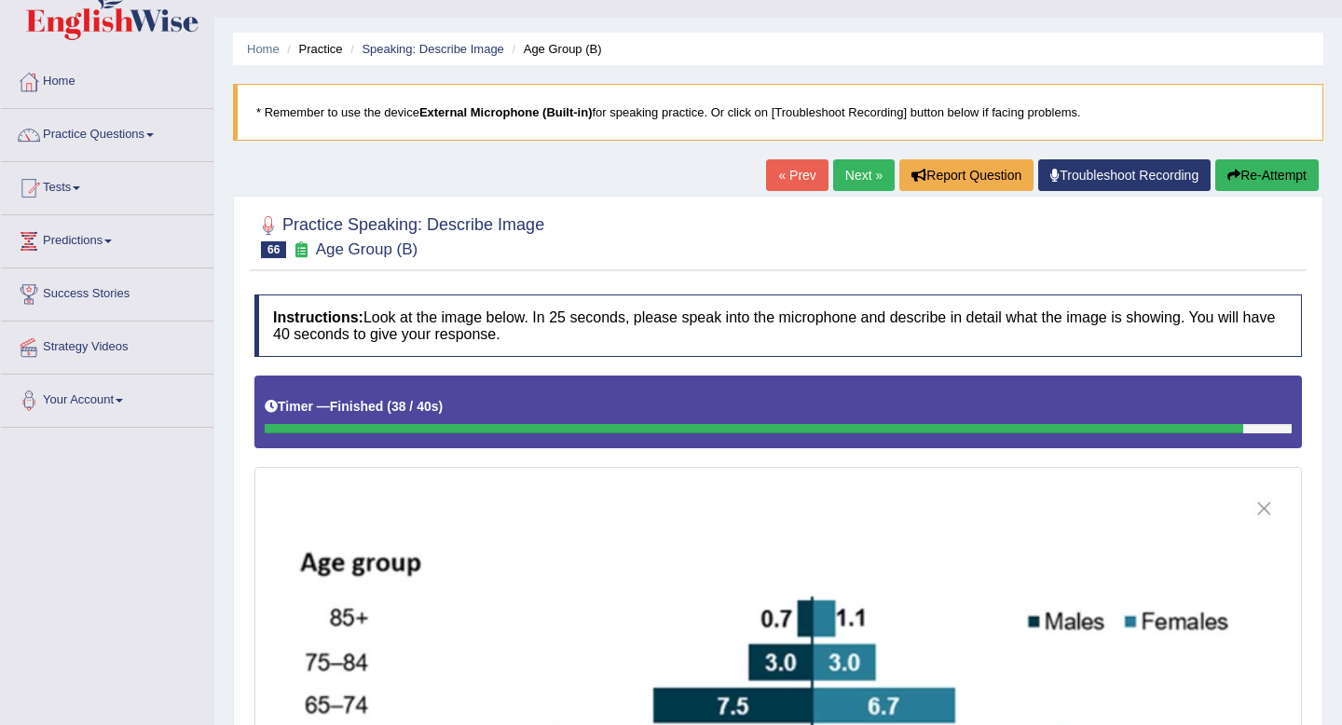
scroll to position [0, 0]
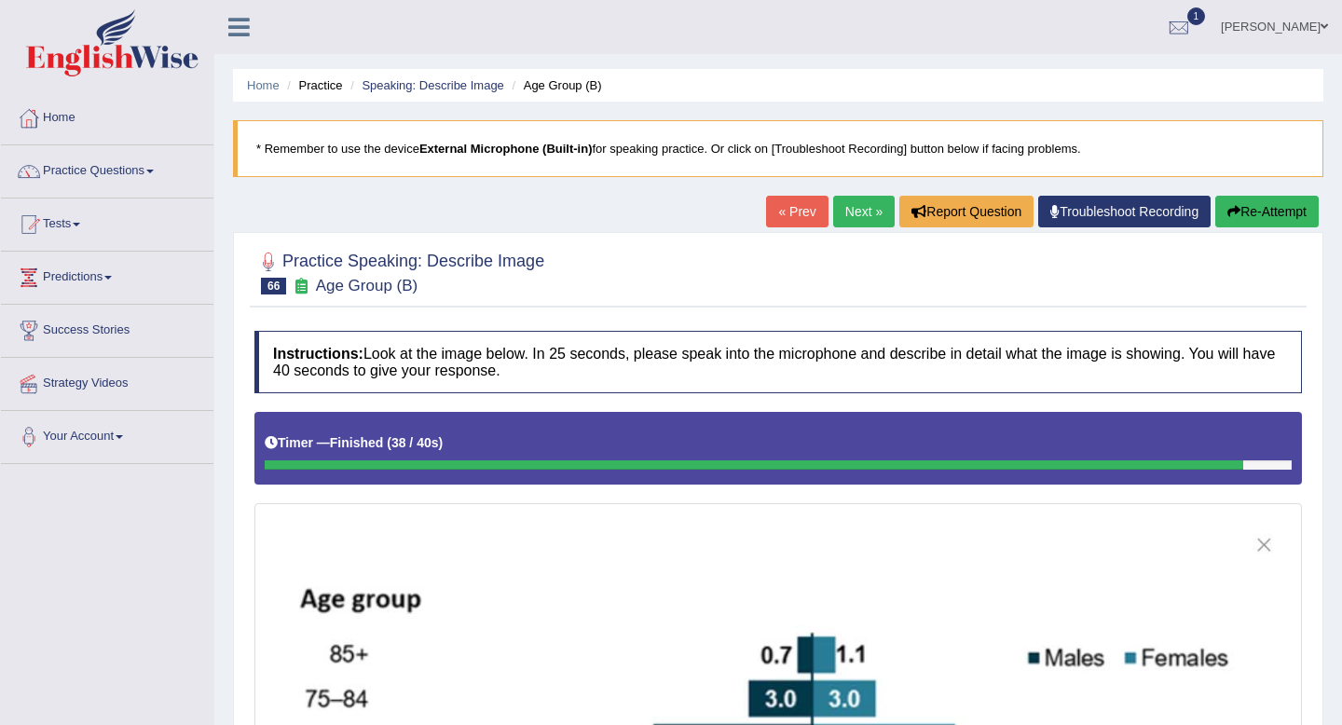
click at [860, 213] on link "Next »" at bounding box center [864, 212] width 62 height 32
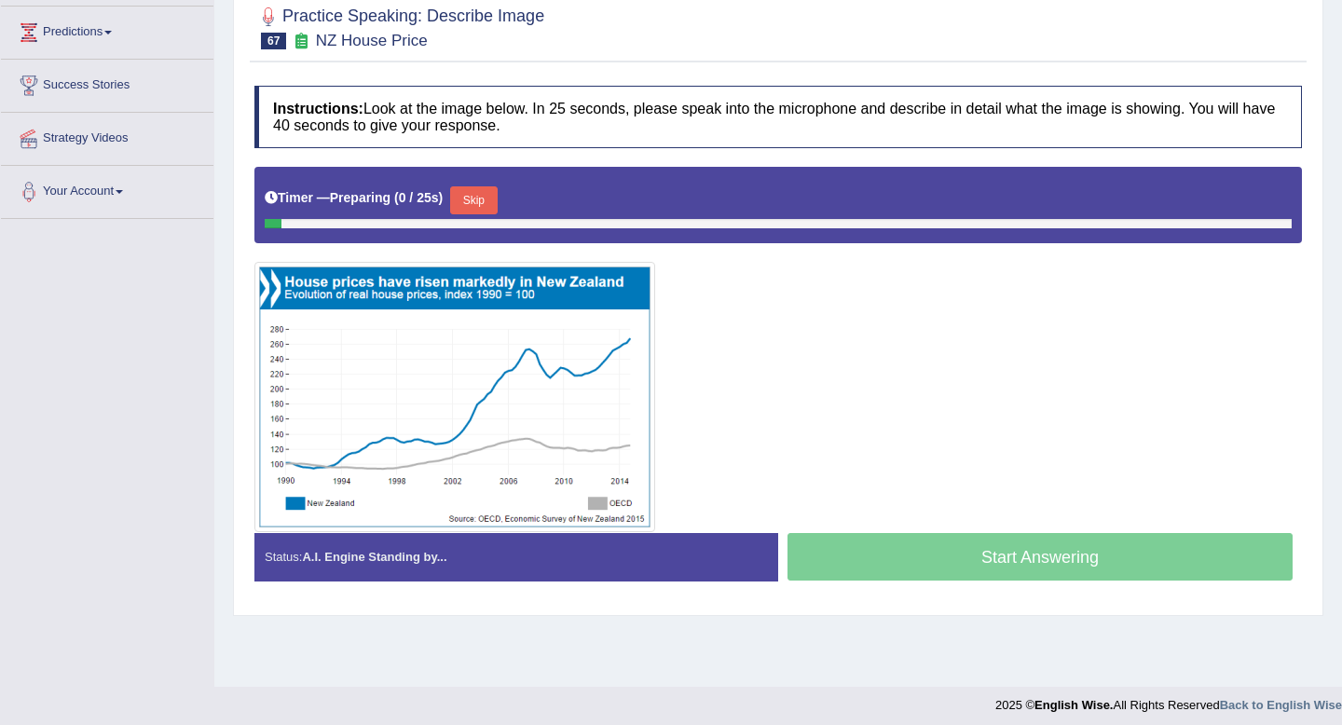
scroll to position [247, 0]
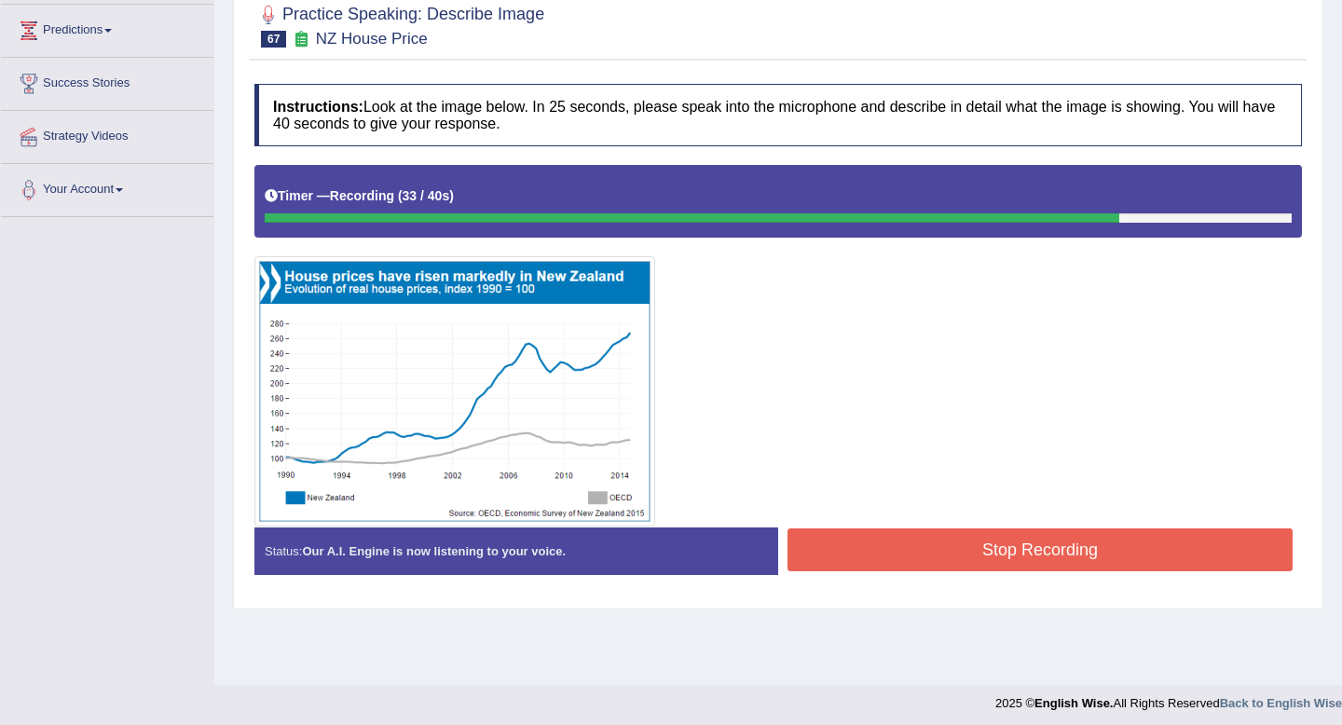
click at [993, 539] on button "Stop Recording" at bounding box center [1040, 550] width 505 height 43
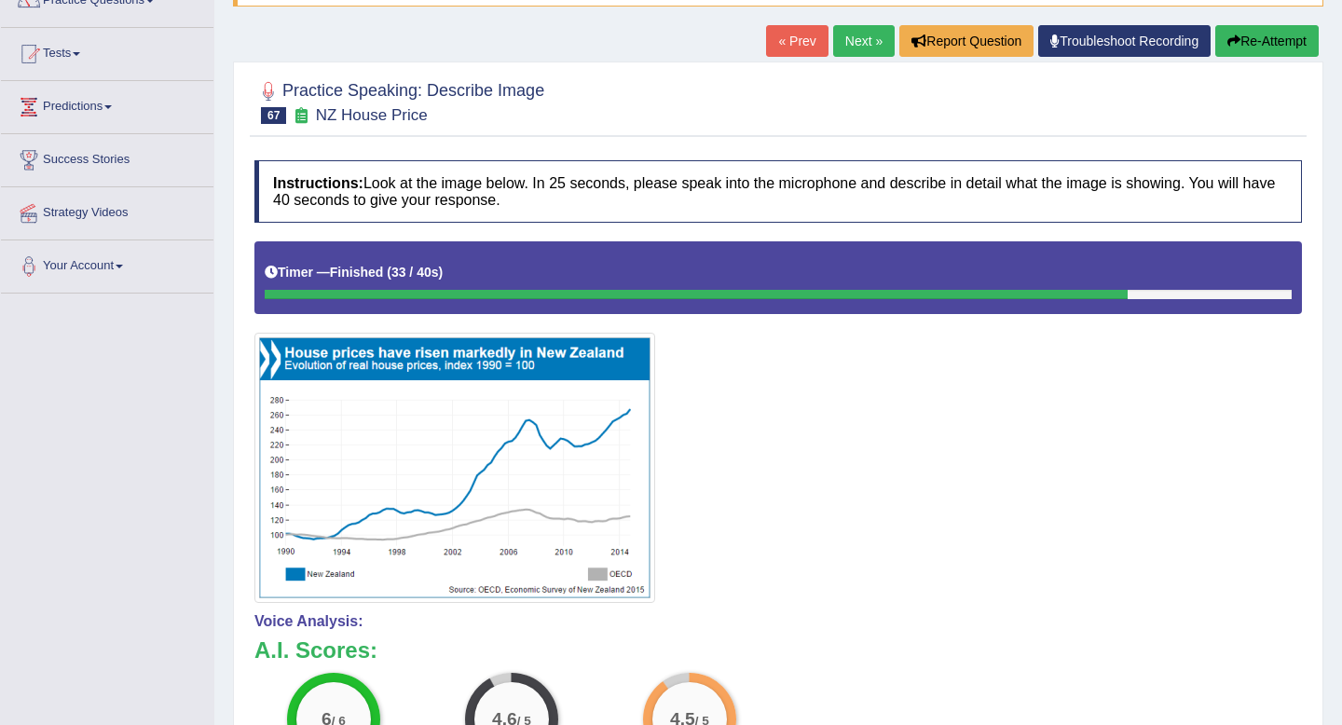
scroll to position [0, 0]
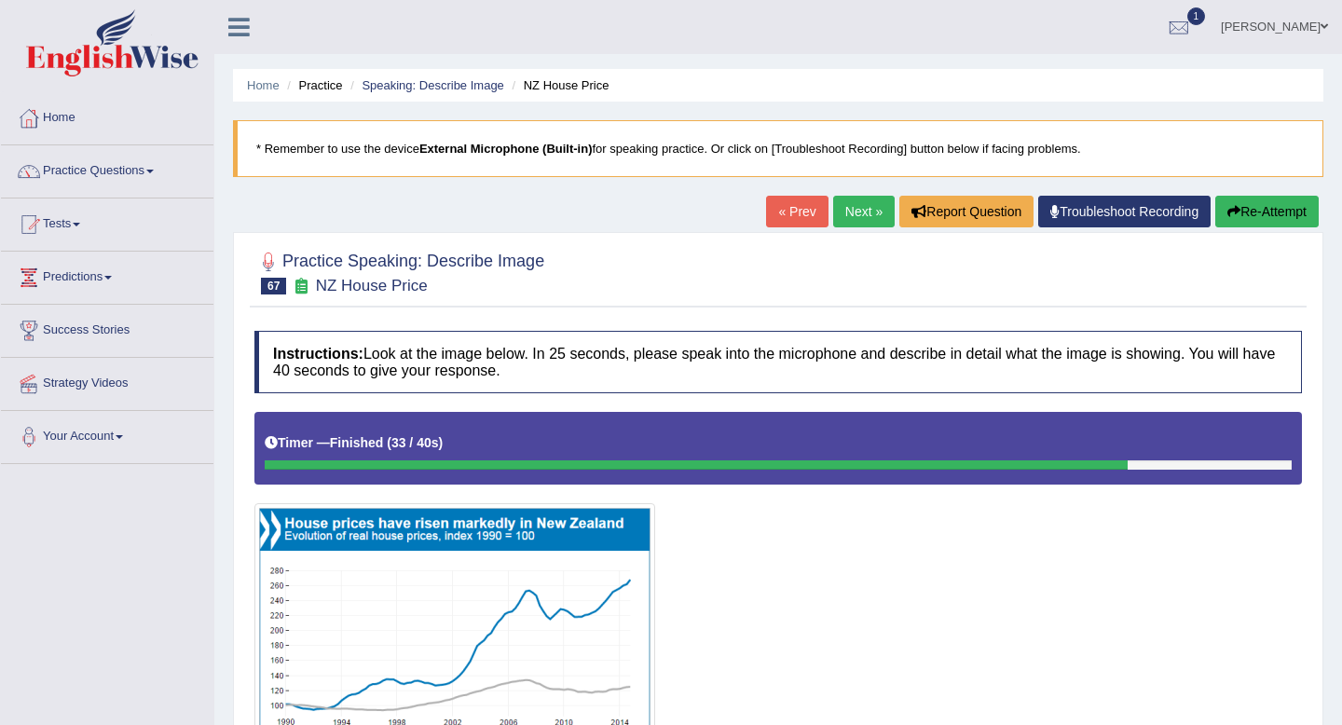
click at [859, 220] on link "Next »" at bounding box center [864, 212] width 62 height 32
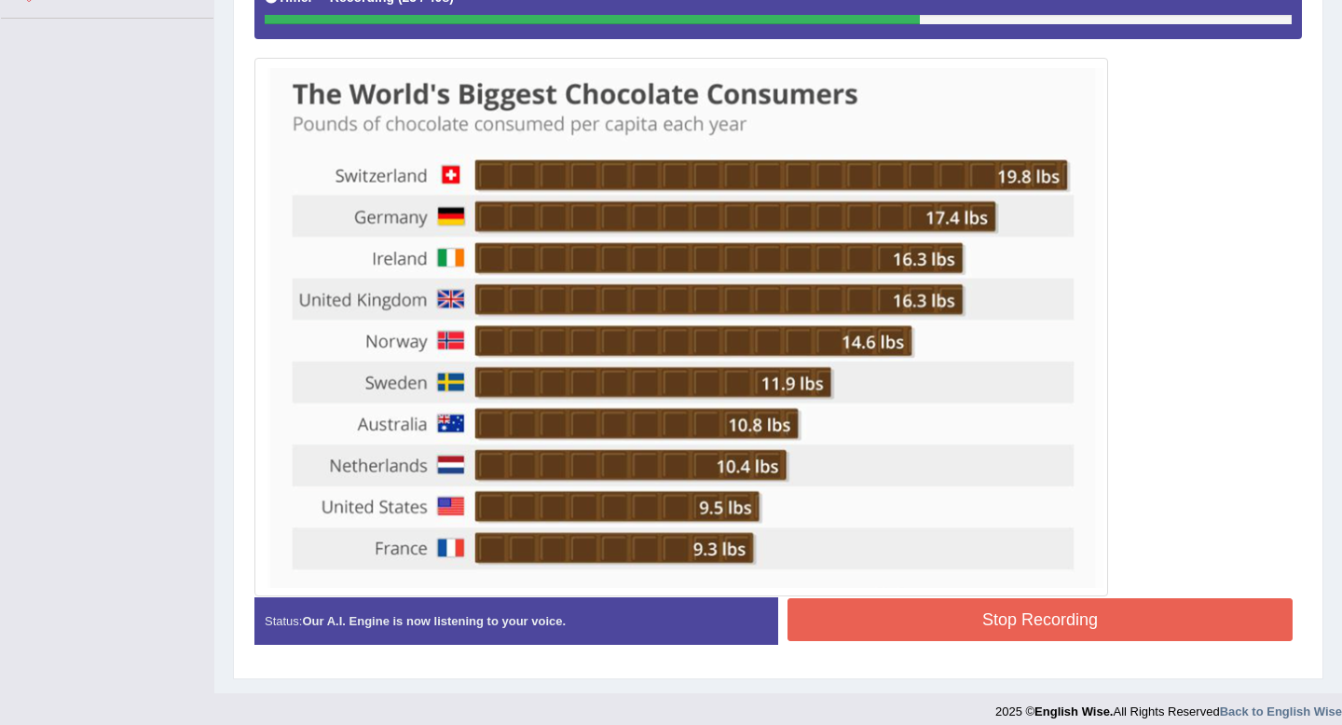
scroll to position [457, 0]
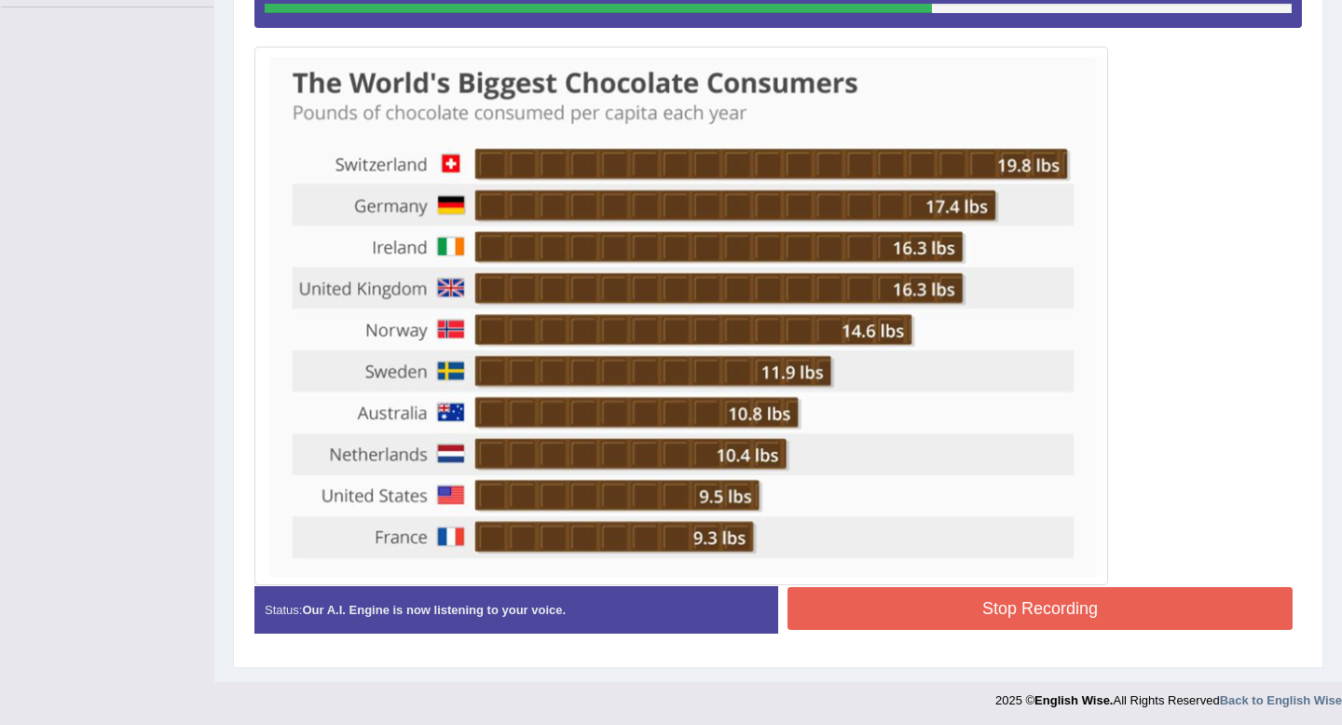
click at [986, 597] on button "Stop Recording" at bounding box center [1040, 608] width 505 height 43
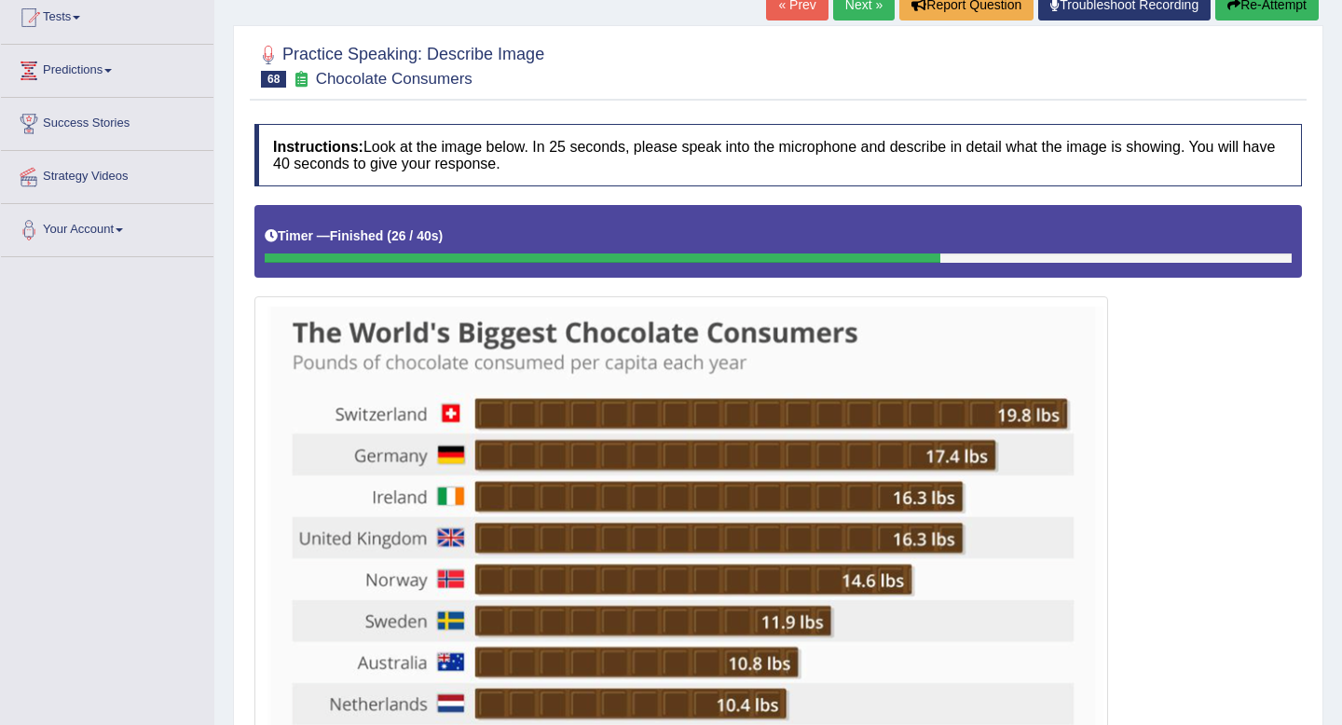
scroll to position [0, 0]
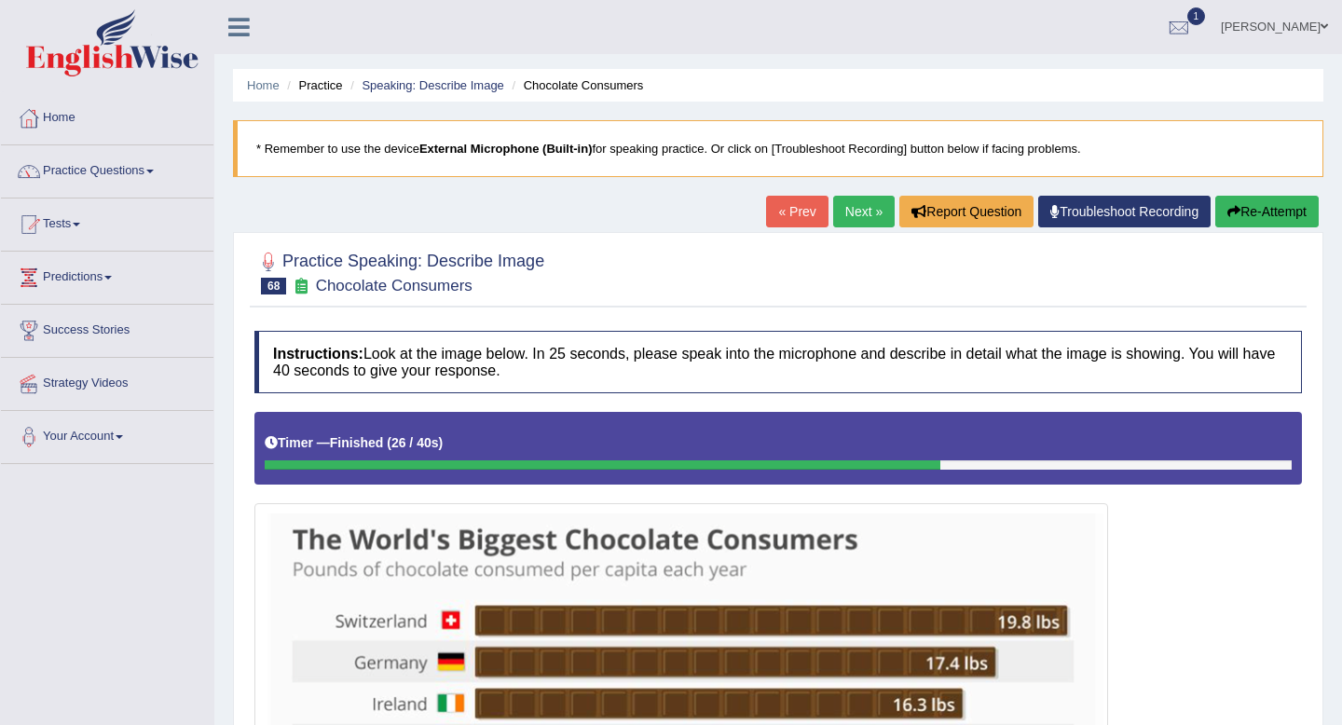
click at [865, 216] on link "Next »" at bounding box center [864, 212] width 62 height 32
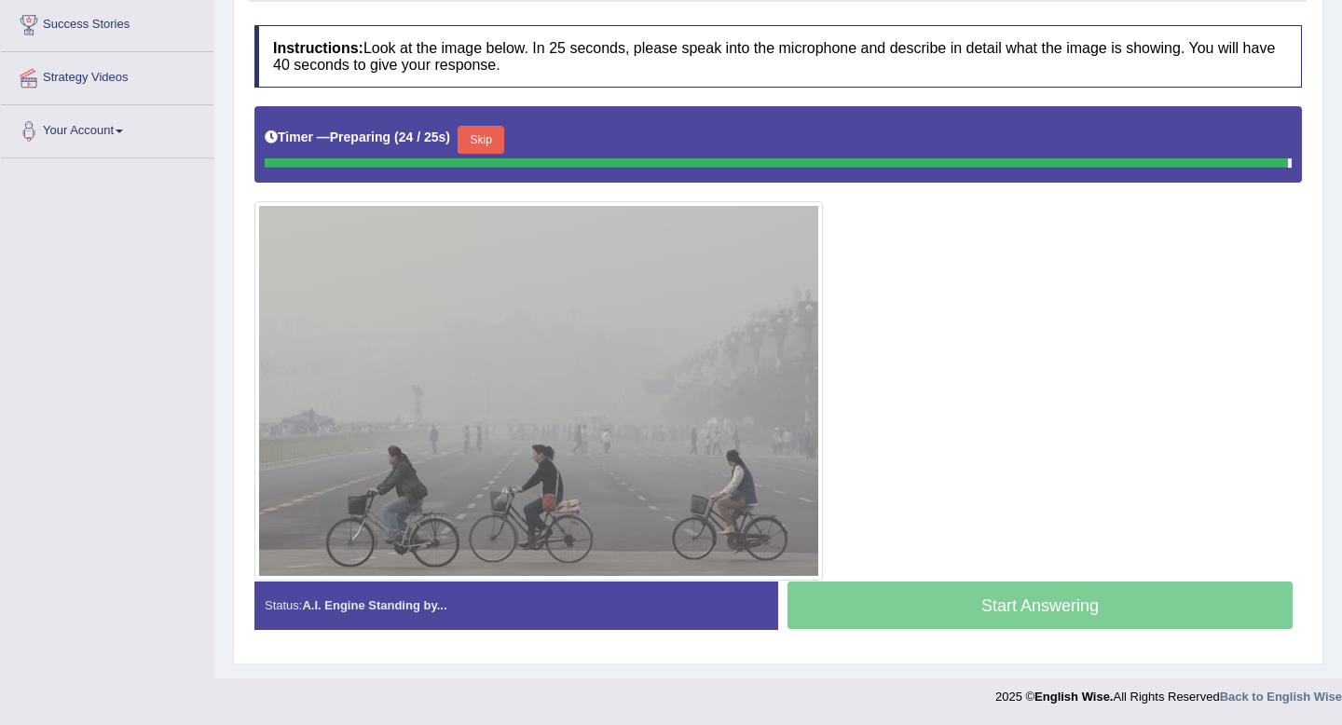
scroll to position [301, 0]
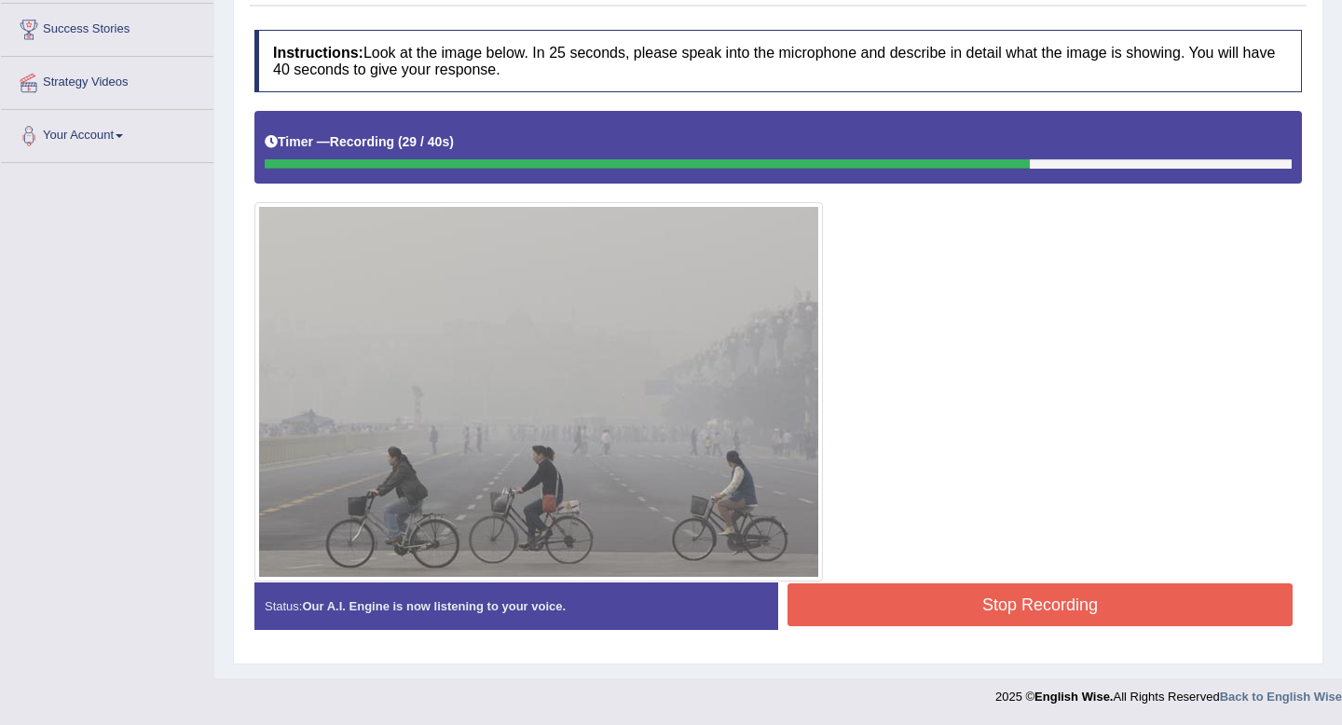
click at [975, 594] on button "Stop Recording" at bounding box center [1040, 604] width 505 height 43
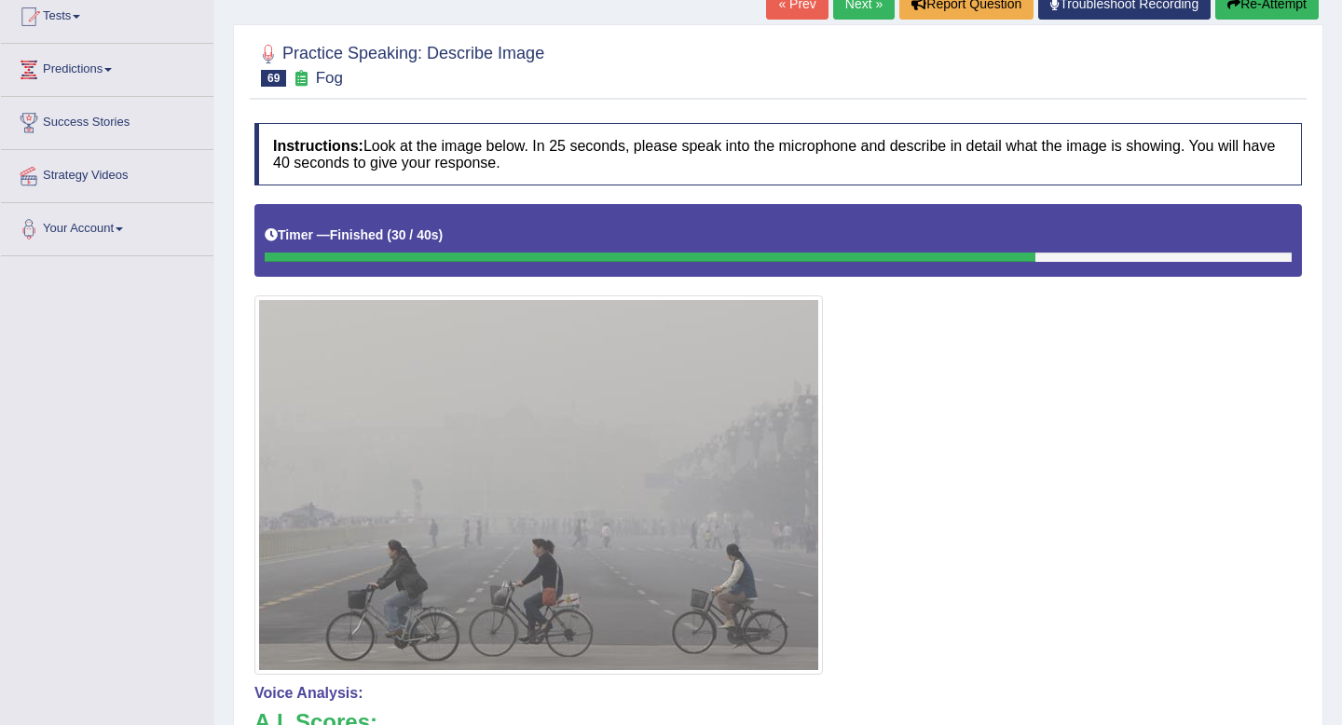
scroll to position [0, 0]
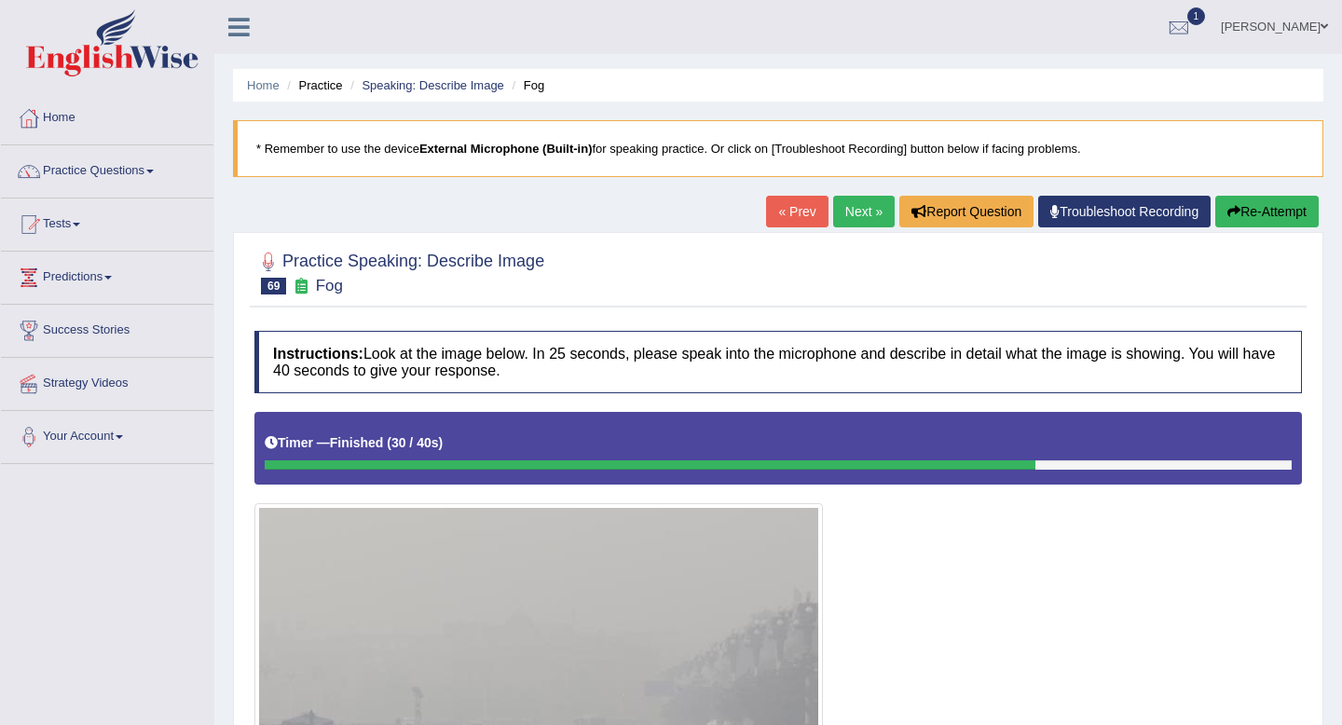
click at [863, 213] on link "Next »" at bounding box center [864, 212] width 62 height 32
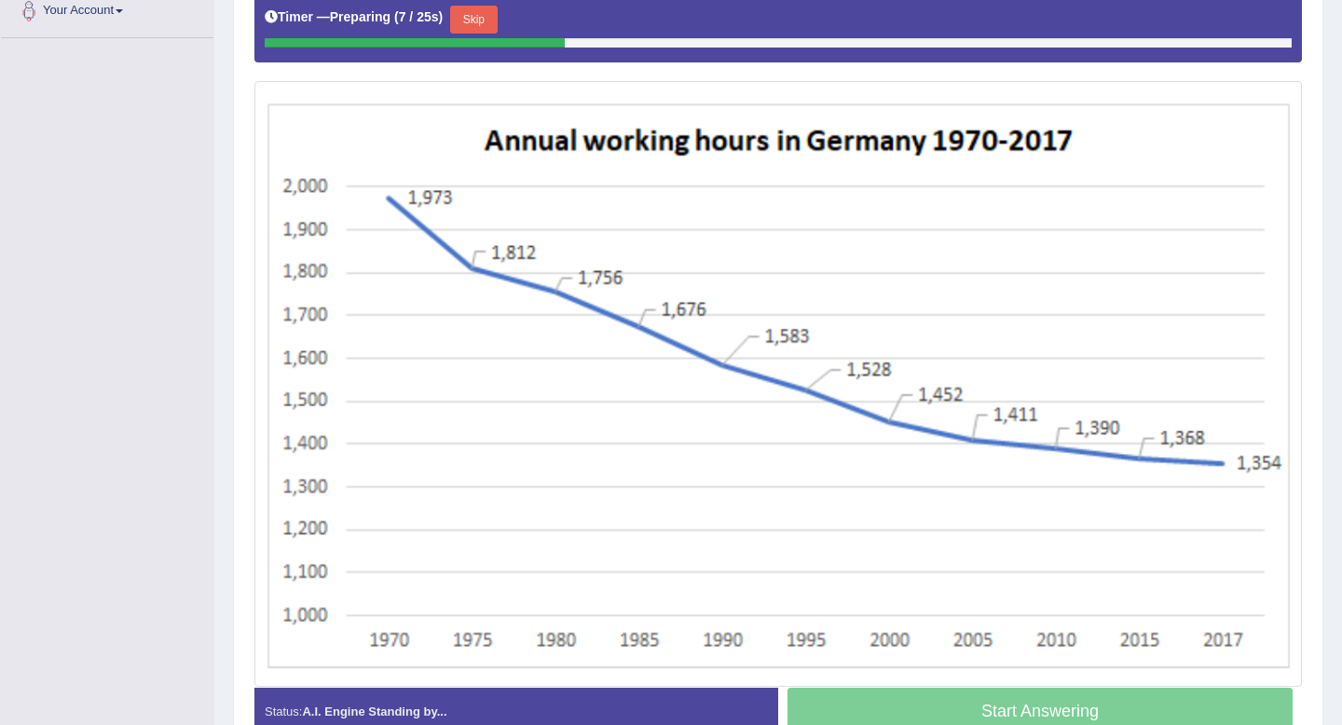
scroll to position [422, 0]
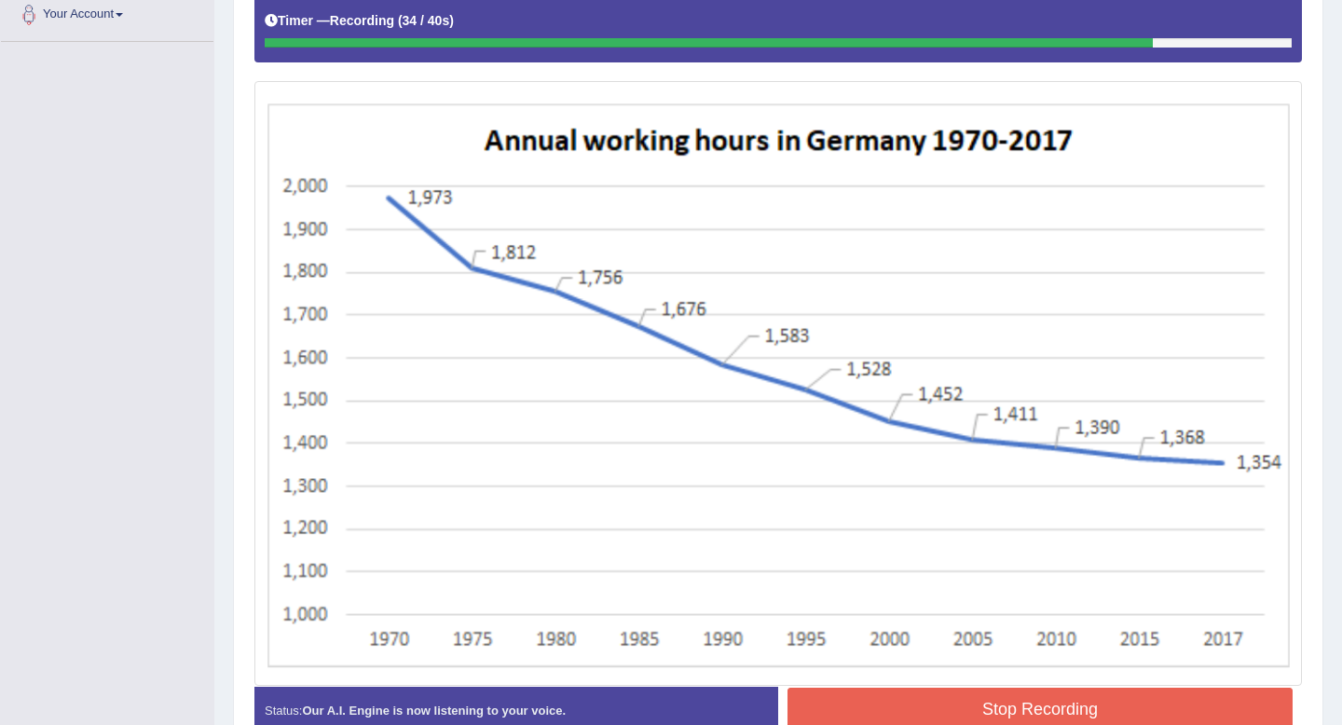
click at [1103, 705] on button "Stop Recording" at bounding box center [1040, 709] width 505 height 43
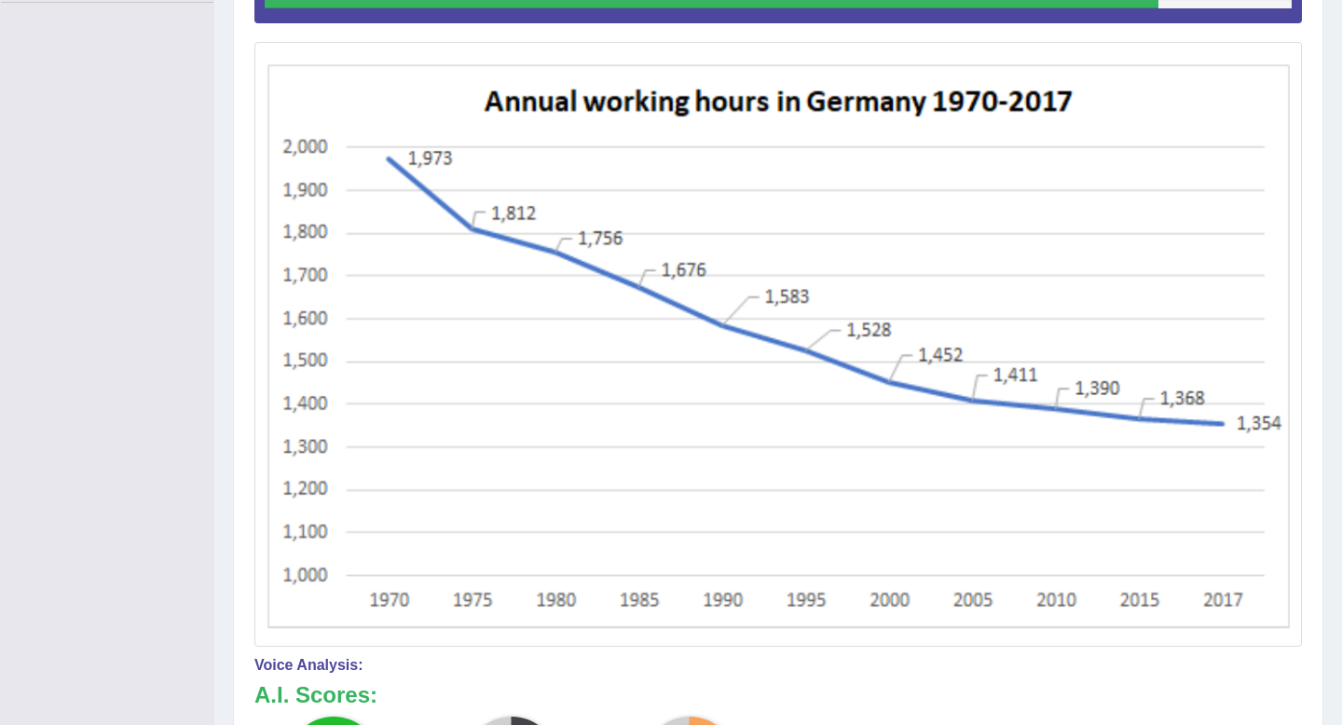
scroll to position [0, 0]
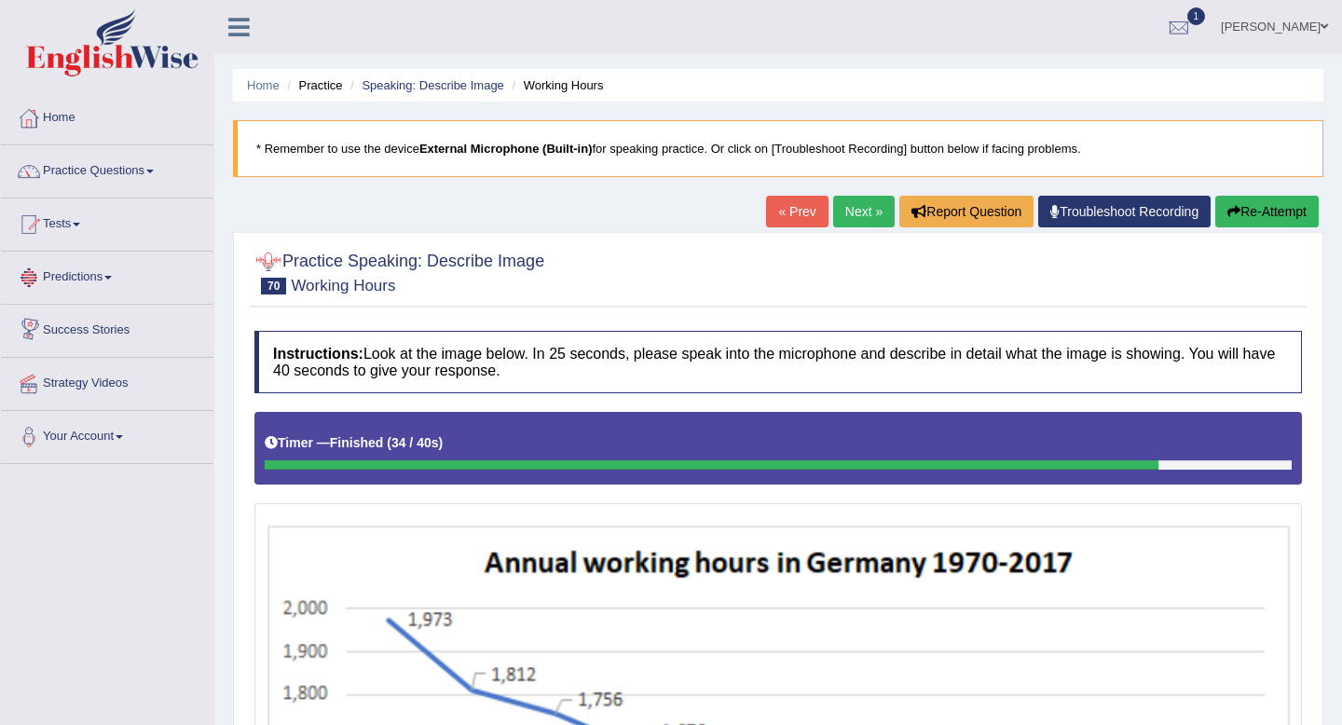
click at [846, 208] on link "Next »" at bounding box center [864, 212] width 62 height 32
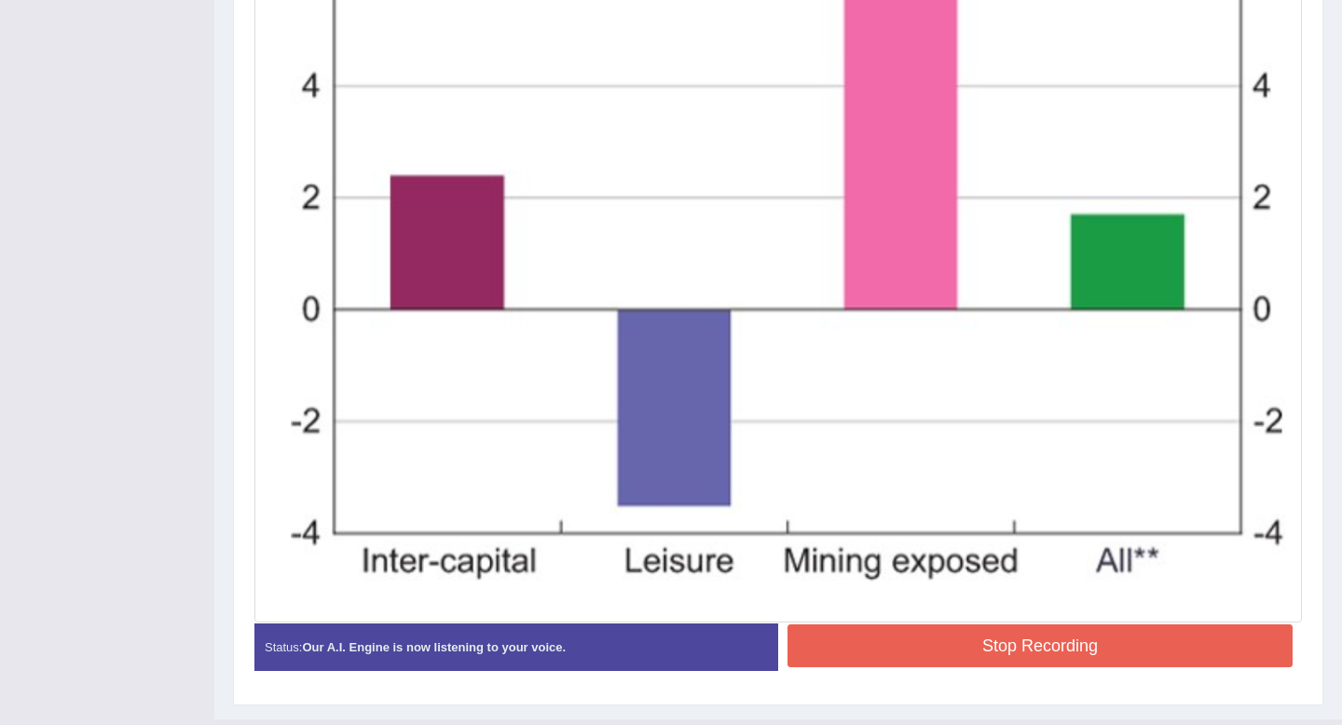
scroll to position [797, 0]
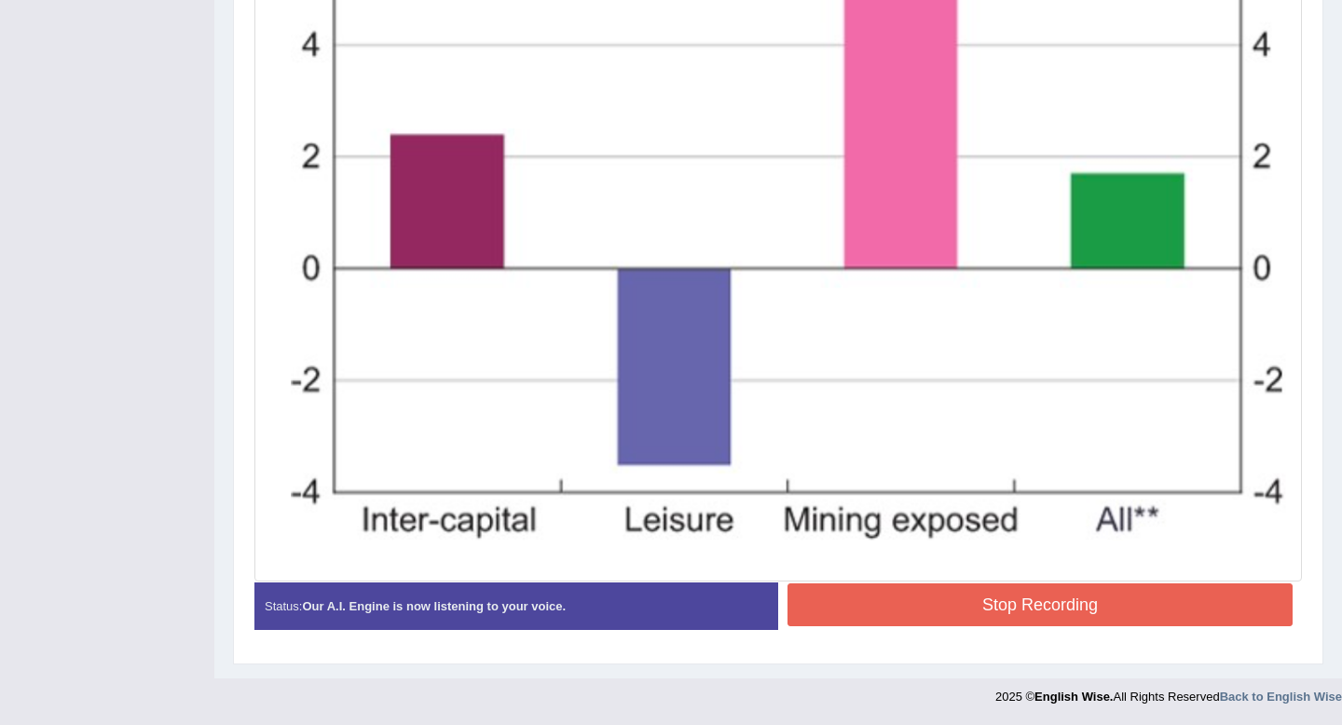
click at [1002, 606] on button "Stop Recording" at bounding box center [1040, 604] width 505 height 43
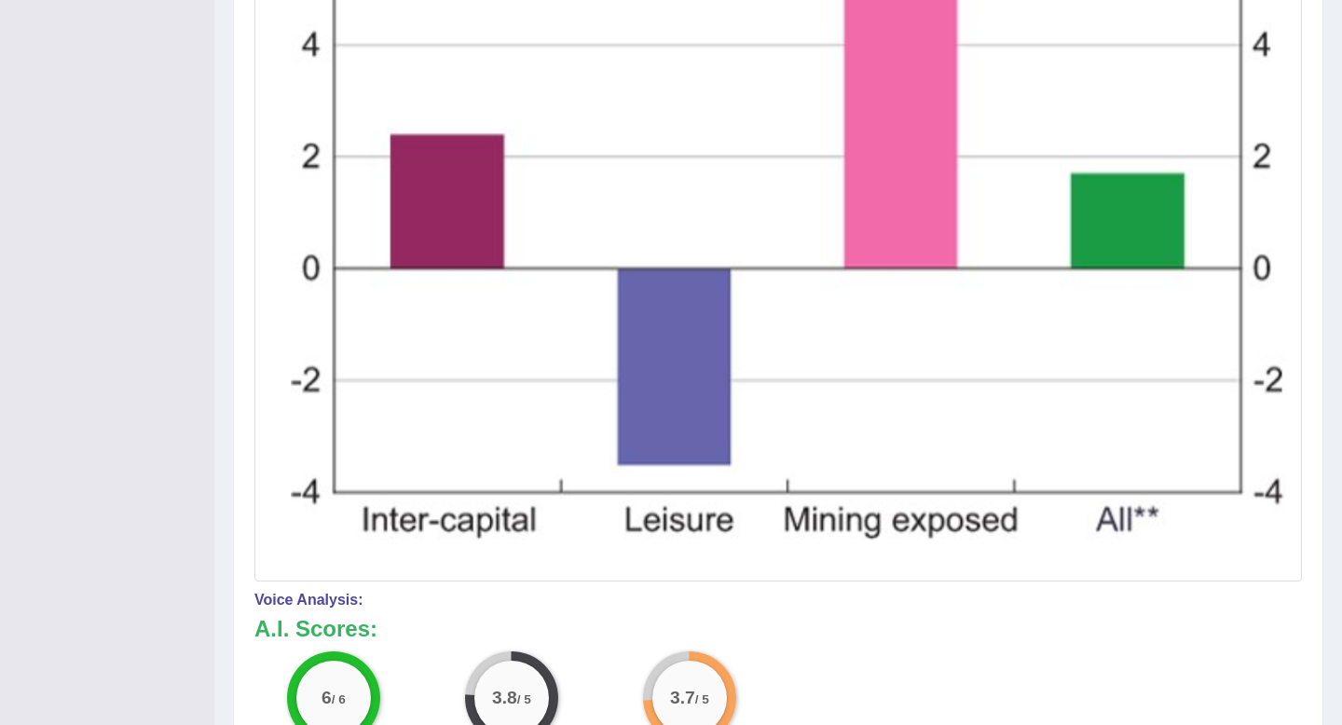
scroll to position [0, 0]
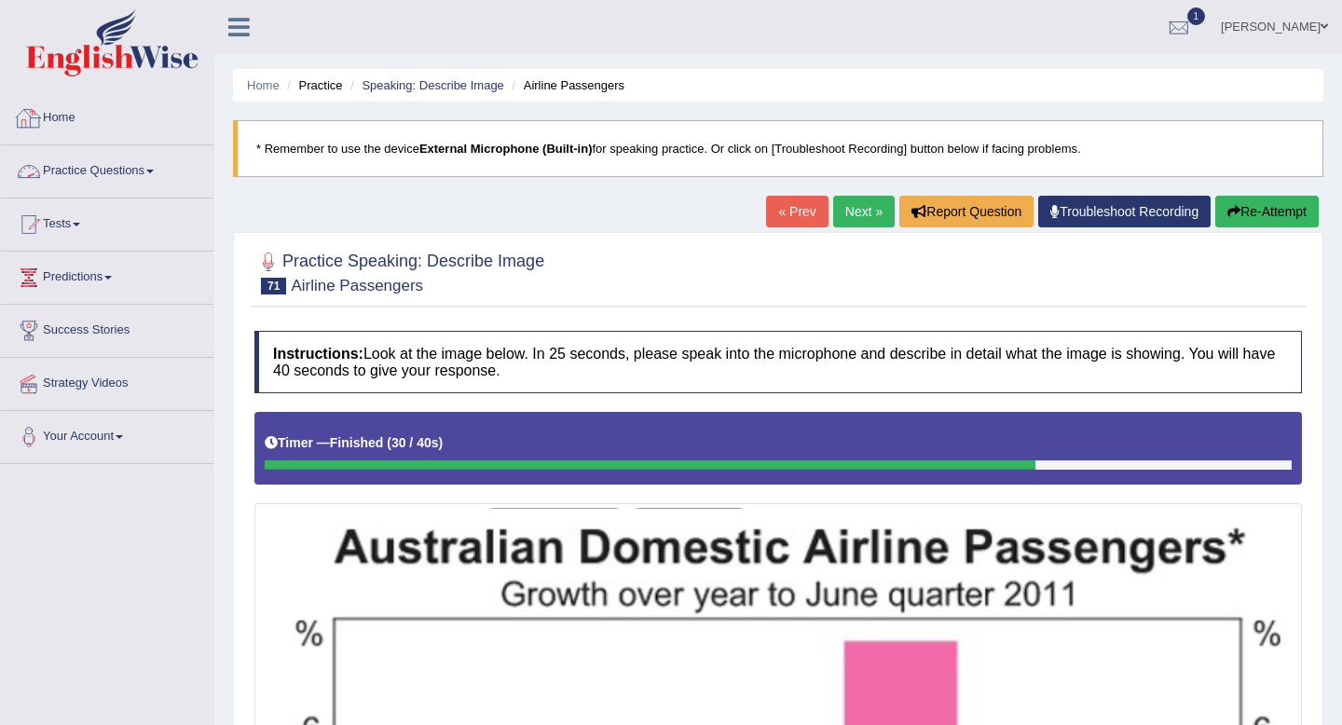
click at [91, 150] on link "Practice Questions" at bounding box center [107, 168] width 213 height 47
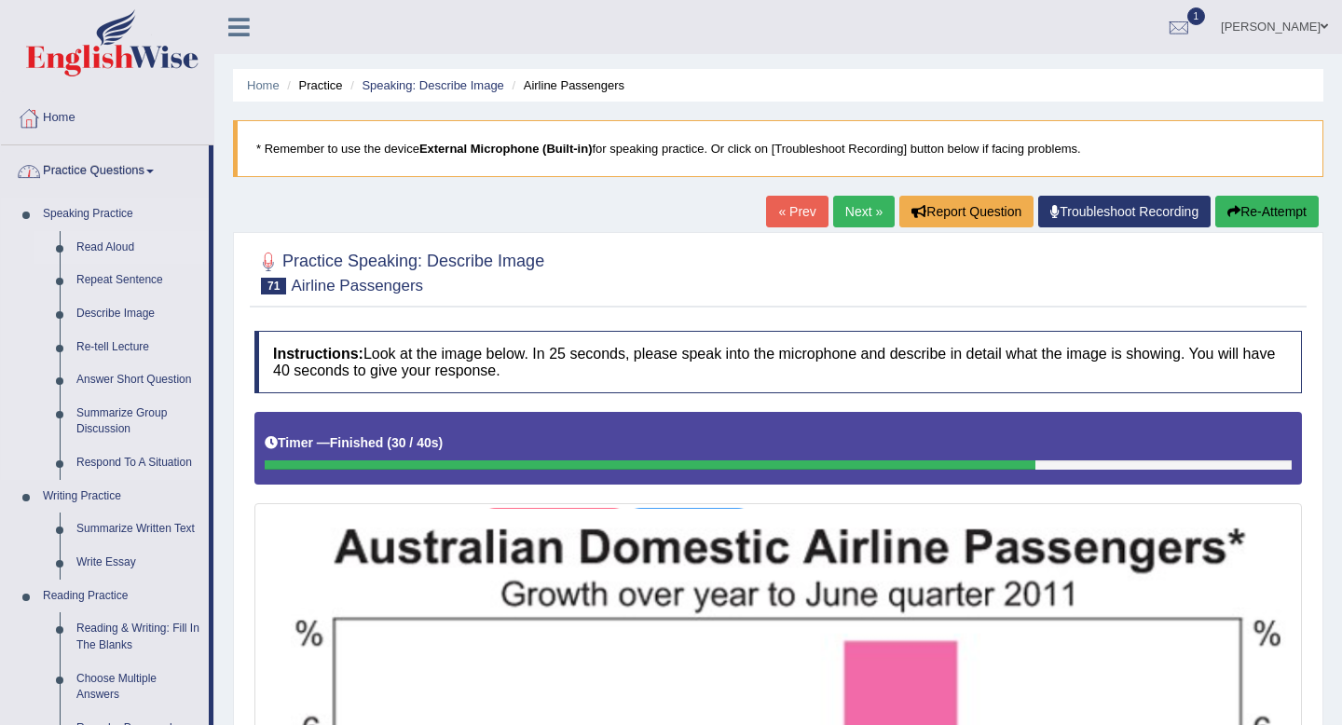
click at [103, 246] on link "Read Aloud" at bounding box center [138, 248] width 141 height 34
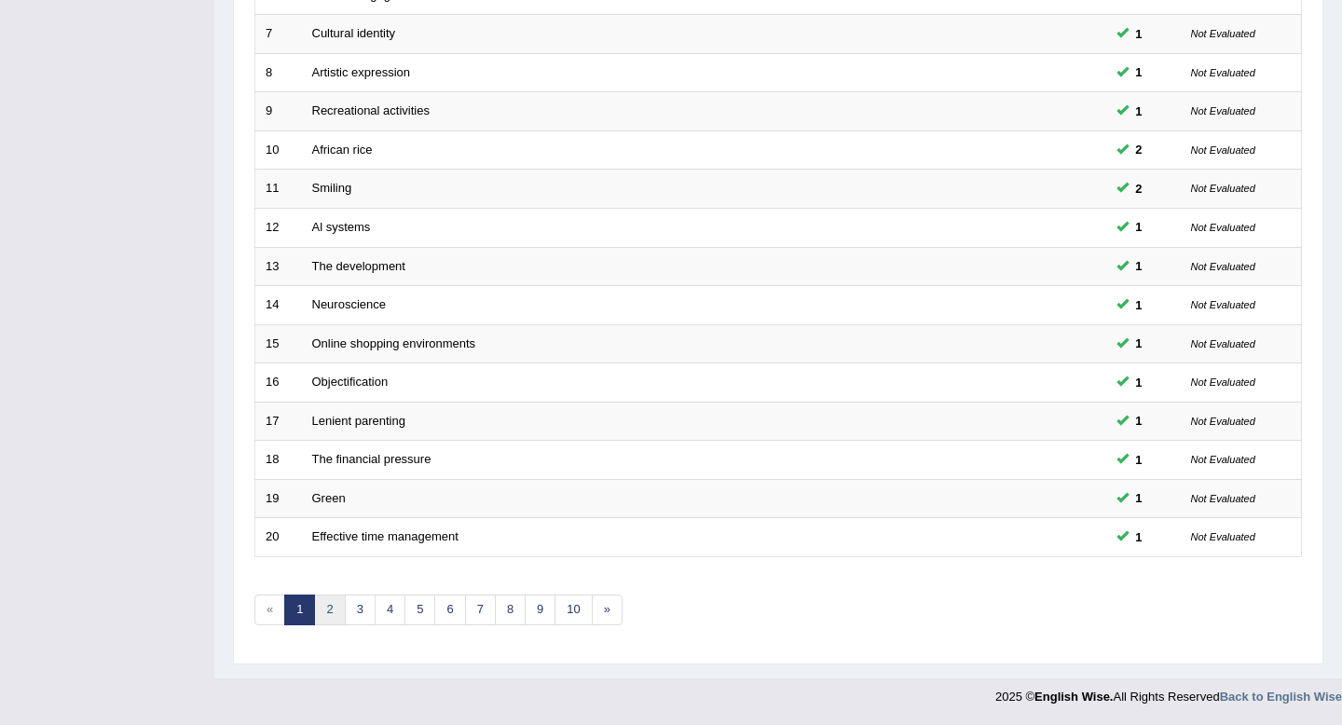
click at [331, 613] on link "2" at bounding box center [329, 610] width 31 height 31
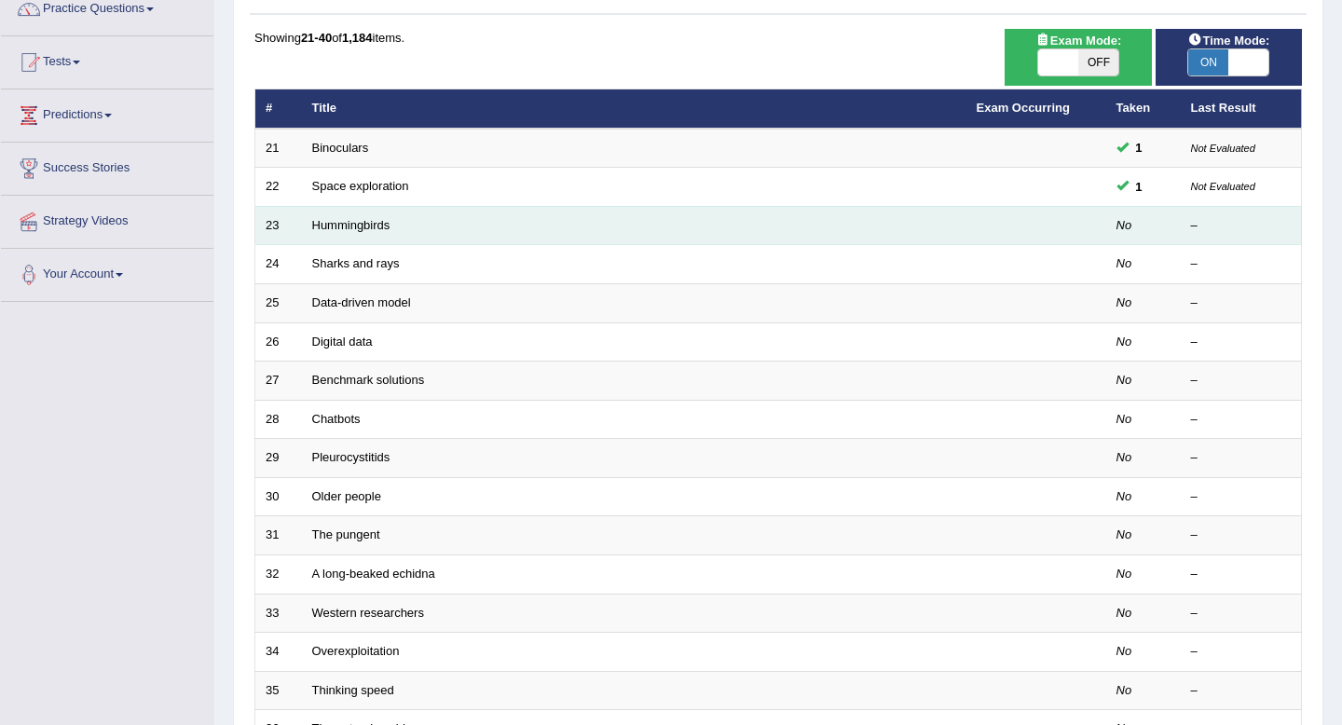
click at [337, 217] on td "Hummingbirds" at bounding box center [634, 225] width 665 height 39
click at [336, 228] on link "Hummingbirds" at bounding box center [351, 225] width 78 height 14
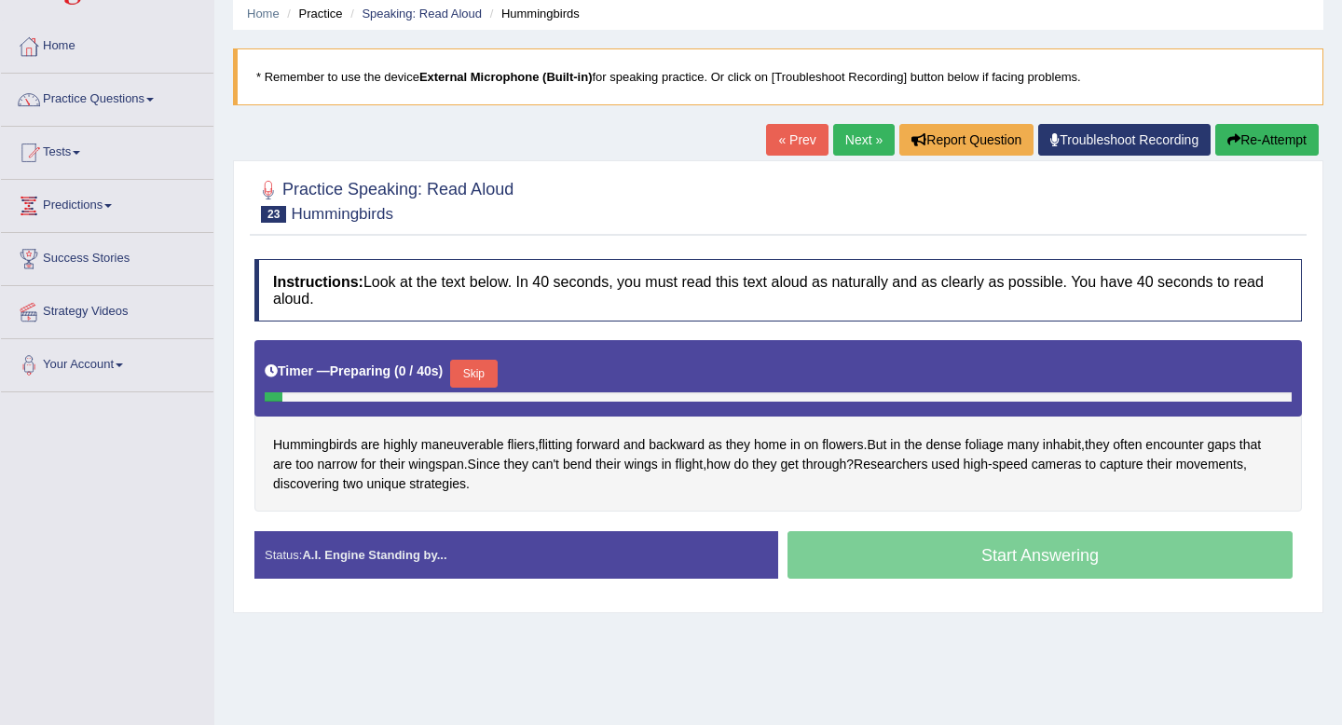
scroll to position [91, 0]
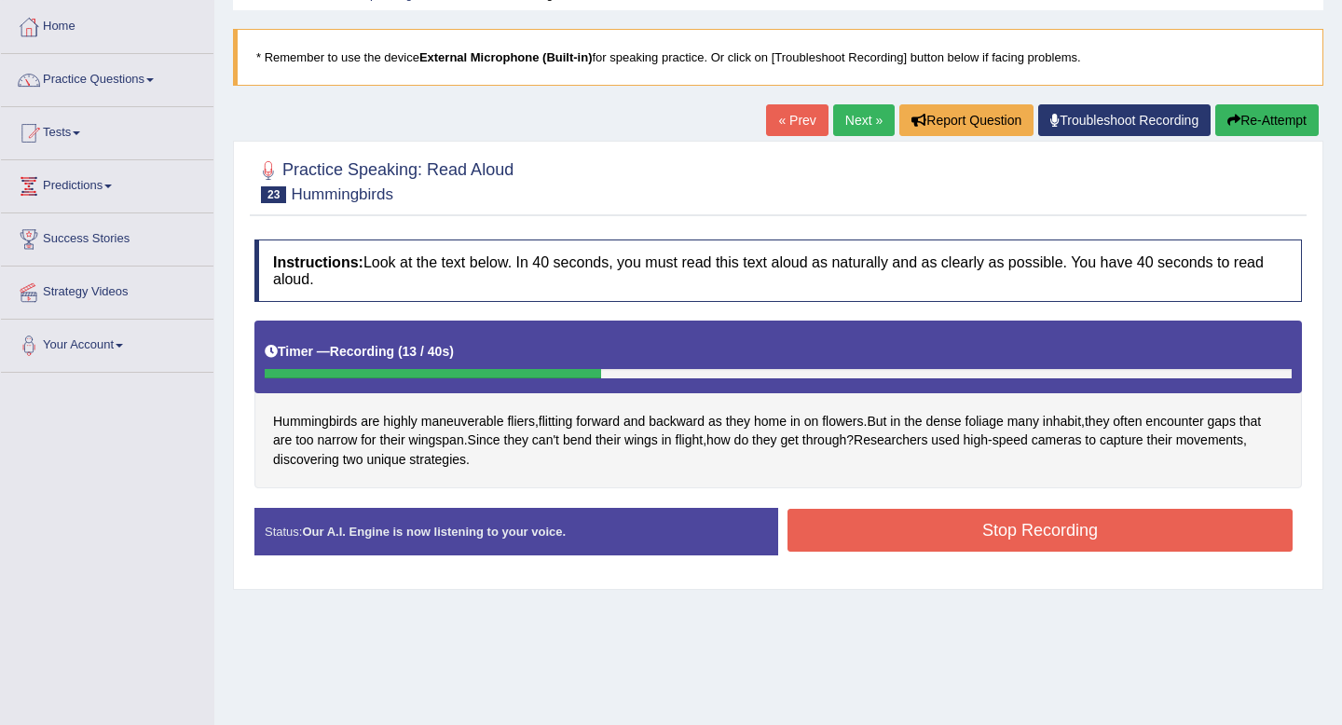
click at [885, 540] on button "Stop Recording" at bounding box center [1040, 530] width 505 height 43
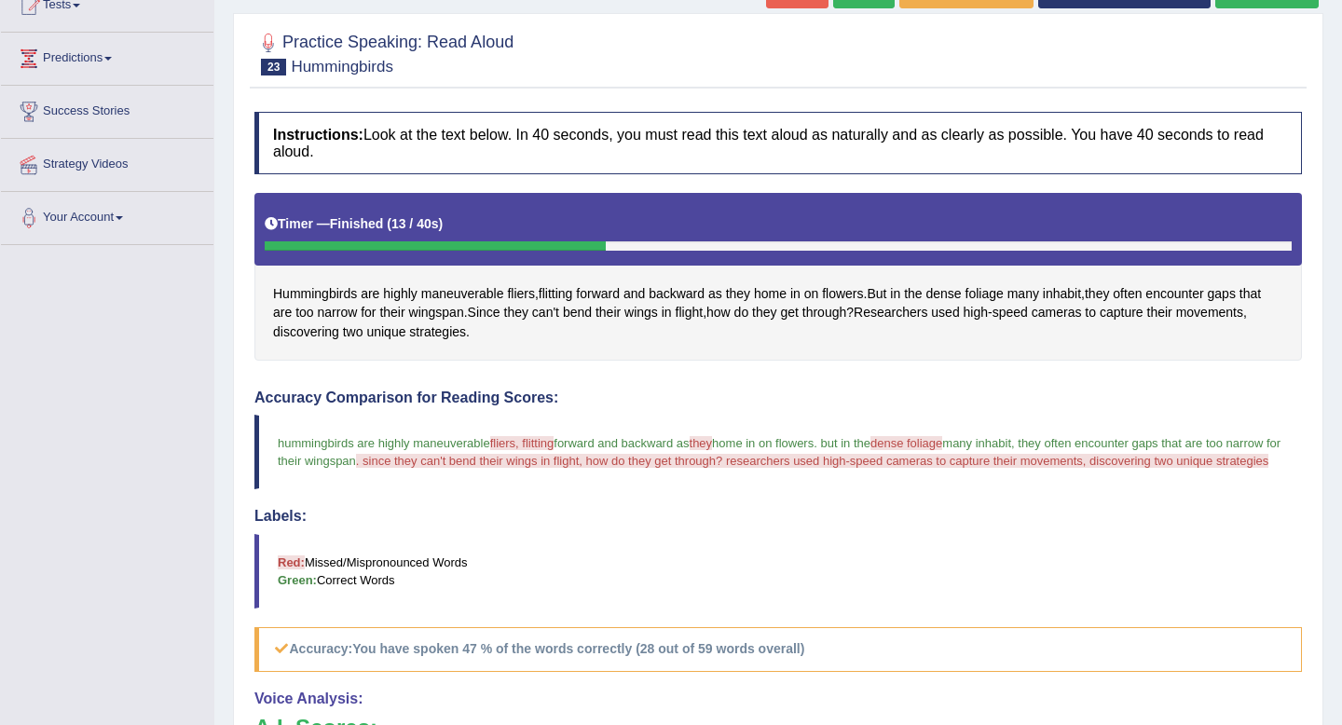
scroll to position [0, 0]
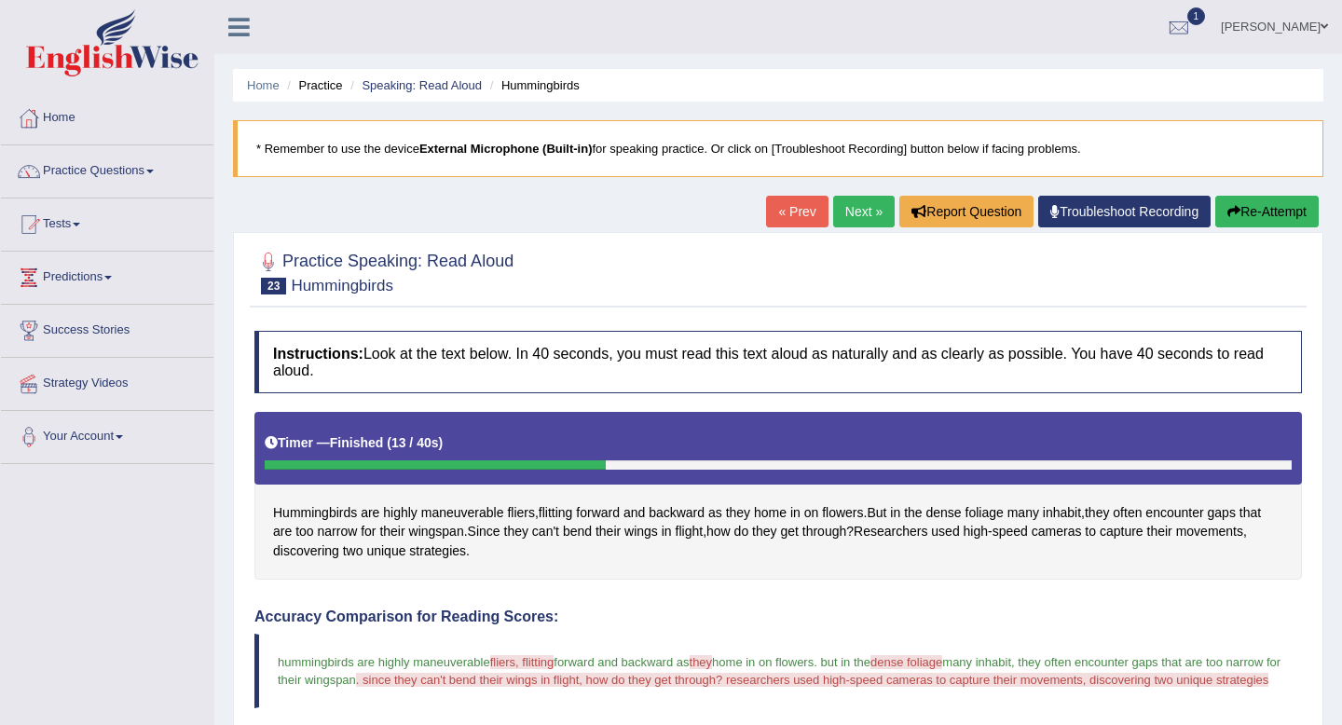
click at [844, 209] on link "Next »" at bounding box center [864, 212] width 62 height 32
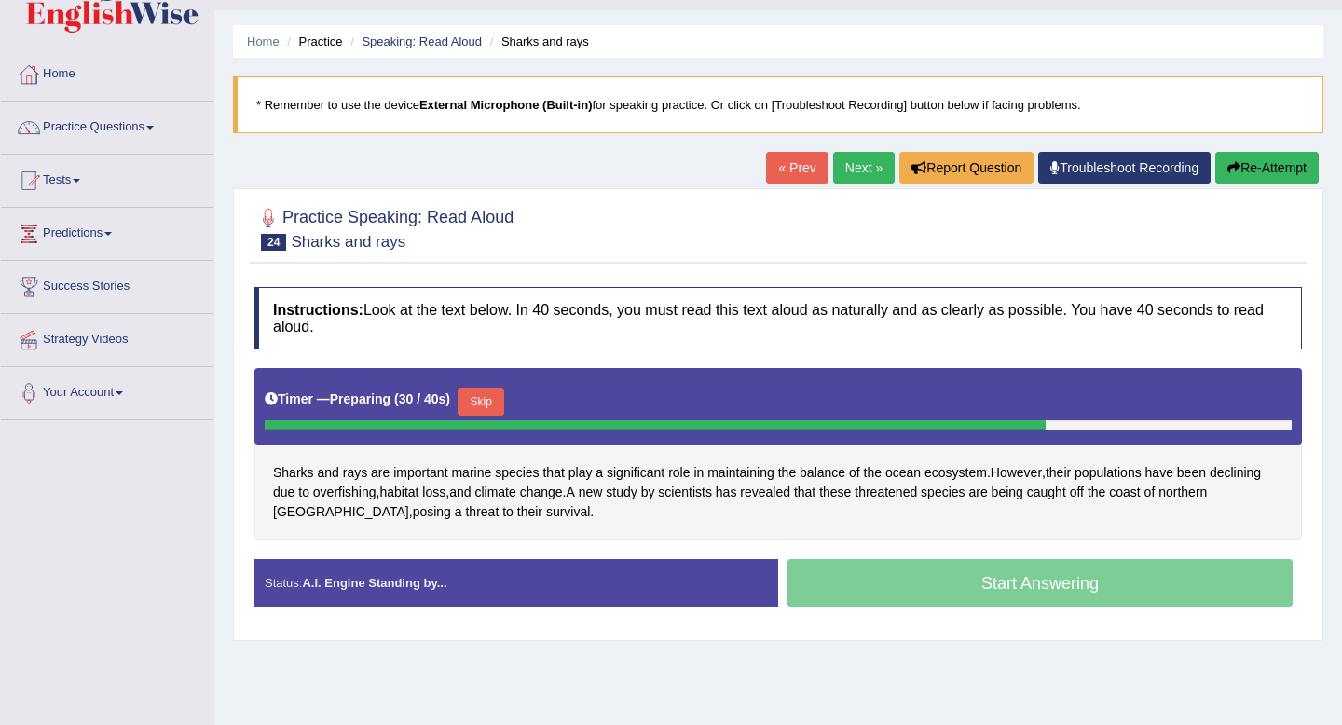
click at [487, 411] on button "Skip" at bounding box center [481, 402] width 47 height 28
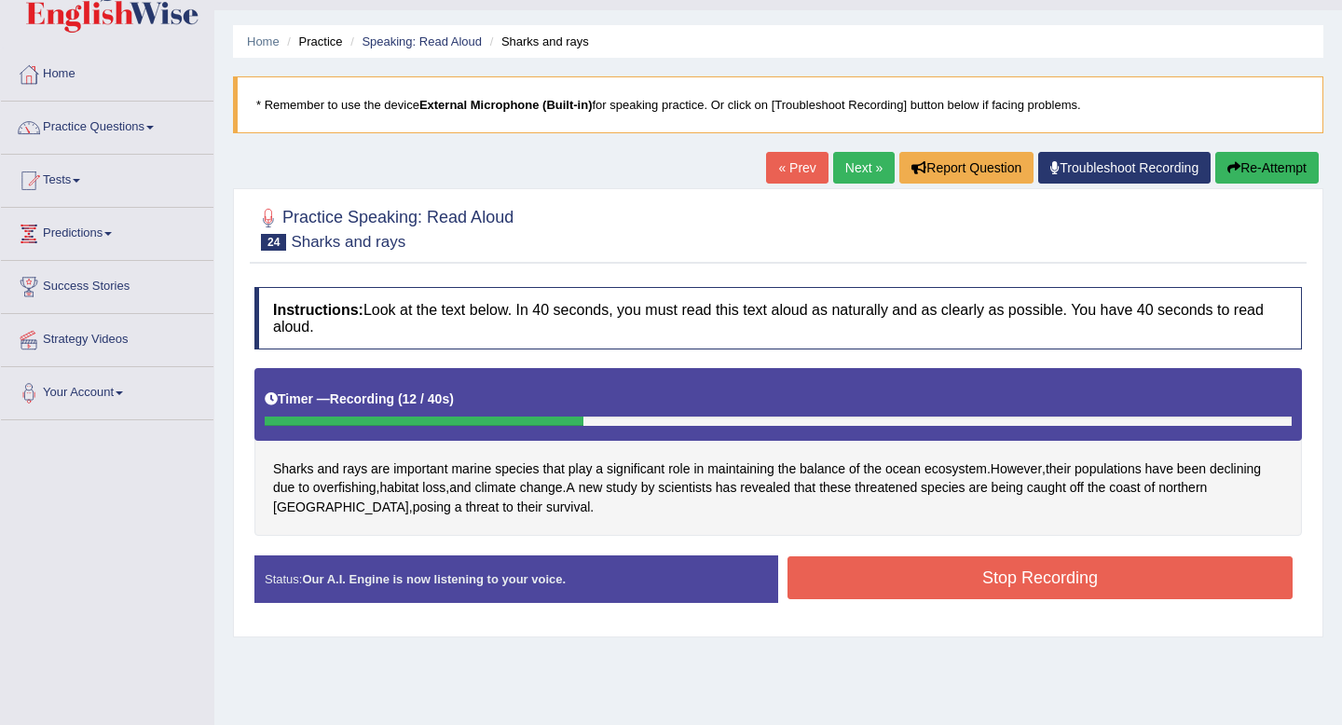
click at [847, 589] on button "Stop Recording" at bounding box center [1040, 577] width 505 height 43
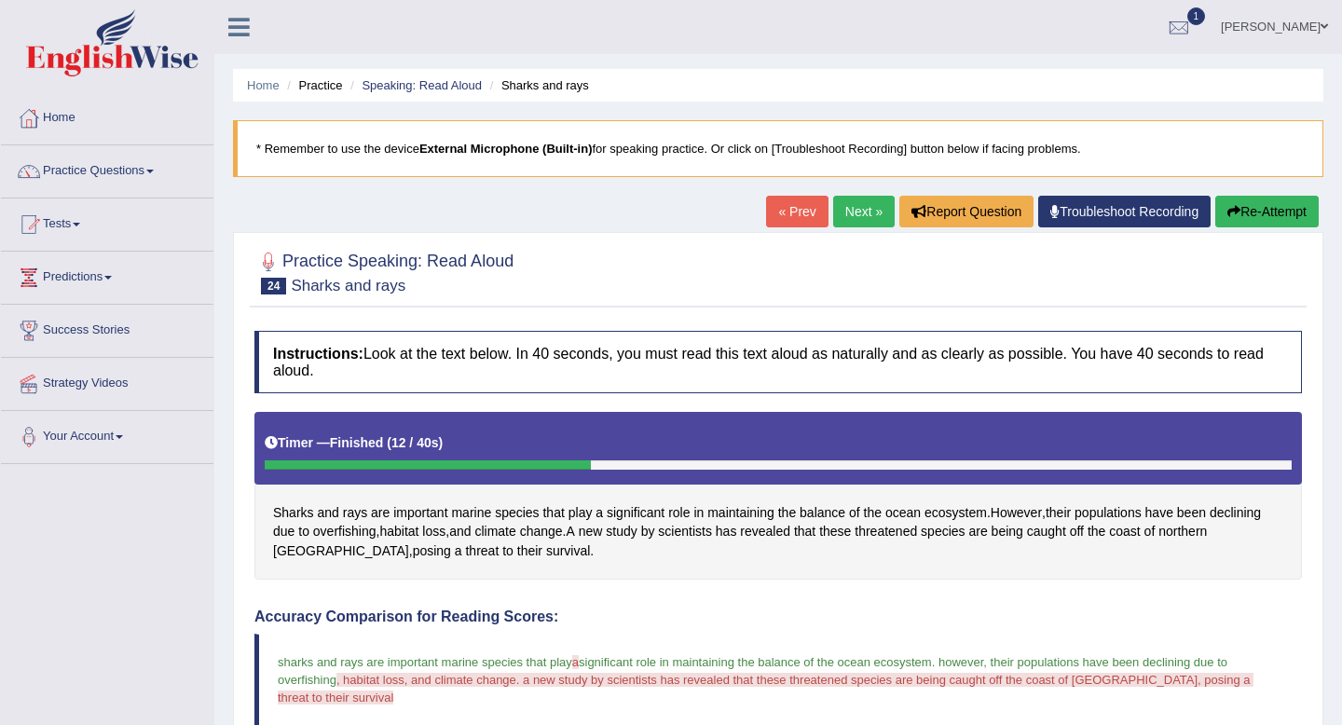
click at [842, 209] on link "Next »" at bounding box center [864, 212] width 62 height 32
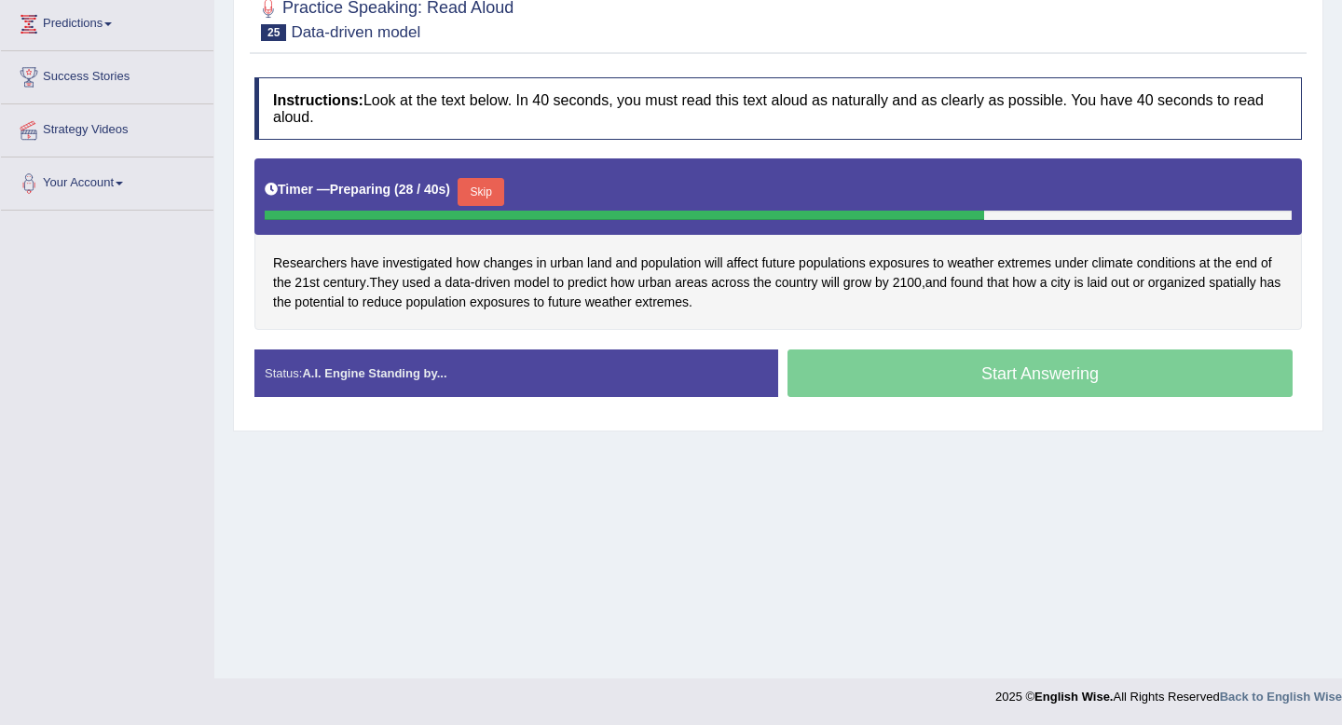
click at [501, 191] on button "Skip" at bounding box center [481, 192] width 47 height 28
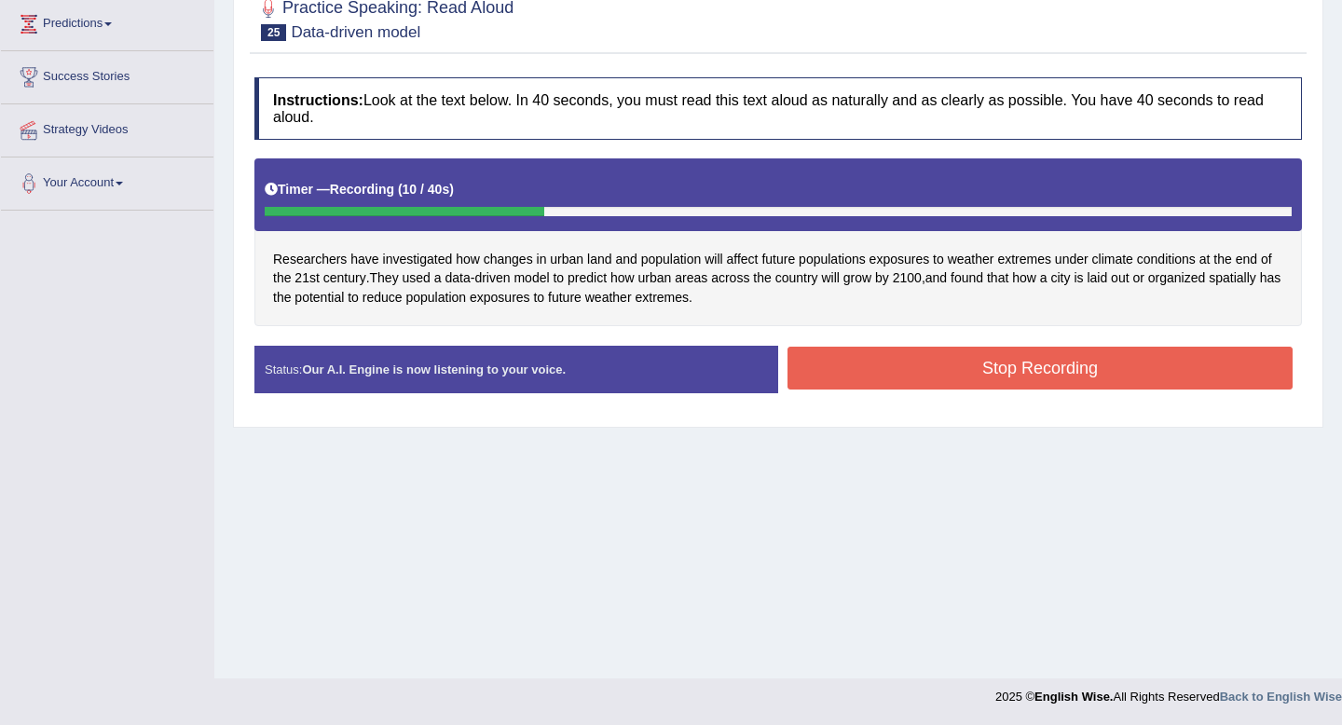
click at [826, 380] on button "Stop Recording" at bounding box center [1040, 368] width 505 height 43
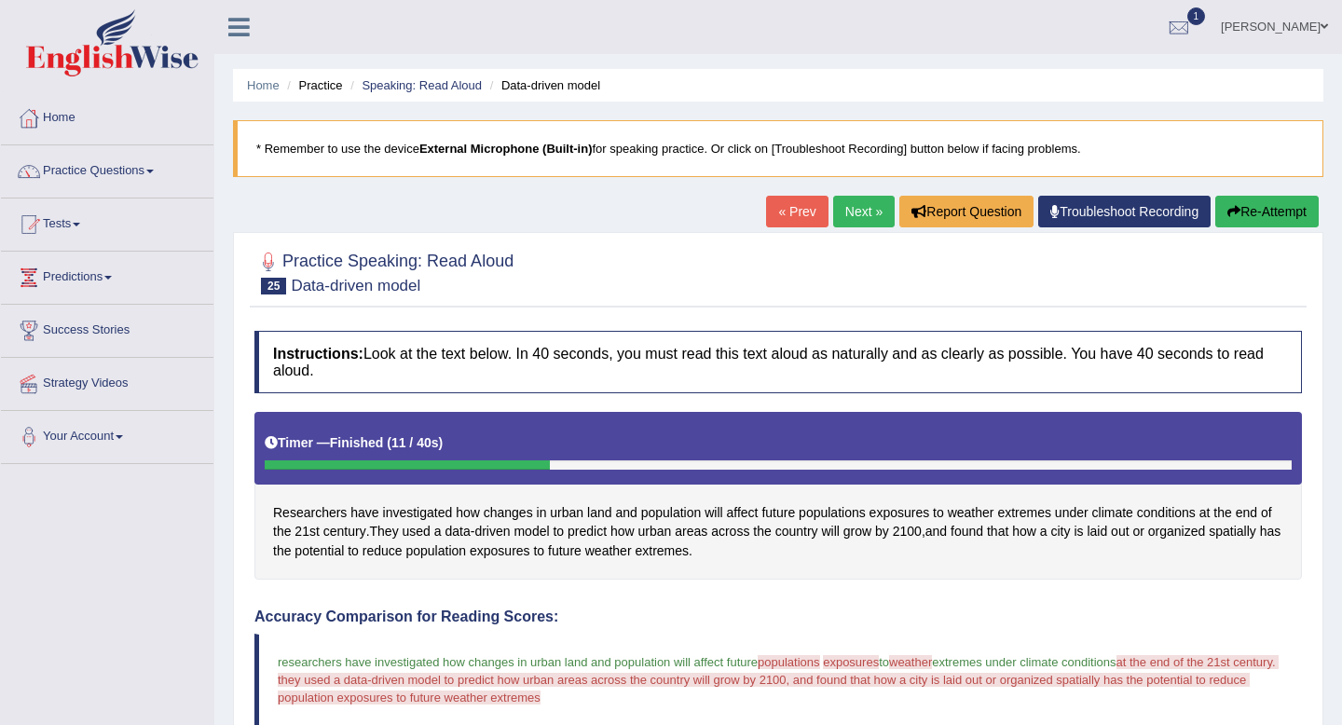
click at [855, 214] on link "Next »" at bounding box center [864, 212] width 62 height 32
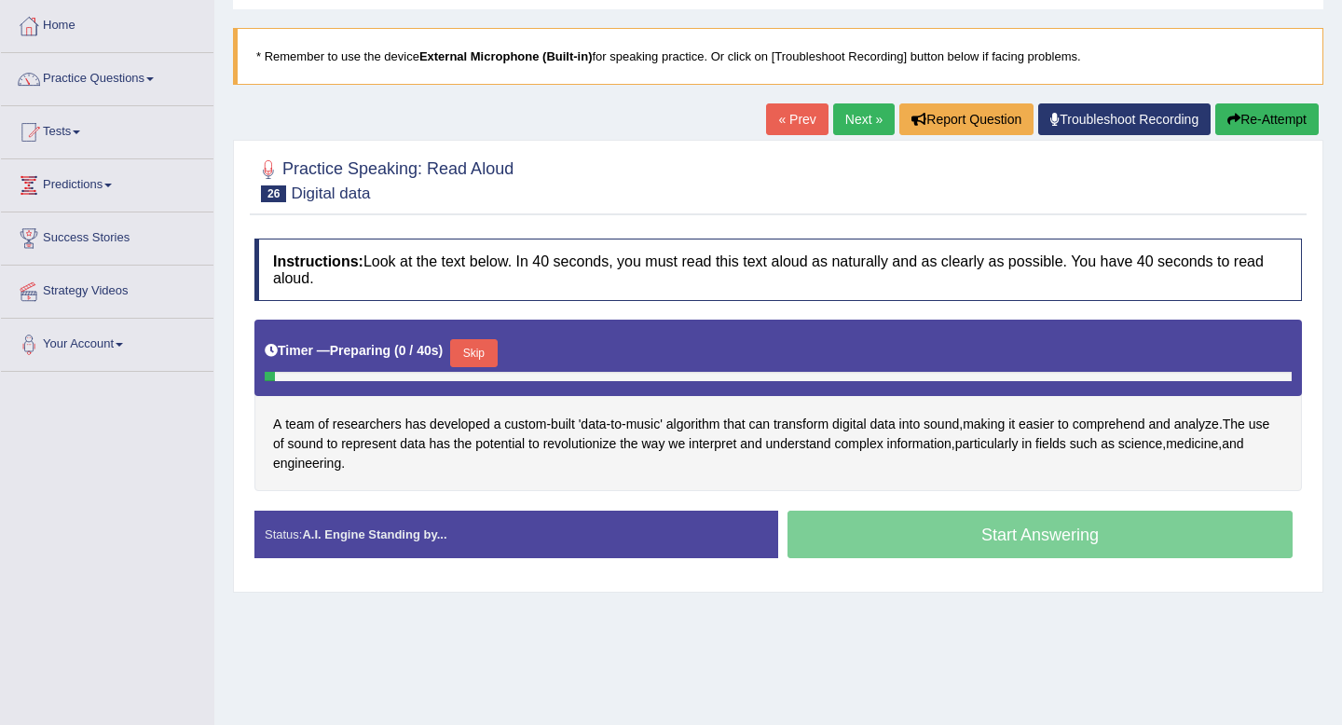
scroll to position [92, 0]
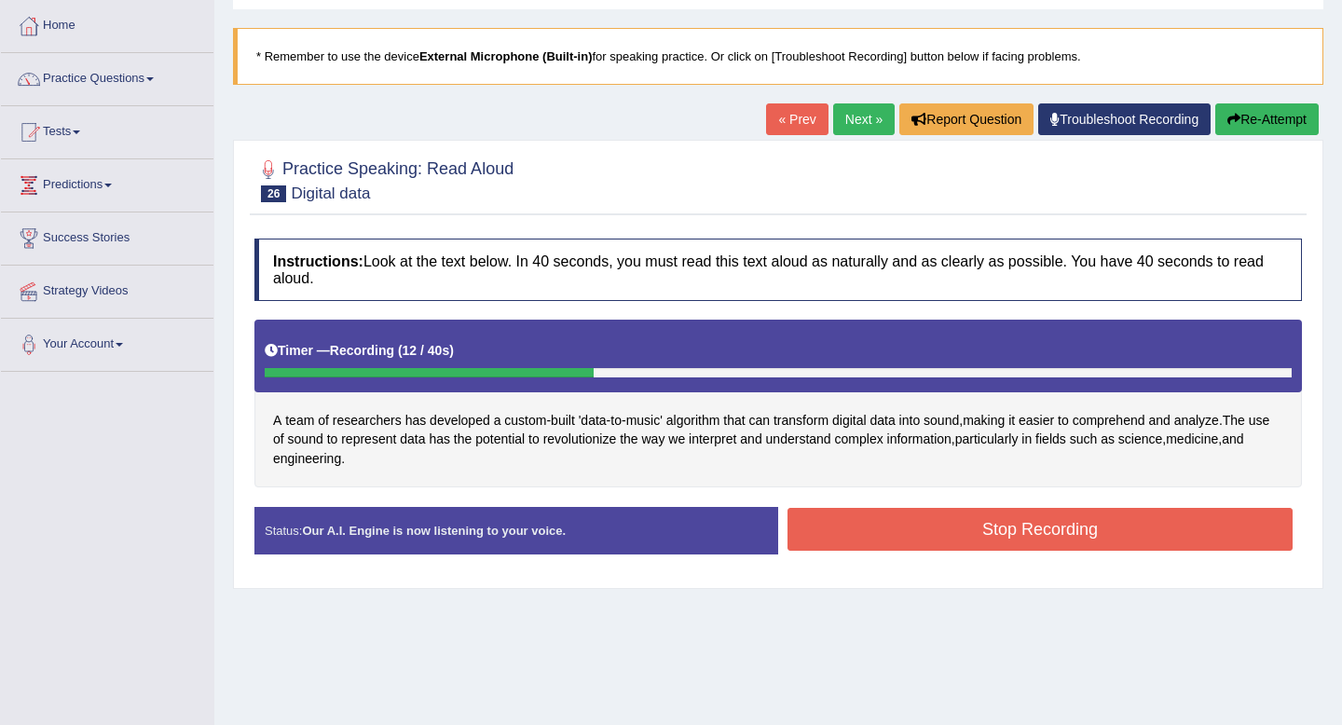
click at [950, 556] on div "Status: Our A.I. Engine is now listening to your voice. Start Answering Stop Re…" at bounding box center [778, 540] width 1048 height 66
click at [950, 540] on button "Stop Recording" at bounding box center [1040, 529] width 505 height 43
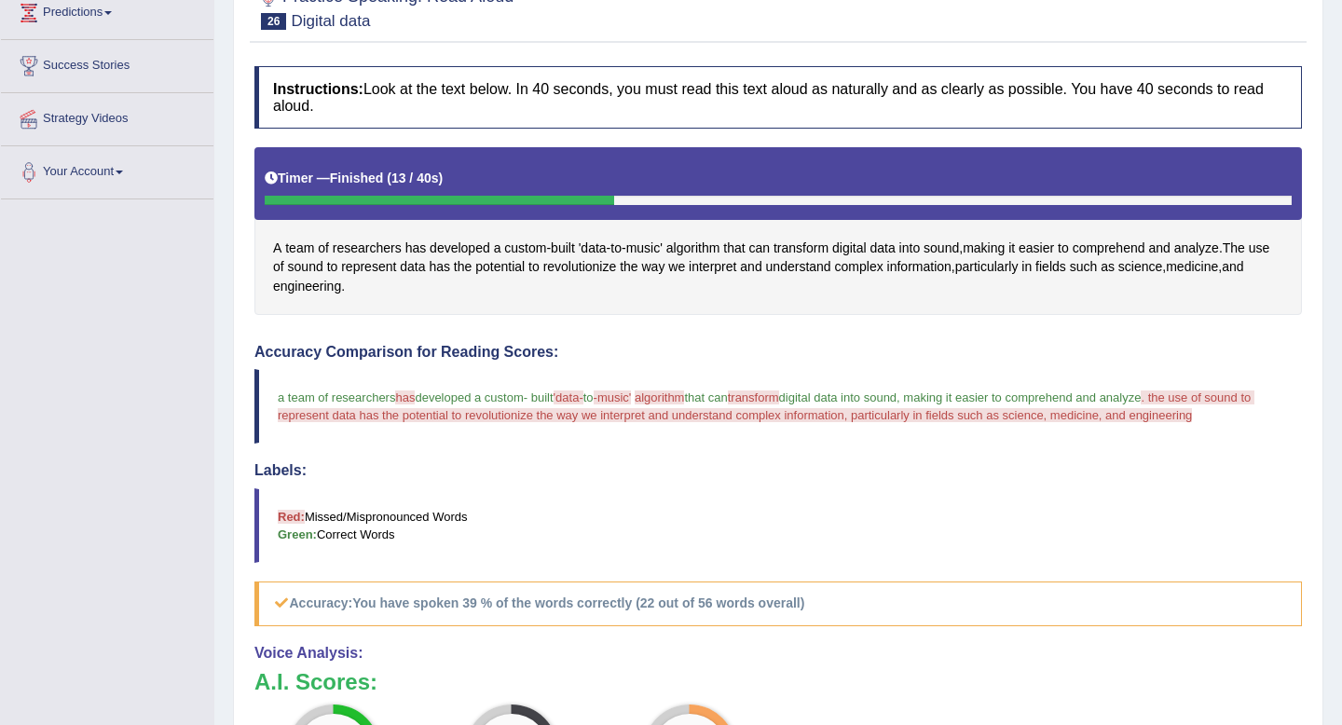
scroll to position [0, 0]
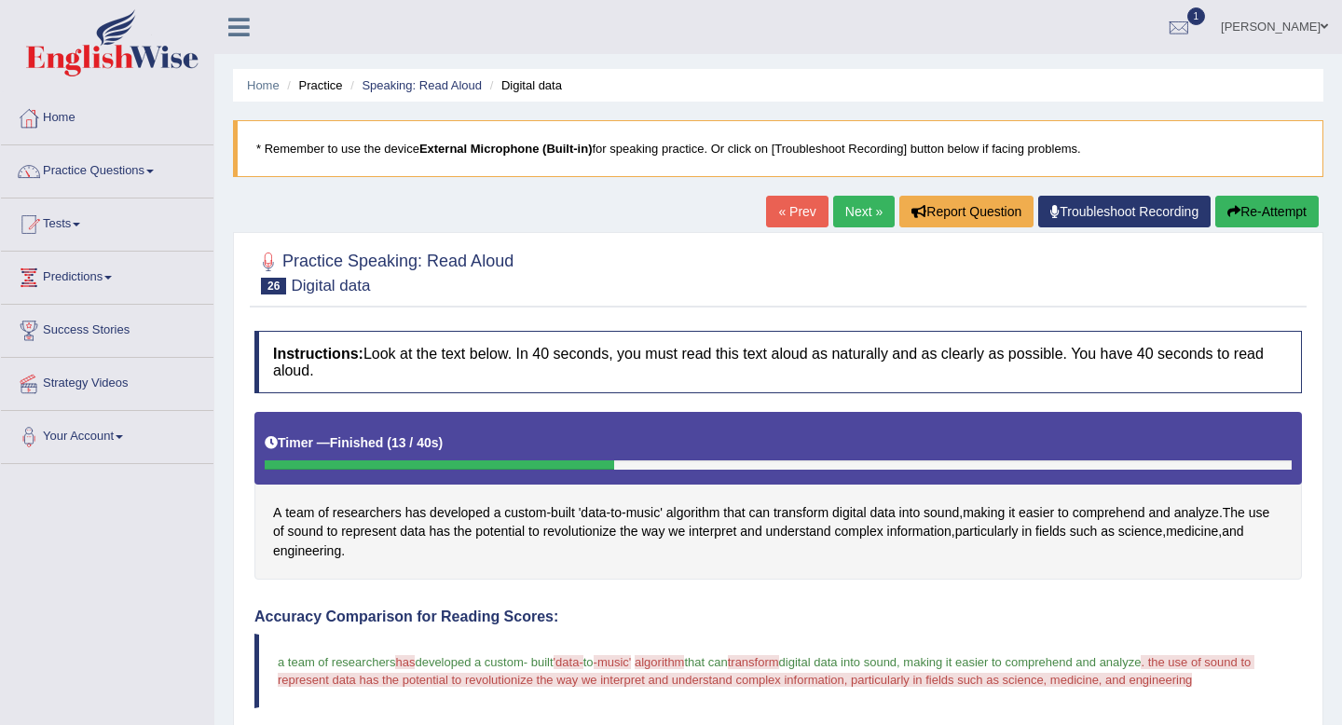
click at [837, 218] on link "Next »" at bounding box center [864, 212] width 62 height 32
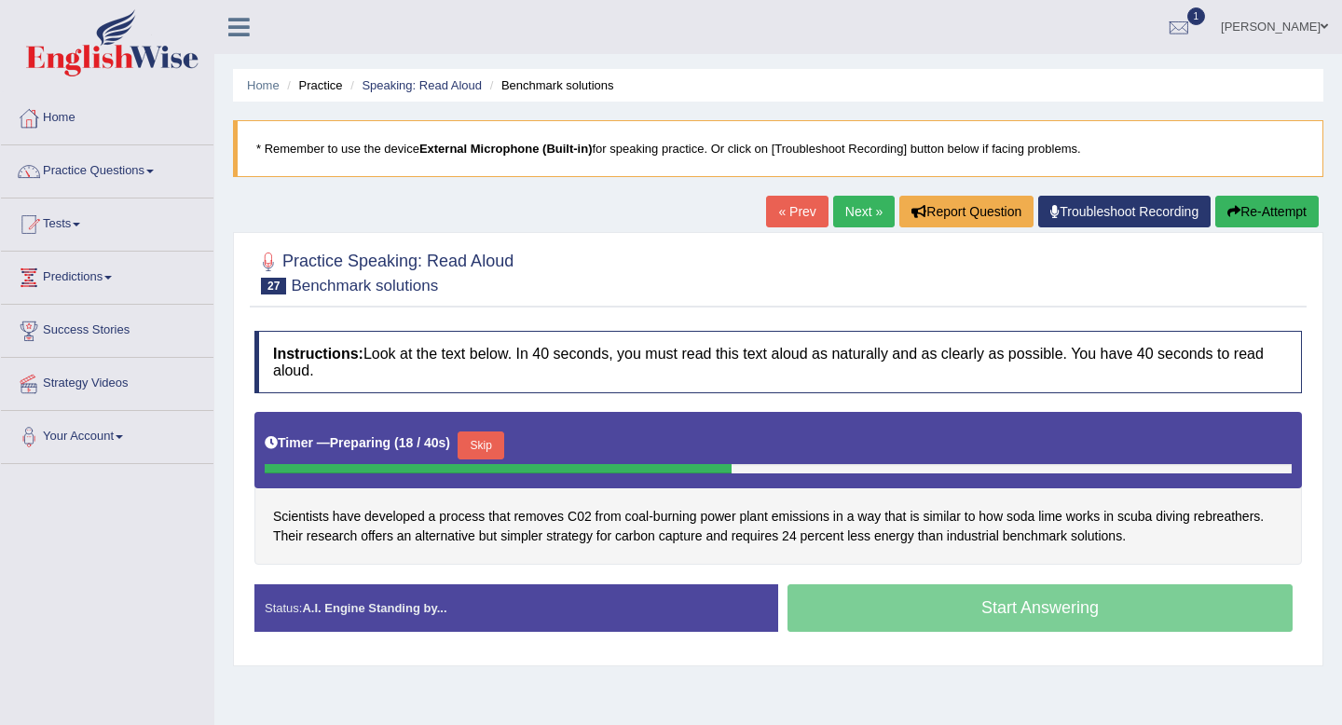
click at [63, 222] on link "Tests" at bounding box center [107, 222] width 213 height 47
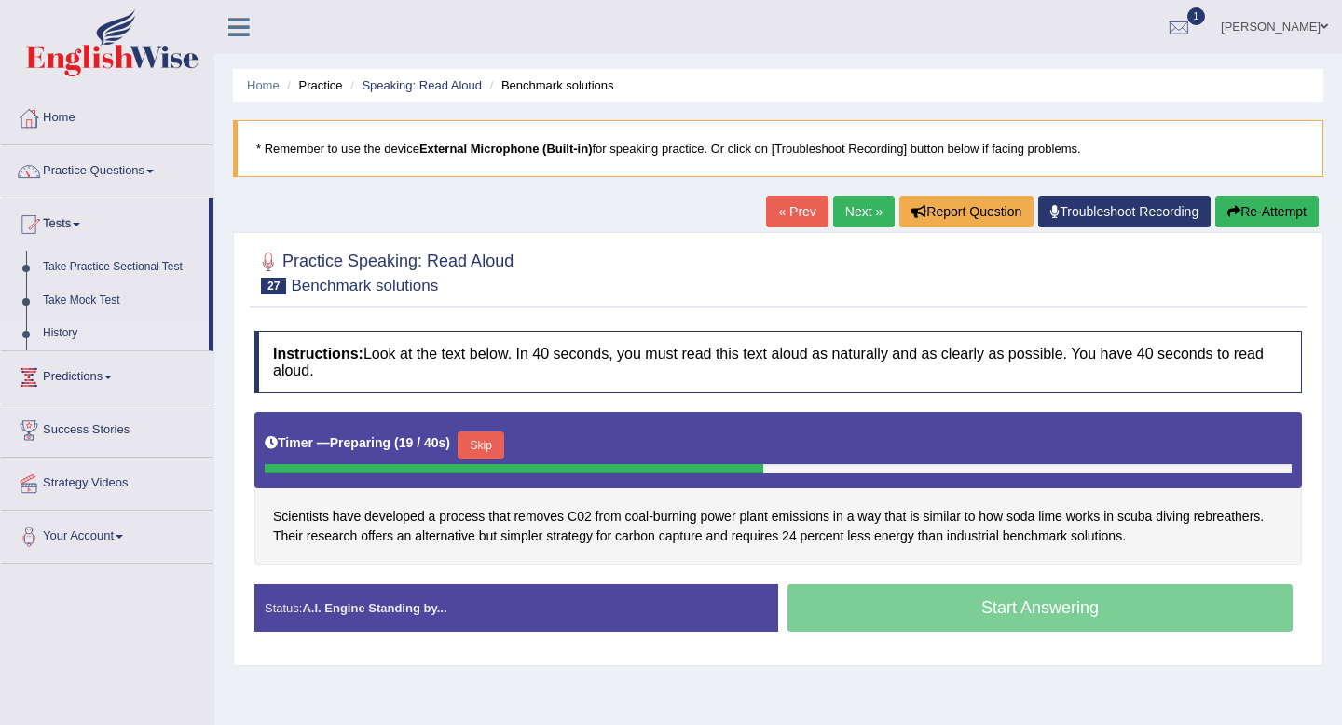
click at [54, 330] on link "History" at bounding box center [121, 334] width 174 height 34
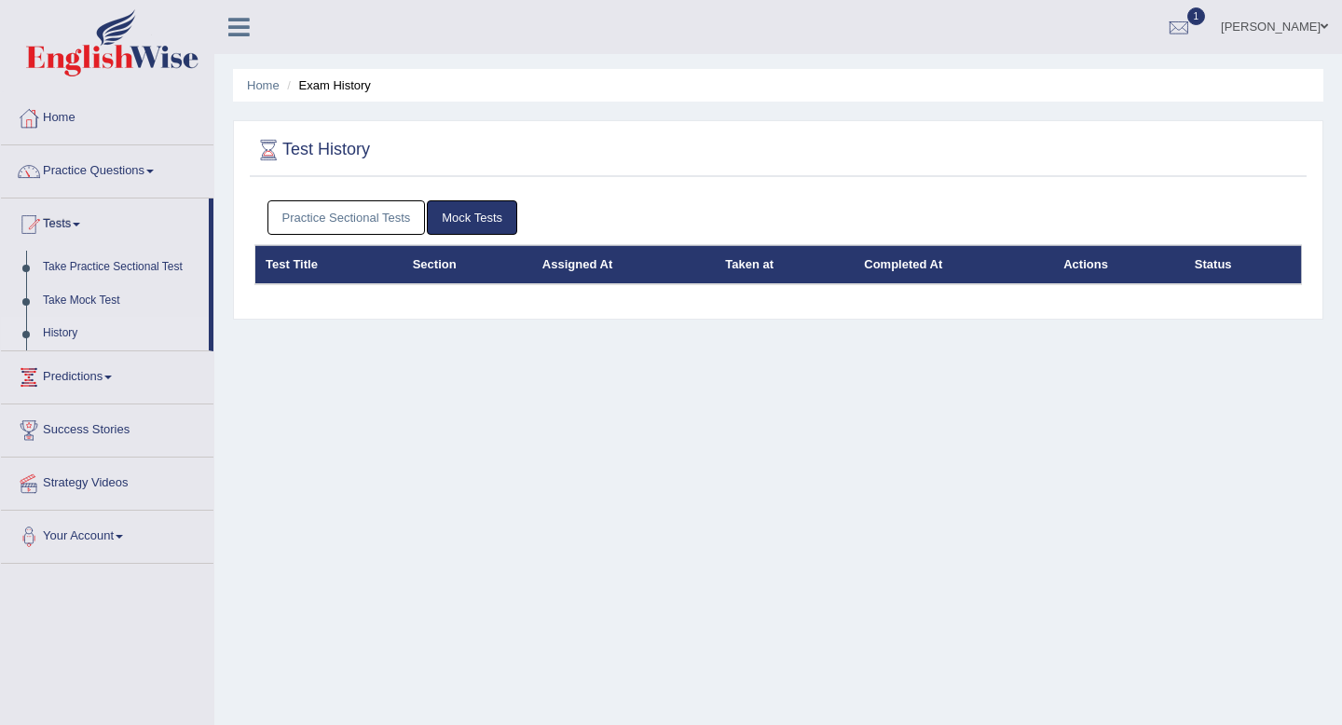
click at [369, 213] on link "Practice Sectional Tests" at bounding box center [347, 217] width 158 height 34
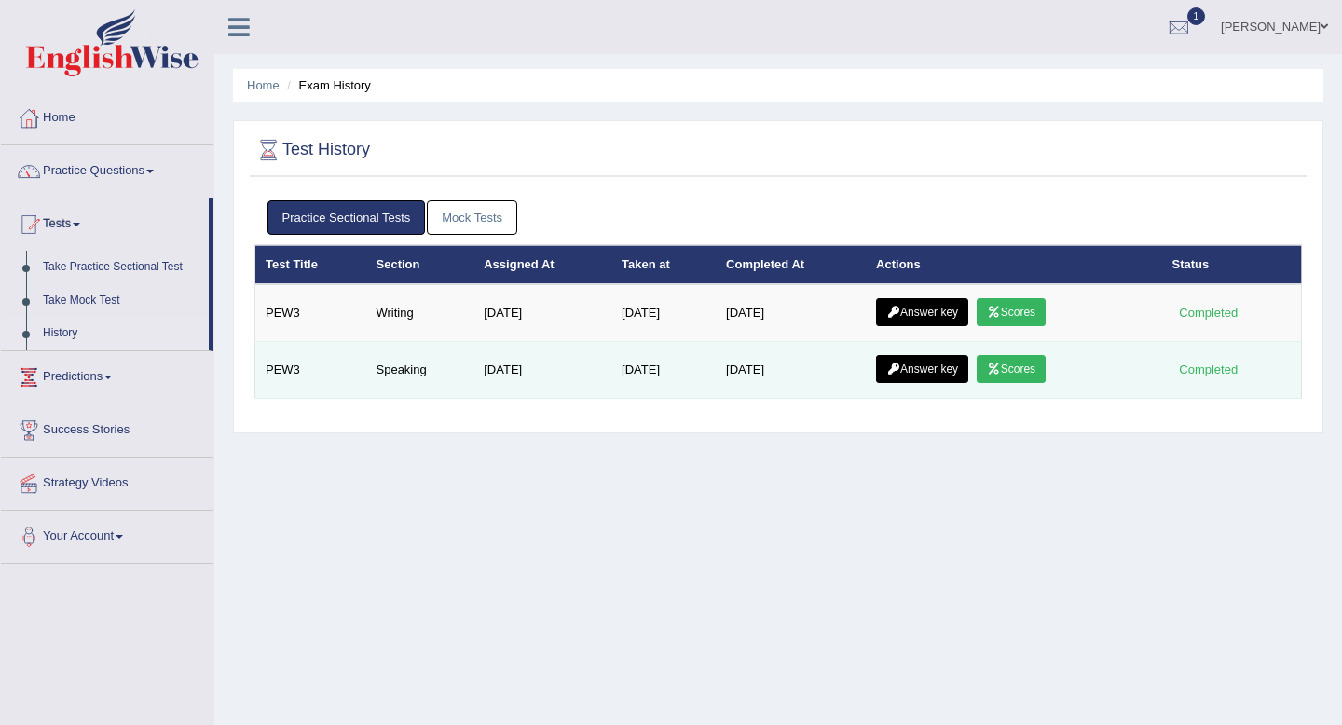
click at [1012, 370] on link "Scores" at bounding box center [1011, 369] width 69 height 28
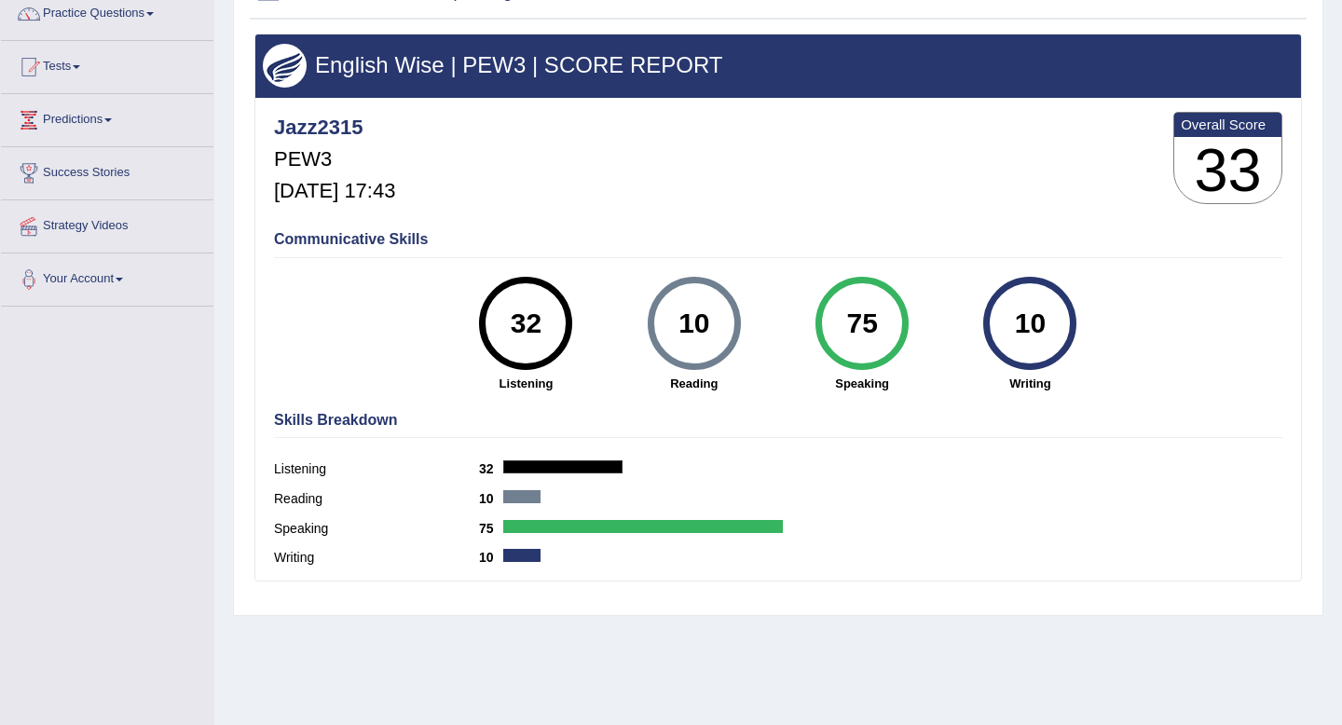
scroll to position [146, 0]
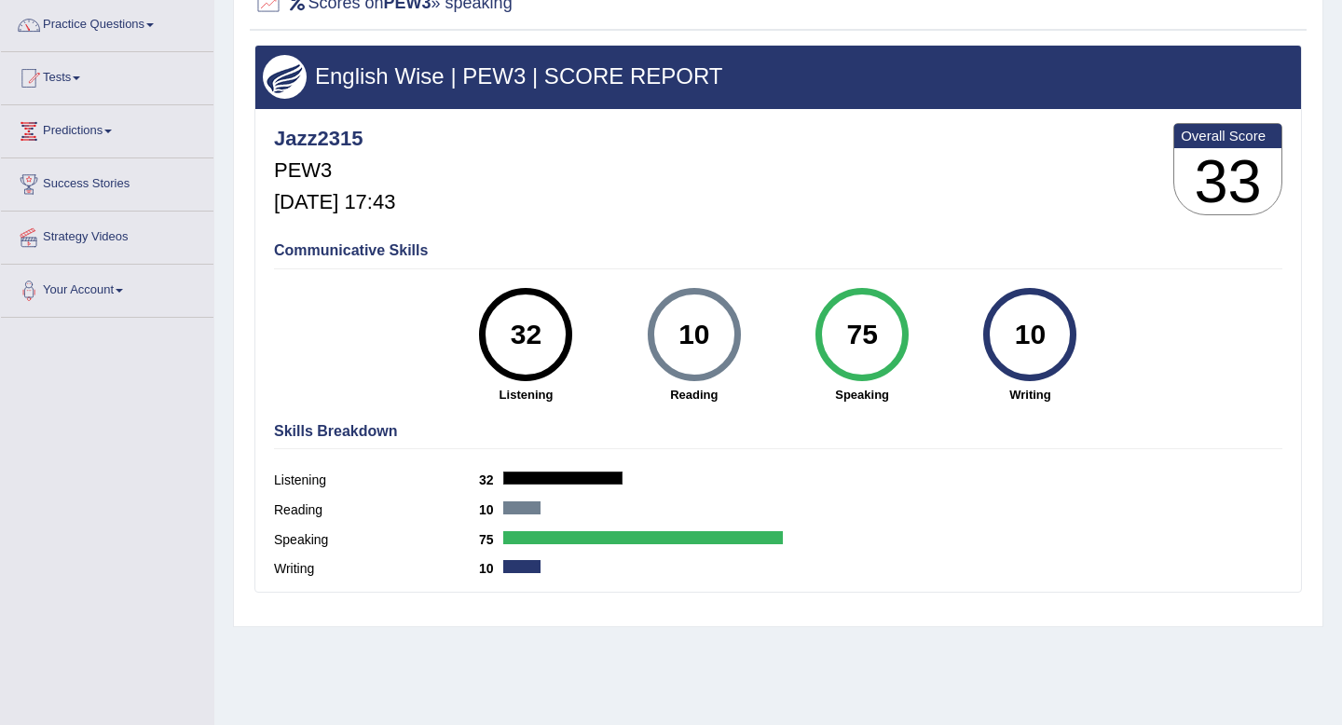
click at [918, 619] on div "Scores on PEW3 » speaking English Wise | PEW3 | SCORE REPORT Jazz2315 PEW3 [DAT…" at bounding box center [778, 300] width 1091 height 653
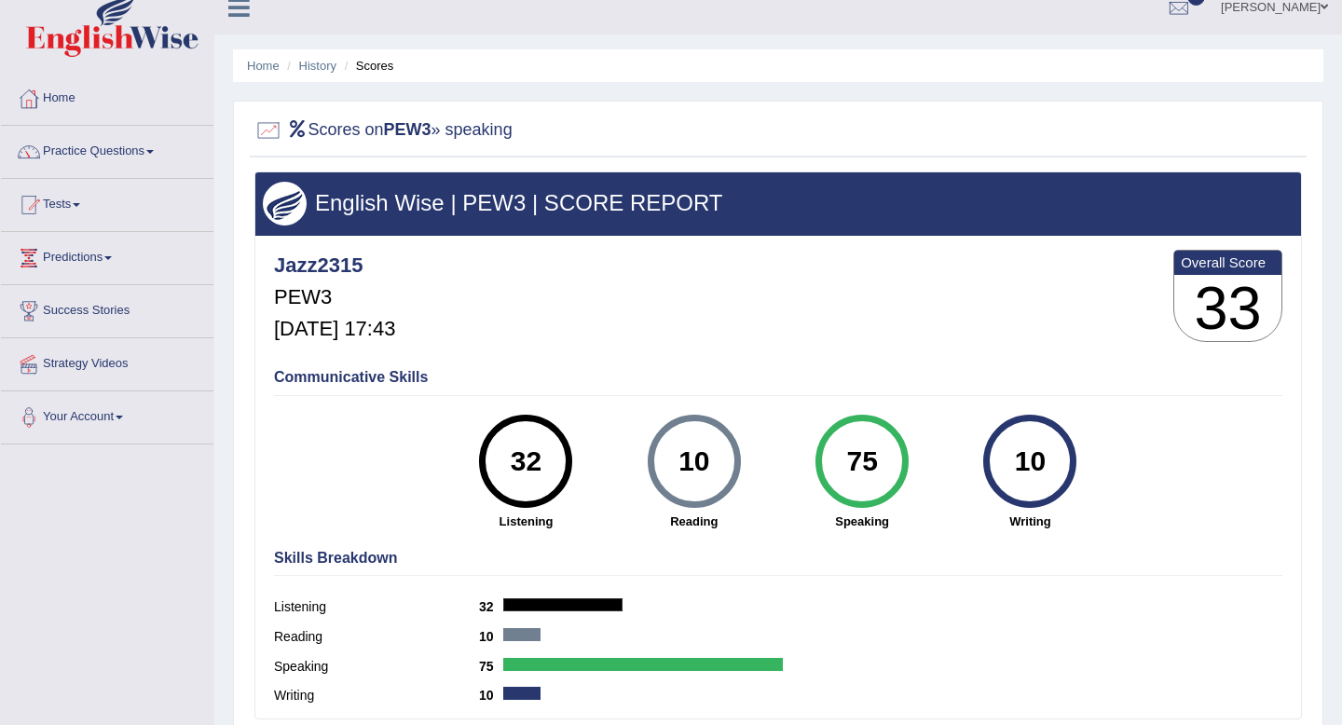
scroll to position [0, 0]
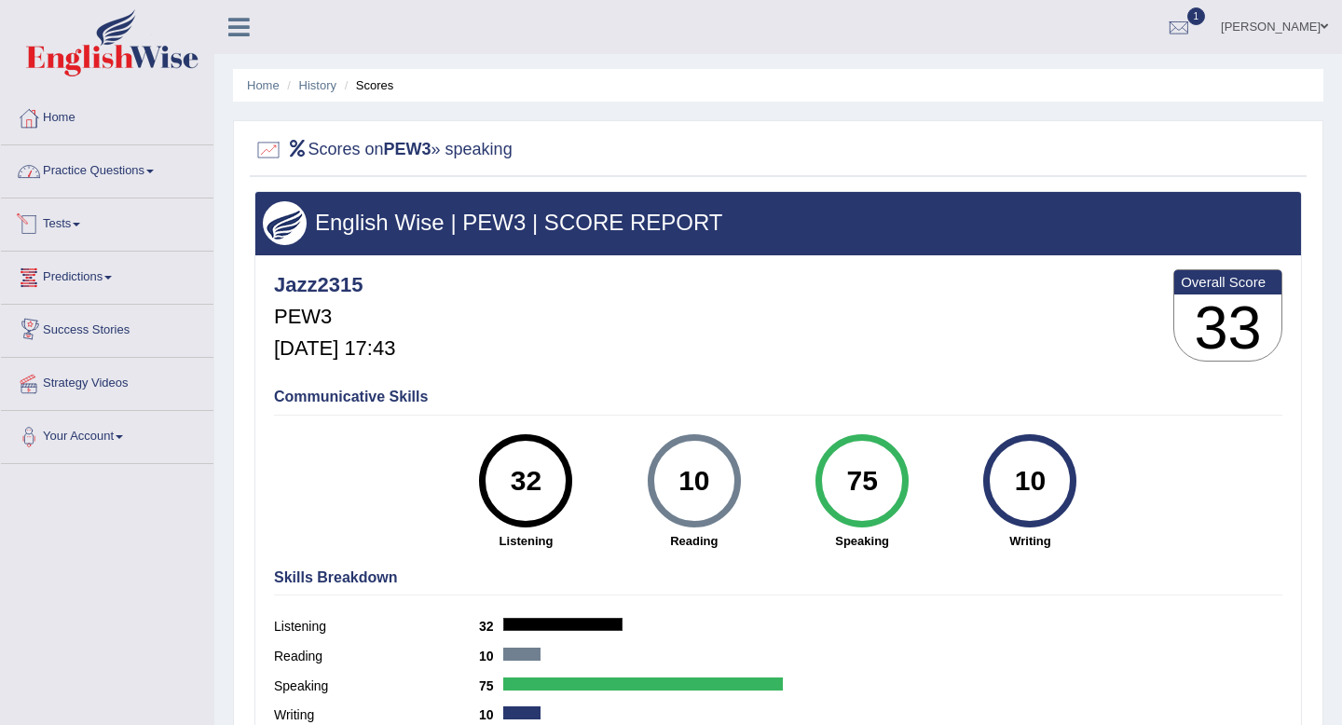
click at [76, 170] on link "Practice Questions" at bounding box center [107, 168] width 213 height 47
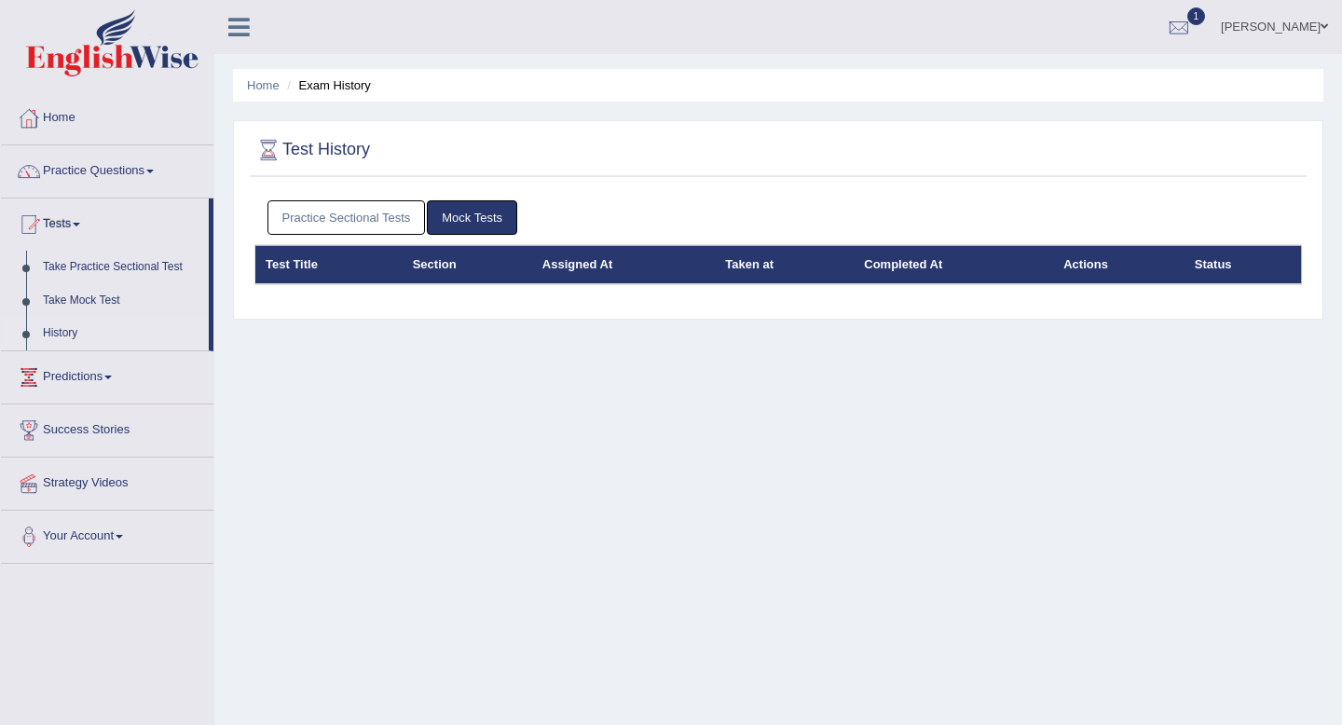
click at [367, 213] on link "Practice Sectional Tests" at bounding box center [347, 217] width 158 height 34
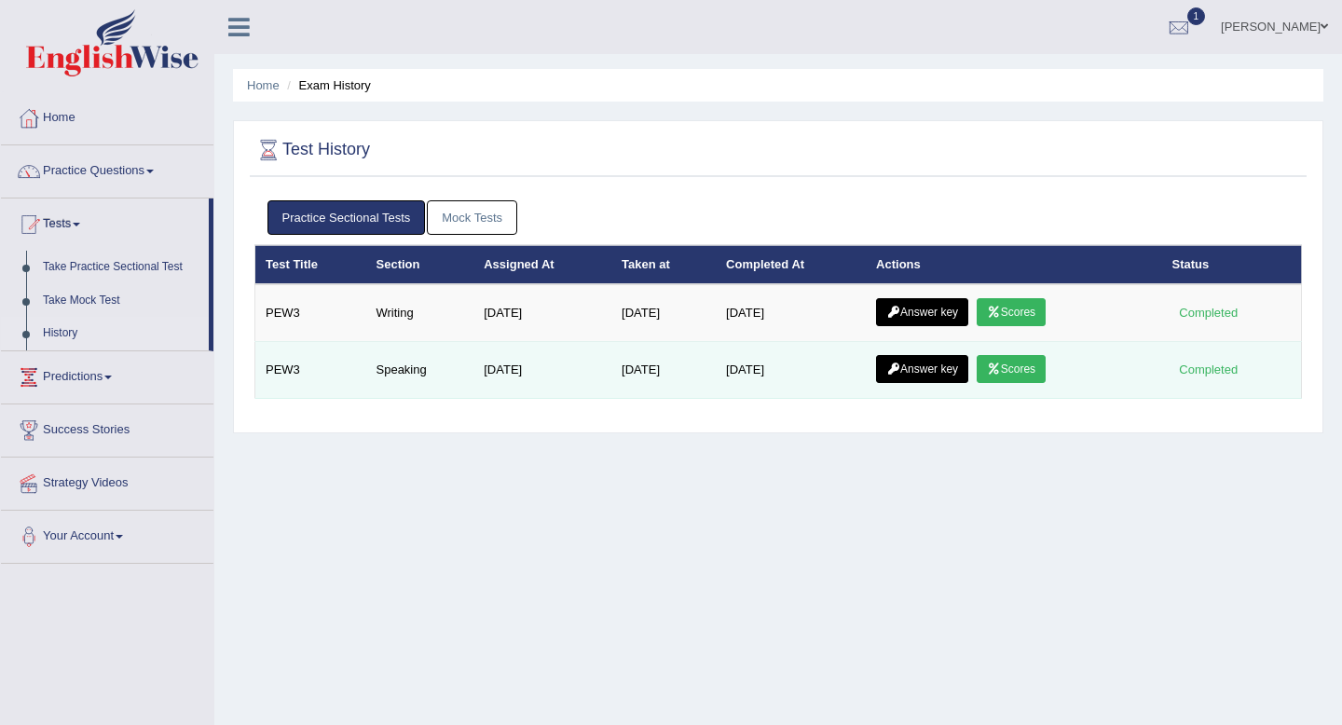
click at [943, 371] on link "Answer key" at bounding box center [922, 369] width 92 height 28
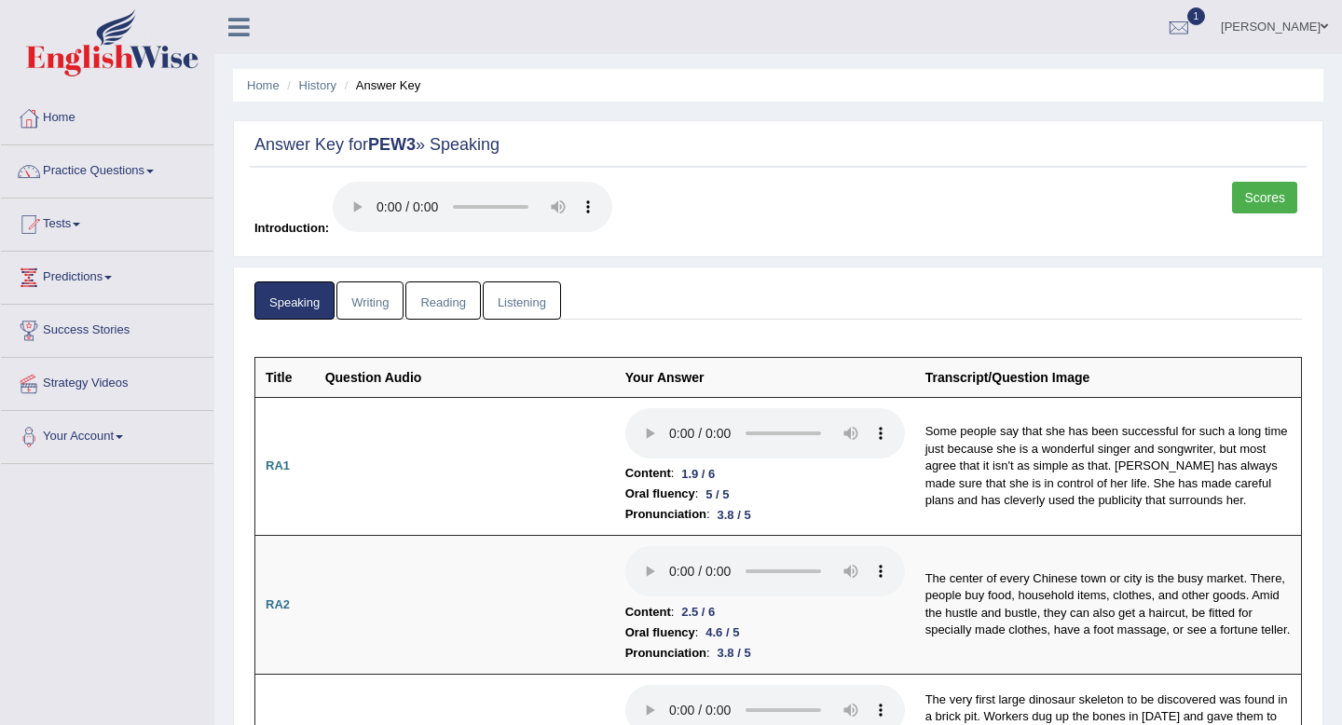
click at [392, 304] on link "Writing" at bounding box center [369, 300] width 67 height 38
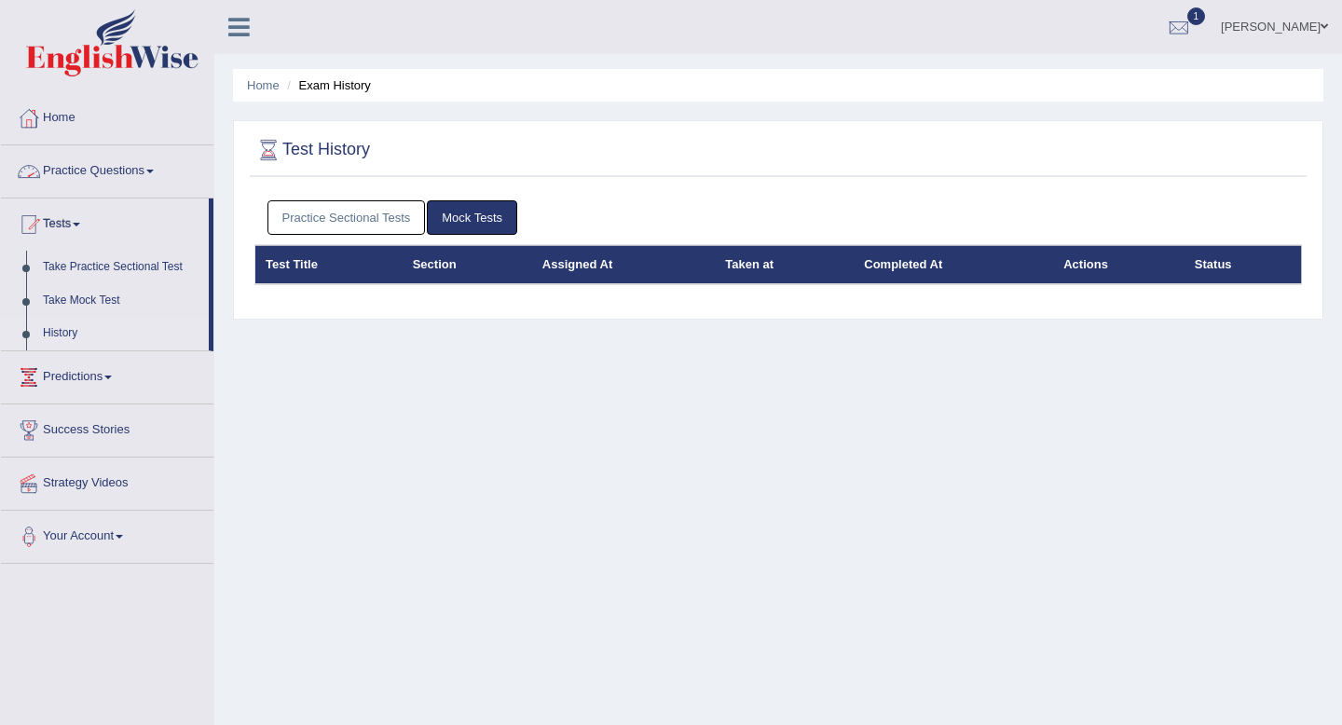
click at [300, 220] on link "Practice Sectional Tests" at bounding box center [347, 217] width 158 height 34
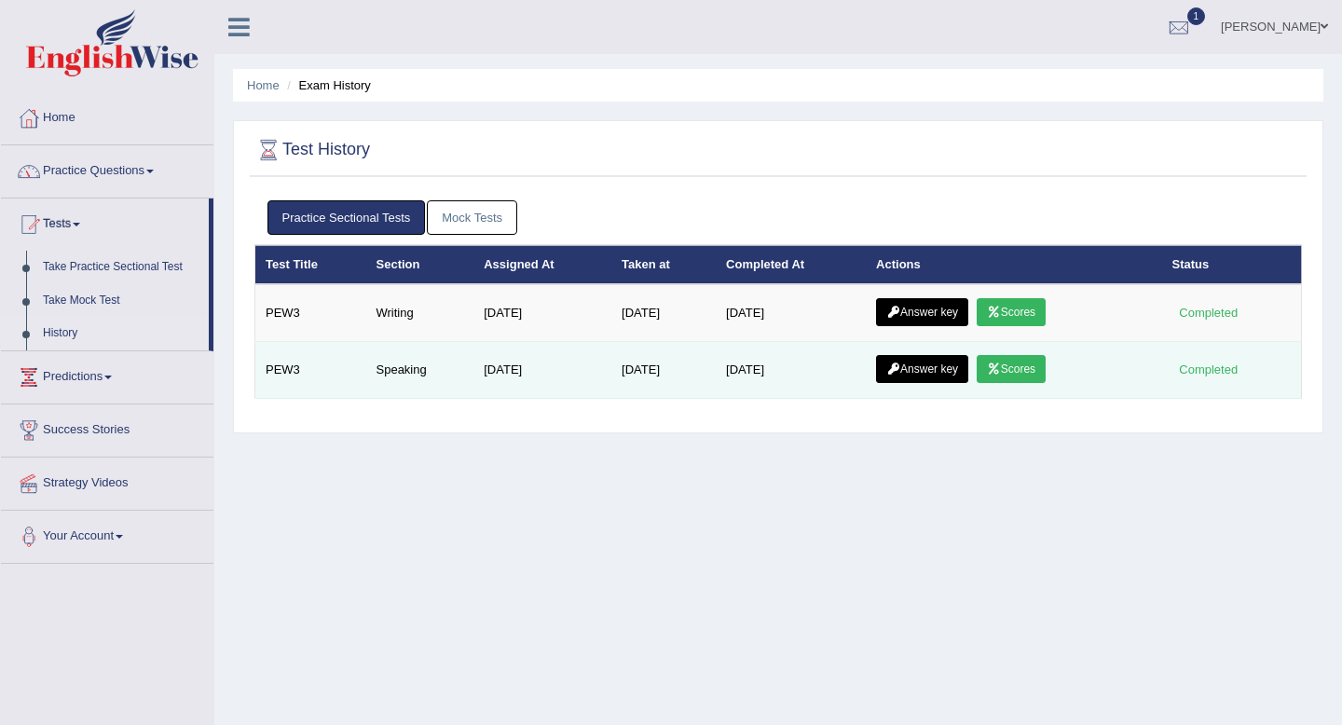
click at [940, 364] on link "Answer key" at bounding box center [922, 369] width 92 height 28
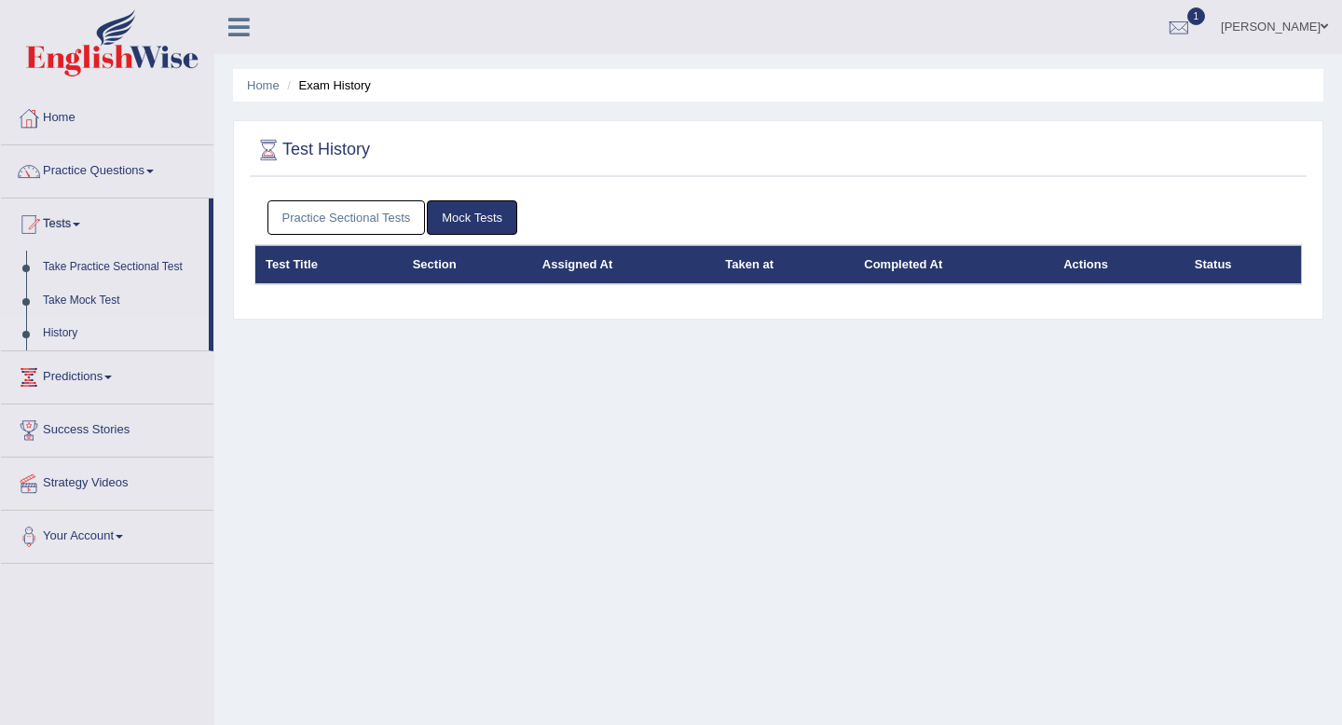
click at [328, 222] on link "Practice Sectional Tests" at bounding box center [347, 217] width 158 height 34
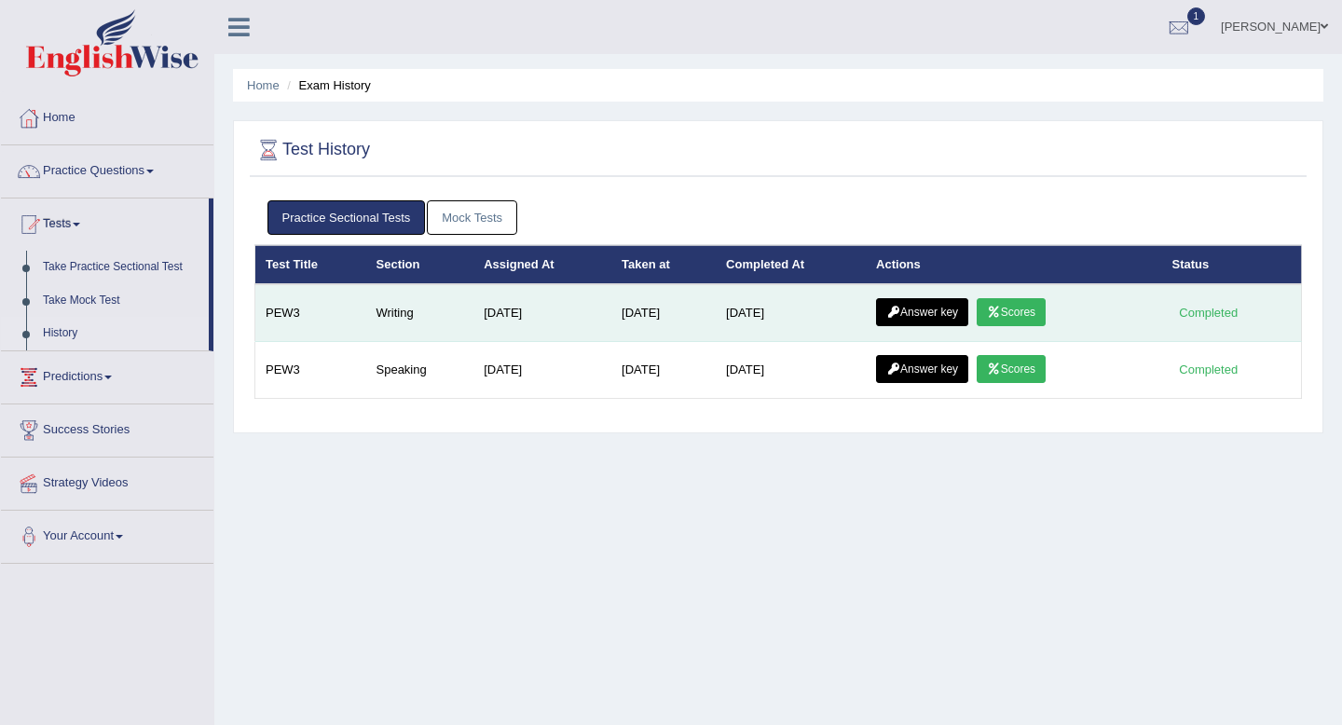
click at [930, 308] on link "Answer key" at bounding box center [922, 312] width 92 height 28
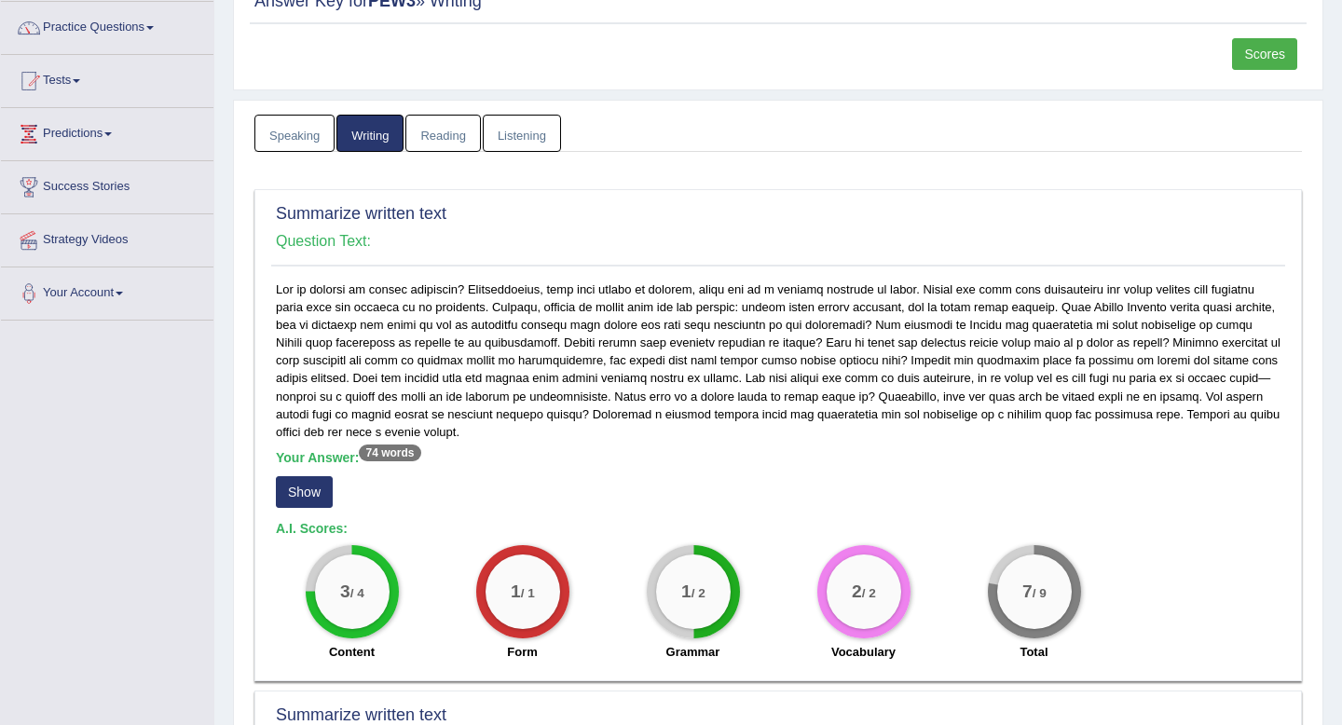
scroll to position [290, 0]
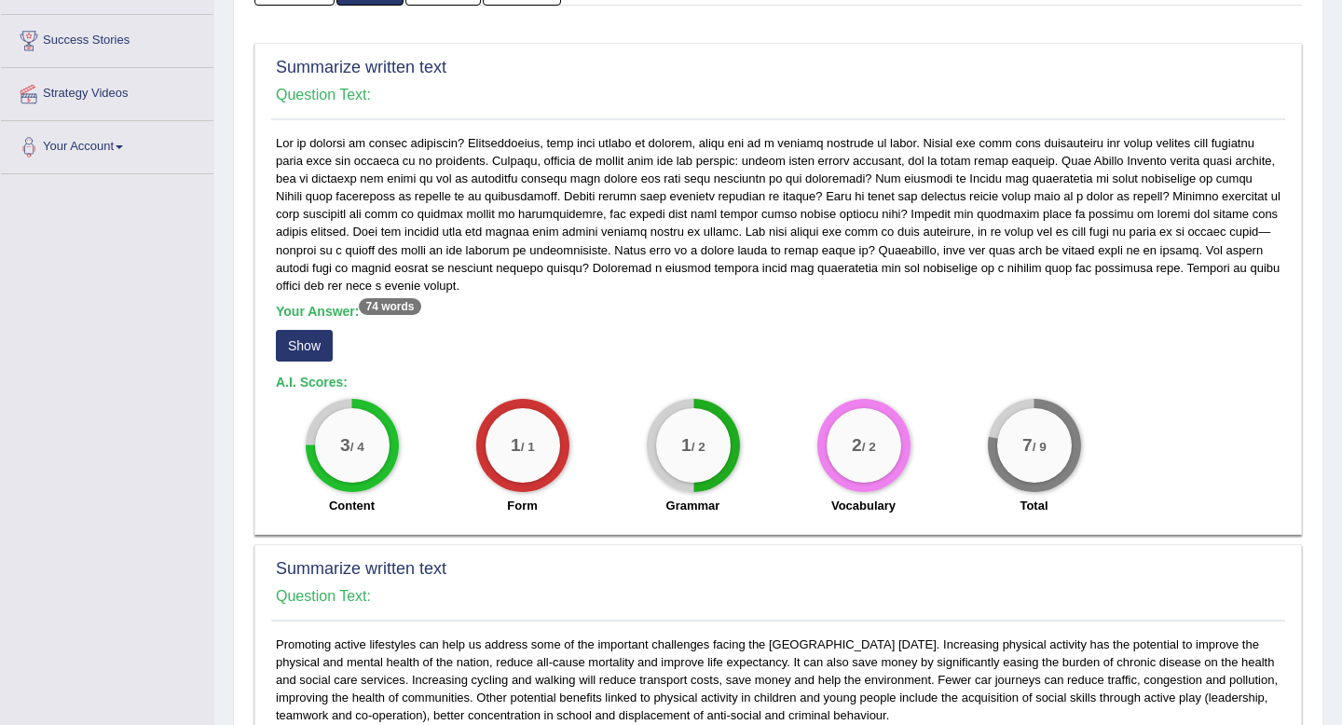
click at [307, 347] on button "Show" at bounding box center [304, 346] width 57 height 32
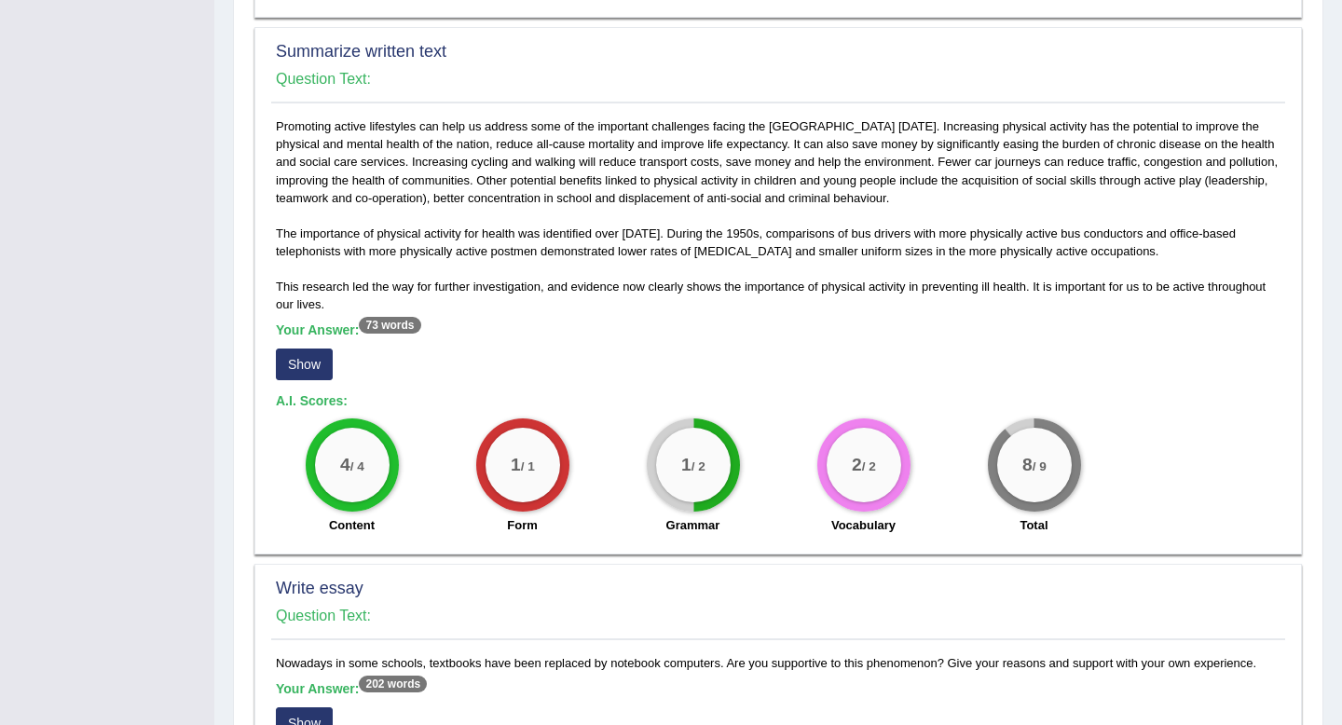
scroll to position [802, 0]
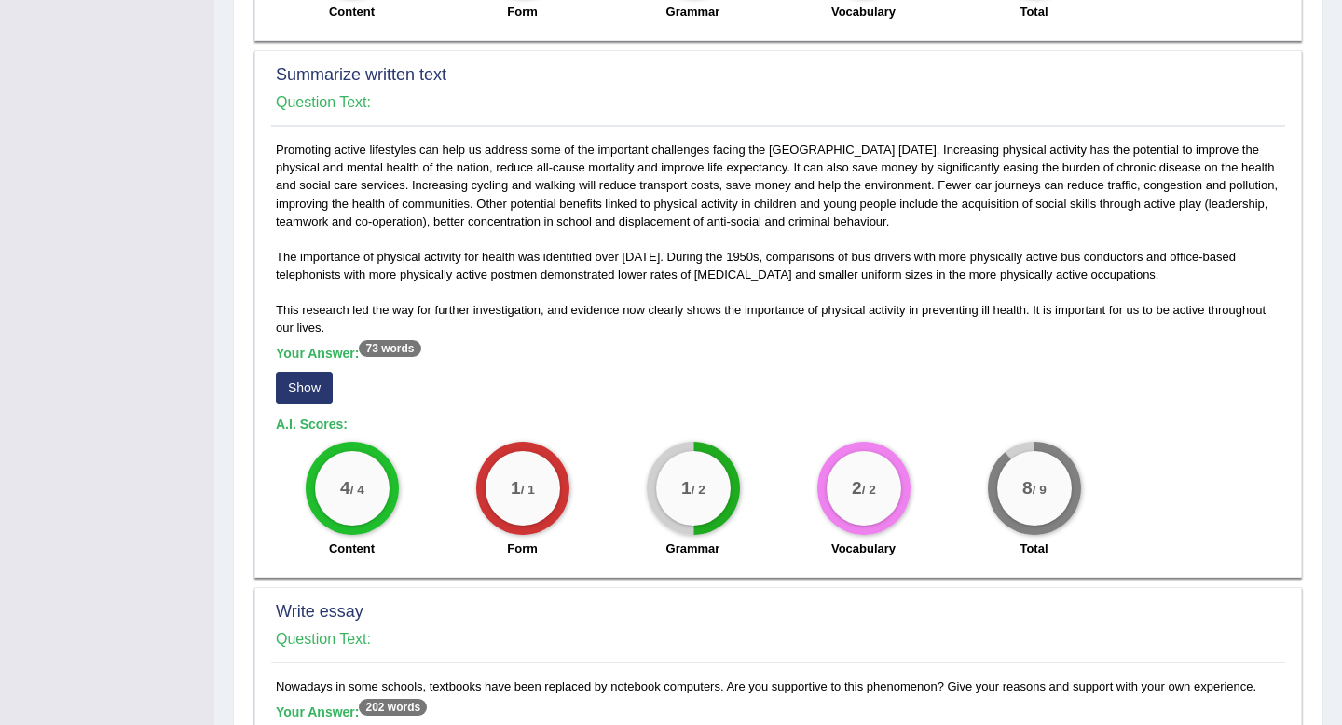
click at [304, 386] on button "Show" at bounding box center [304, 388] width 57 height 32
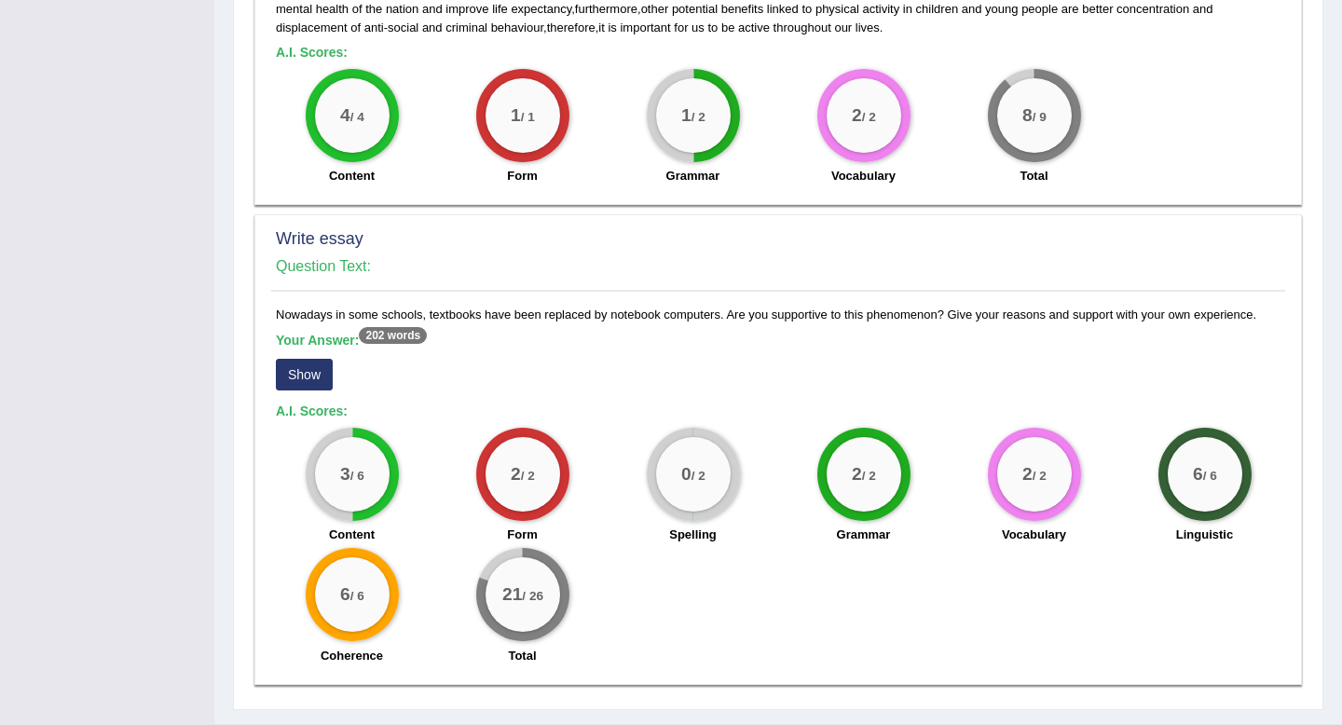
scroll to position [1237, 0]
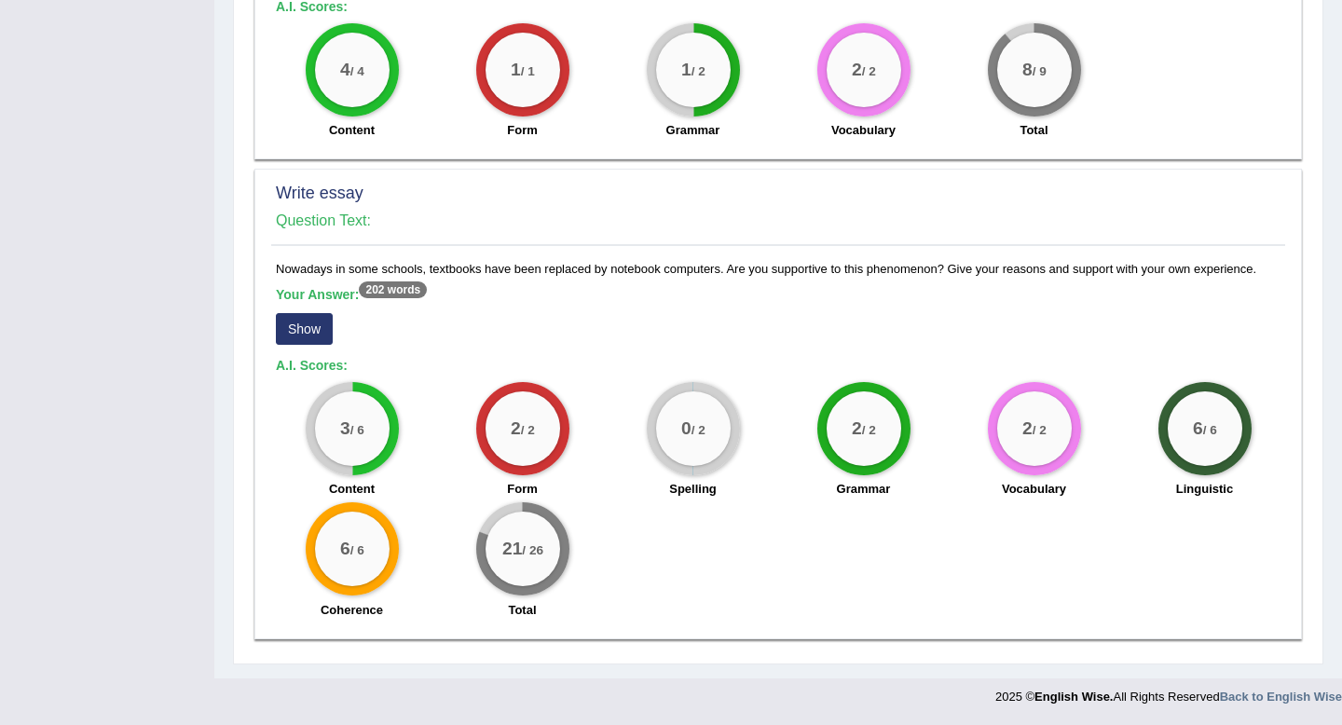
click at [297, 331] on button "Show" at bounding box center [304, 329] width 57 height 32
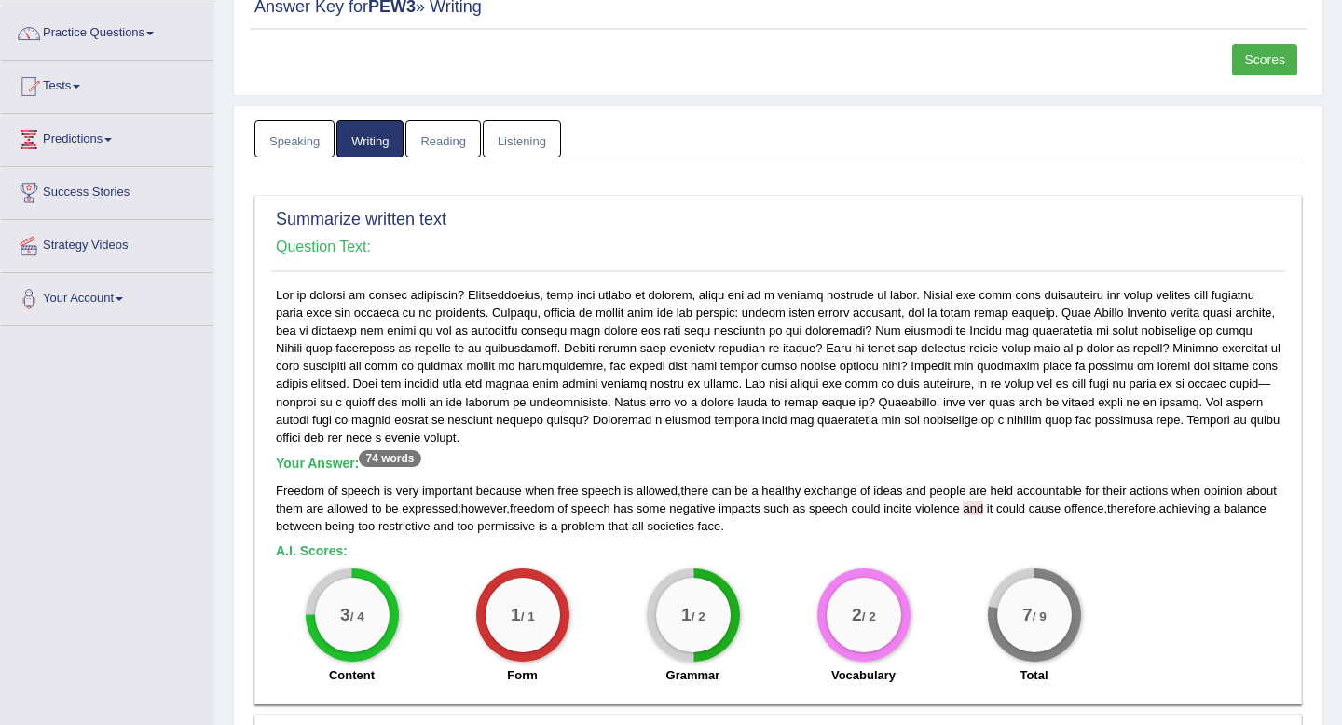
scroll to position [0, 0]
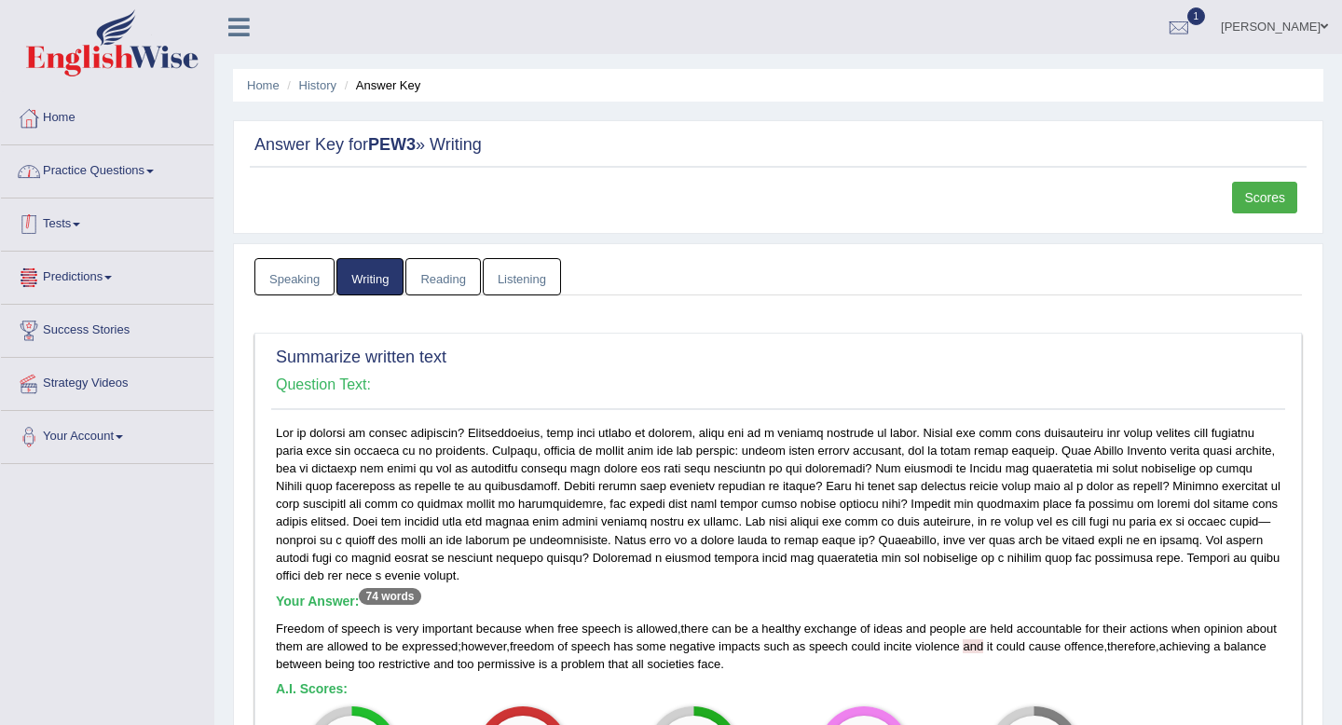
click at [92, 174] on link "Practice Questions" at bounding box center [107, 168] width 213 height 47
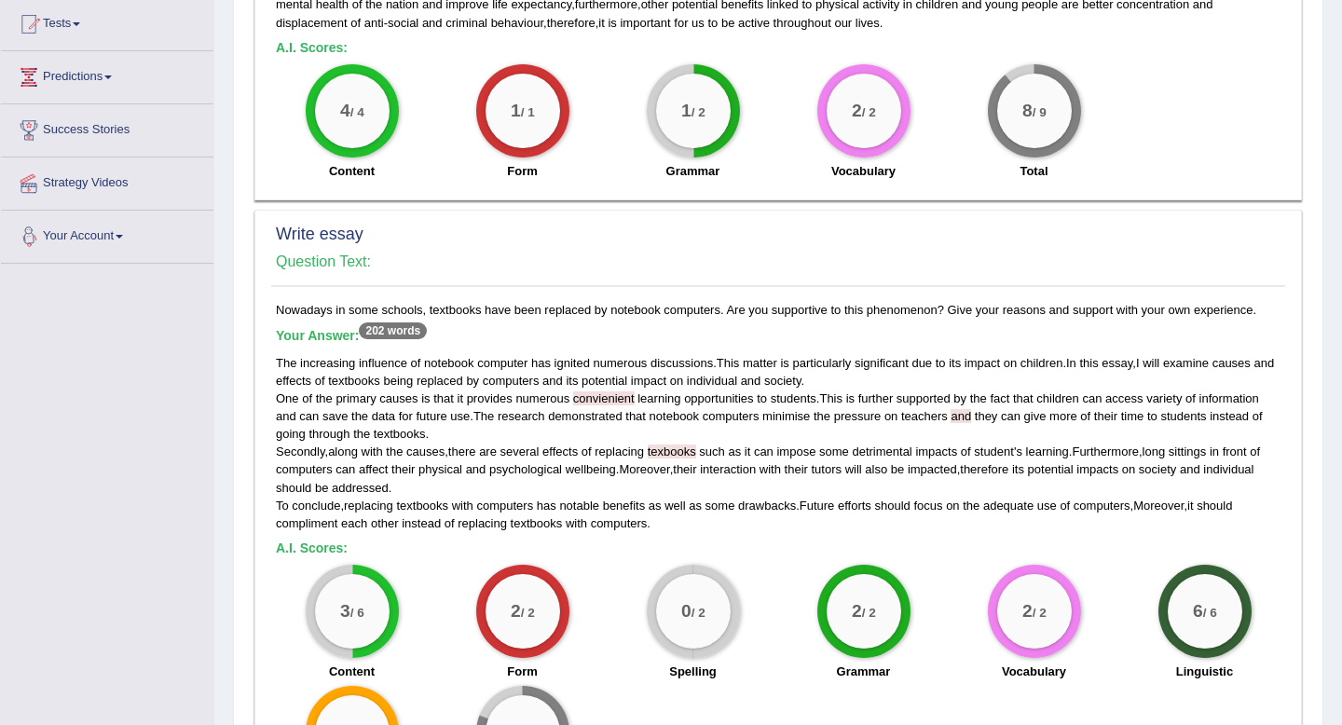
scroll to position [1379, 0]
